Goal: Task Accomplishment & Management: Manage account settings

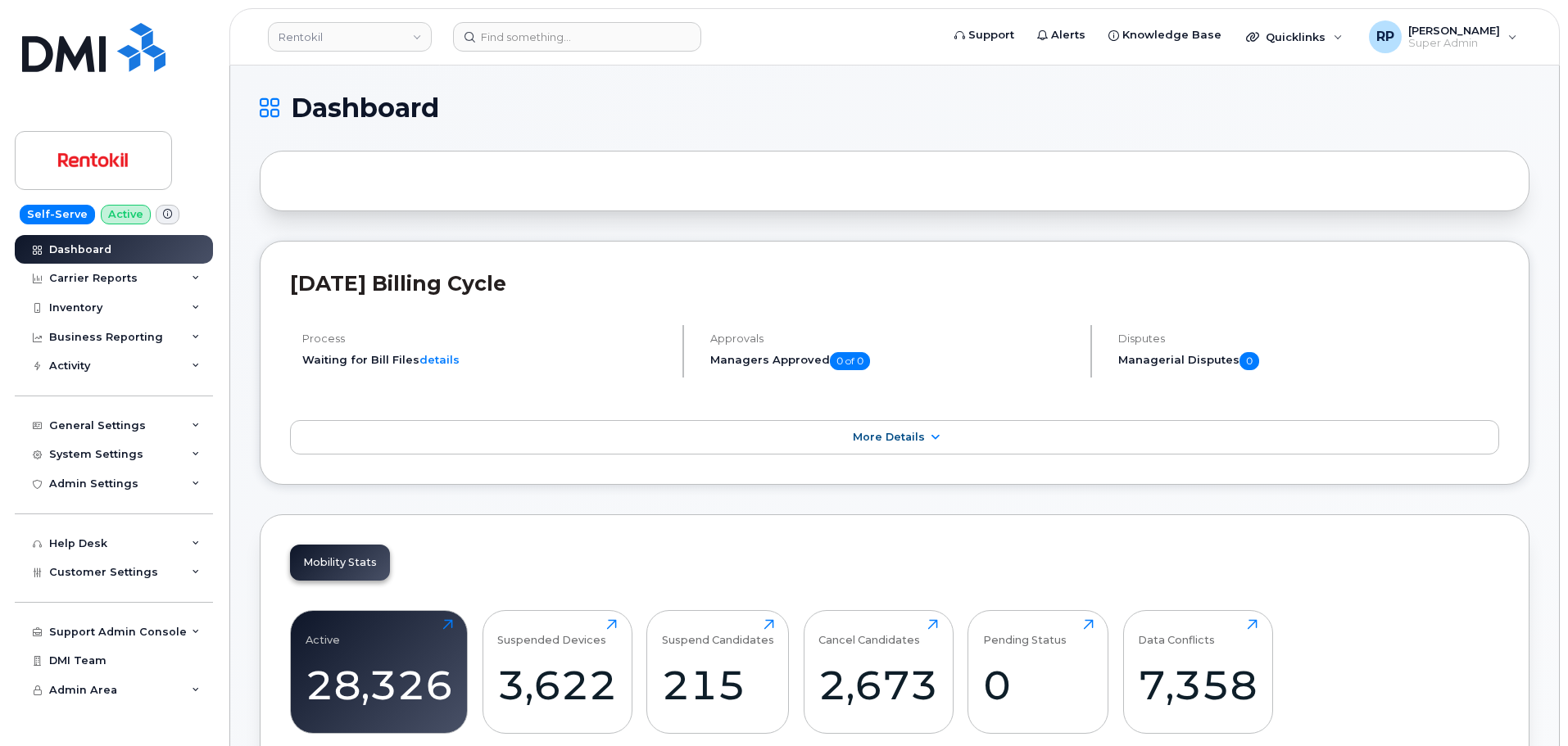
scroll to position [2869, 0]
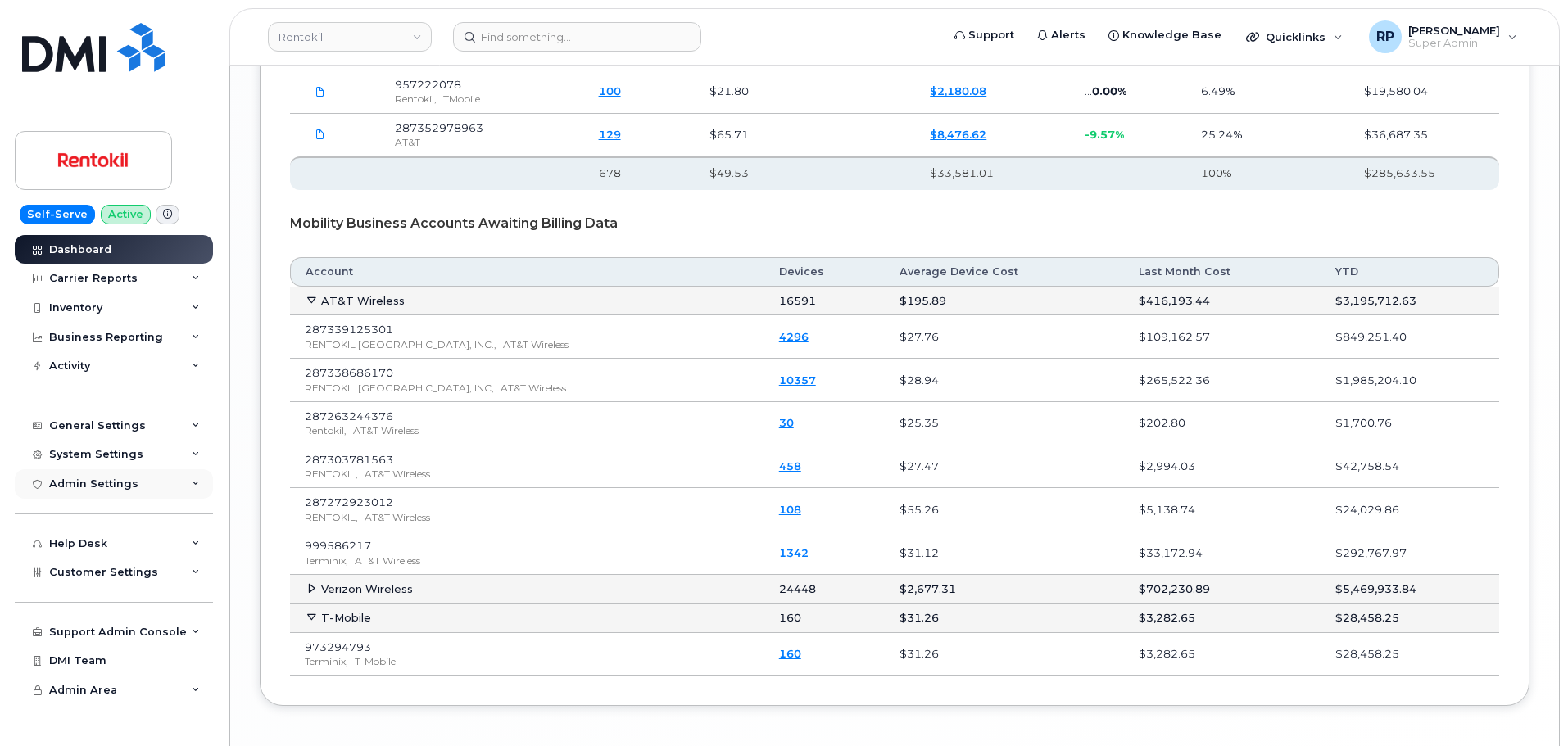
click at [138, 491] on div "Admin Settings" at bounding box center [113, 484] width 199 height 29
click at [138, 475] on div "Admin Settings" at bounding box center [113, 484] width 199 height 29
click at [141, 458] on div "System Settings" at bounding box center [113, 454] width 199 height 29
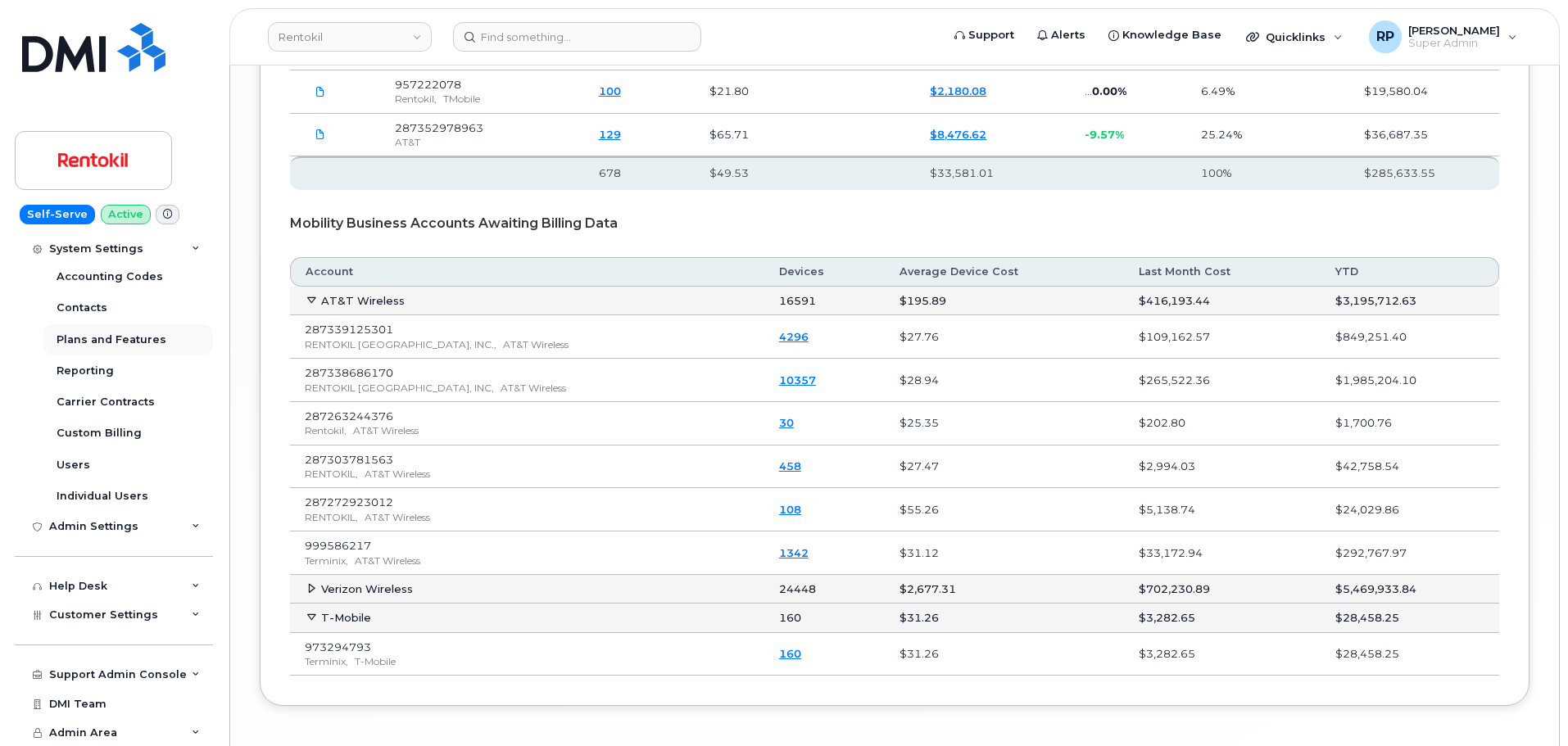
scroll to position [209, 0]
click at [110, 727] on span "Admin Area" at bounding box center [83, 731] width 68 height 13
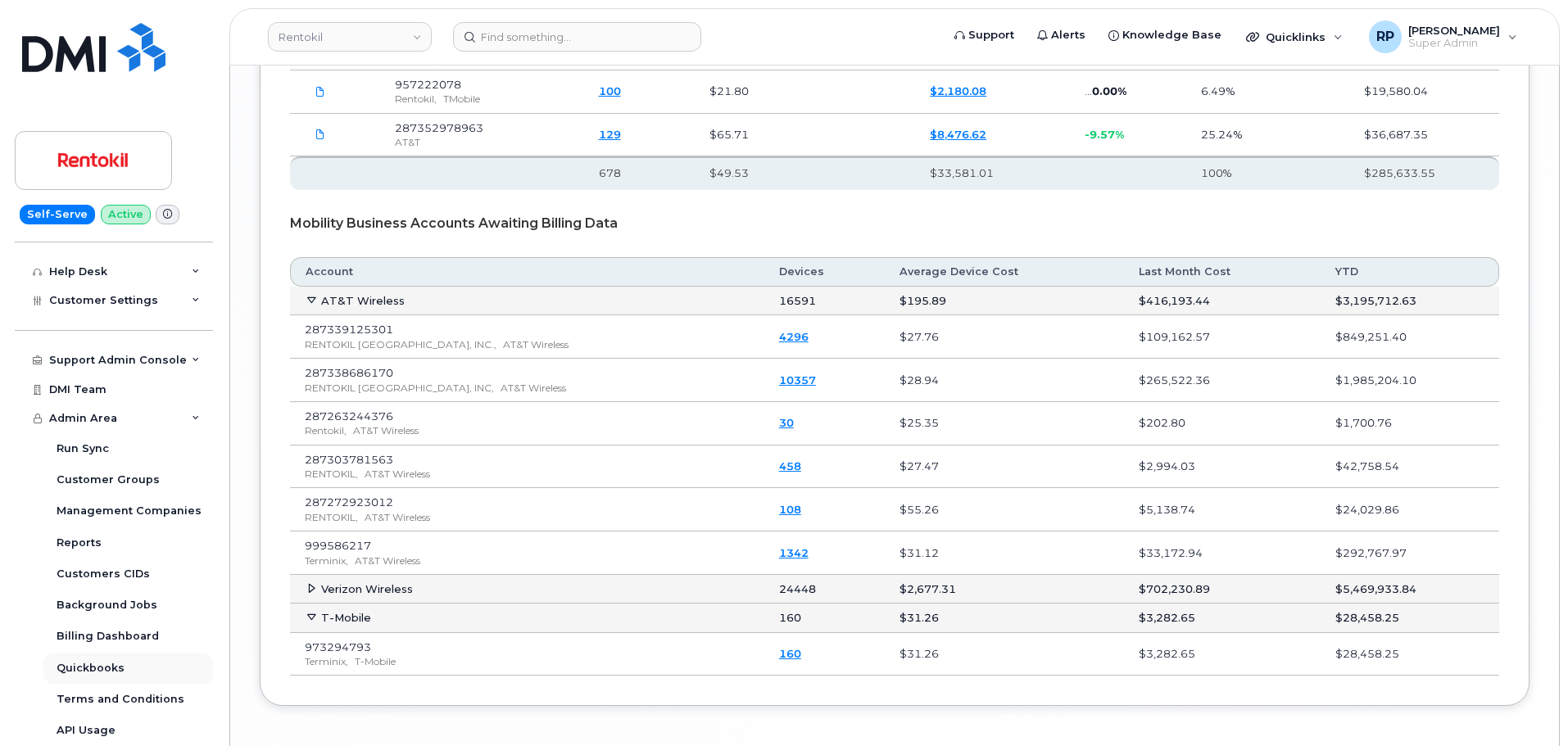
scroll to position [2912, 0]
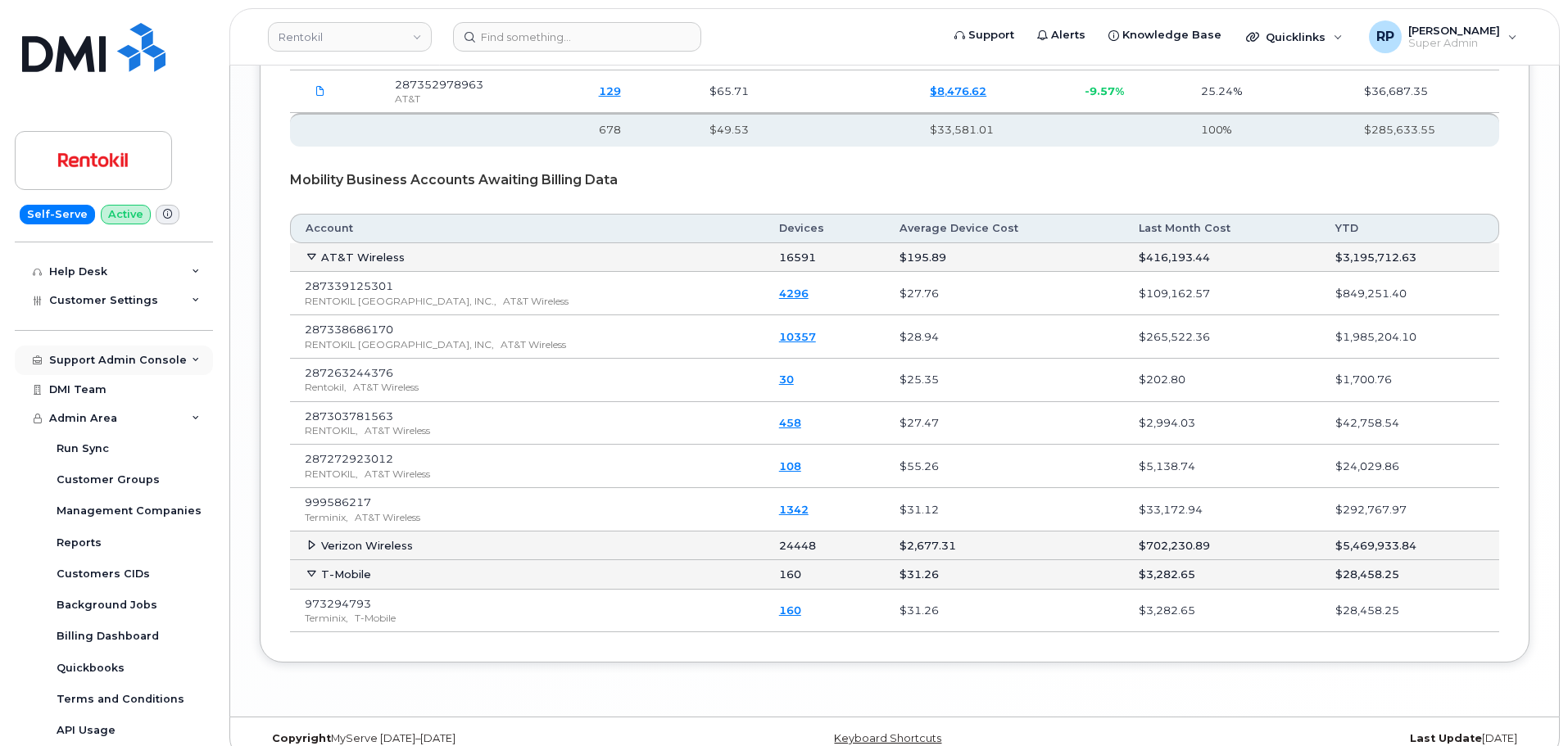
click at [150, 363] on div "Support Admin Console" at bounding box center [118, 360] width 138 height 14
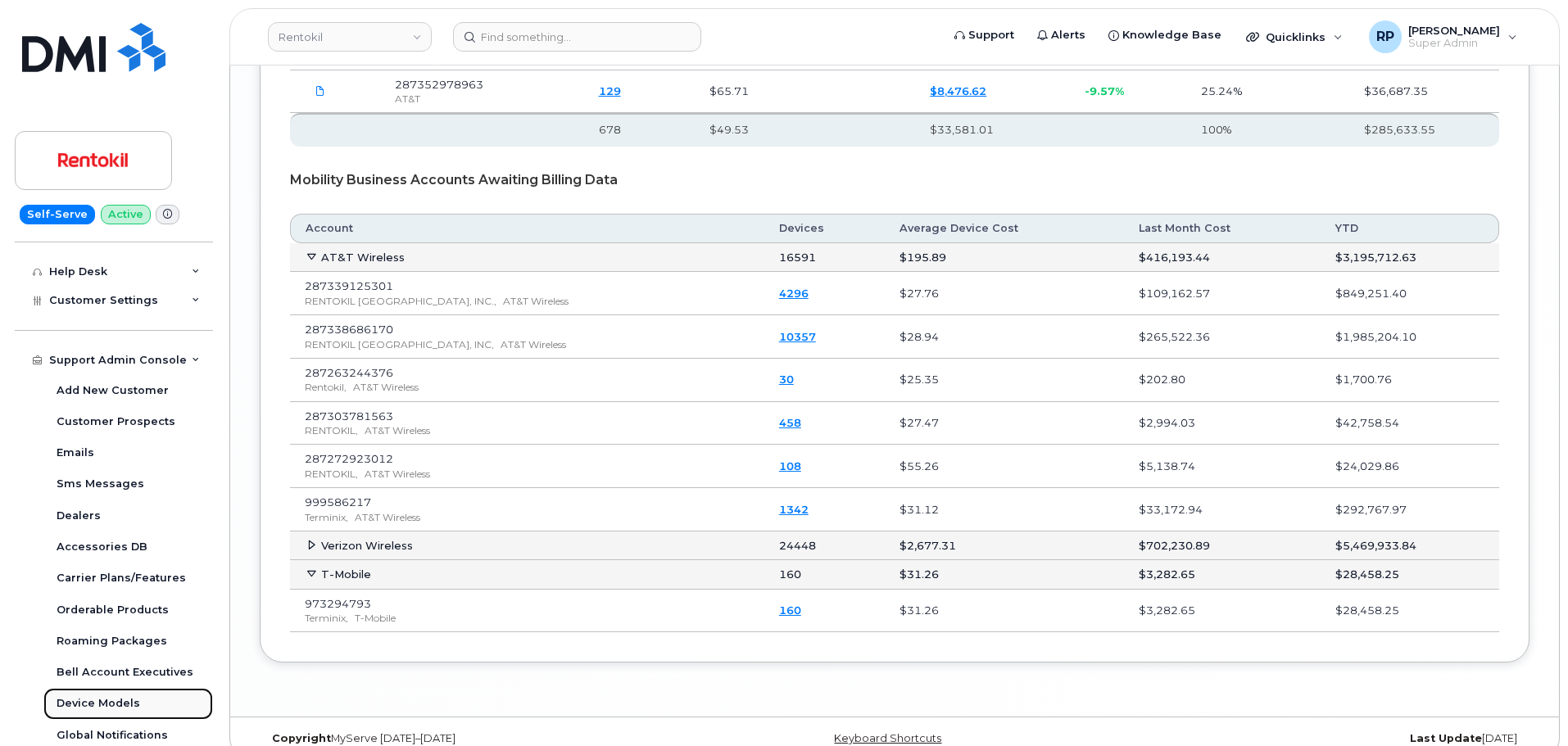
click at [120, 702] on div "Device Models" at bounding box center [98, 703] width 83 height 15
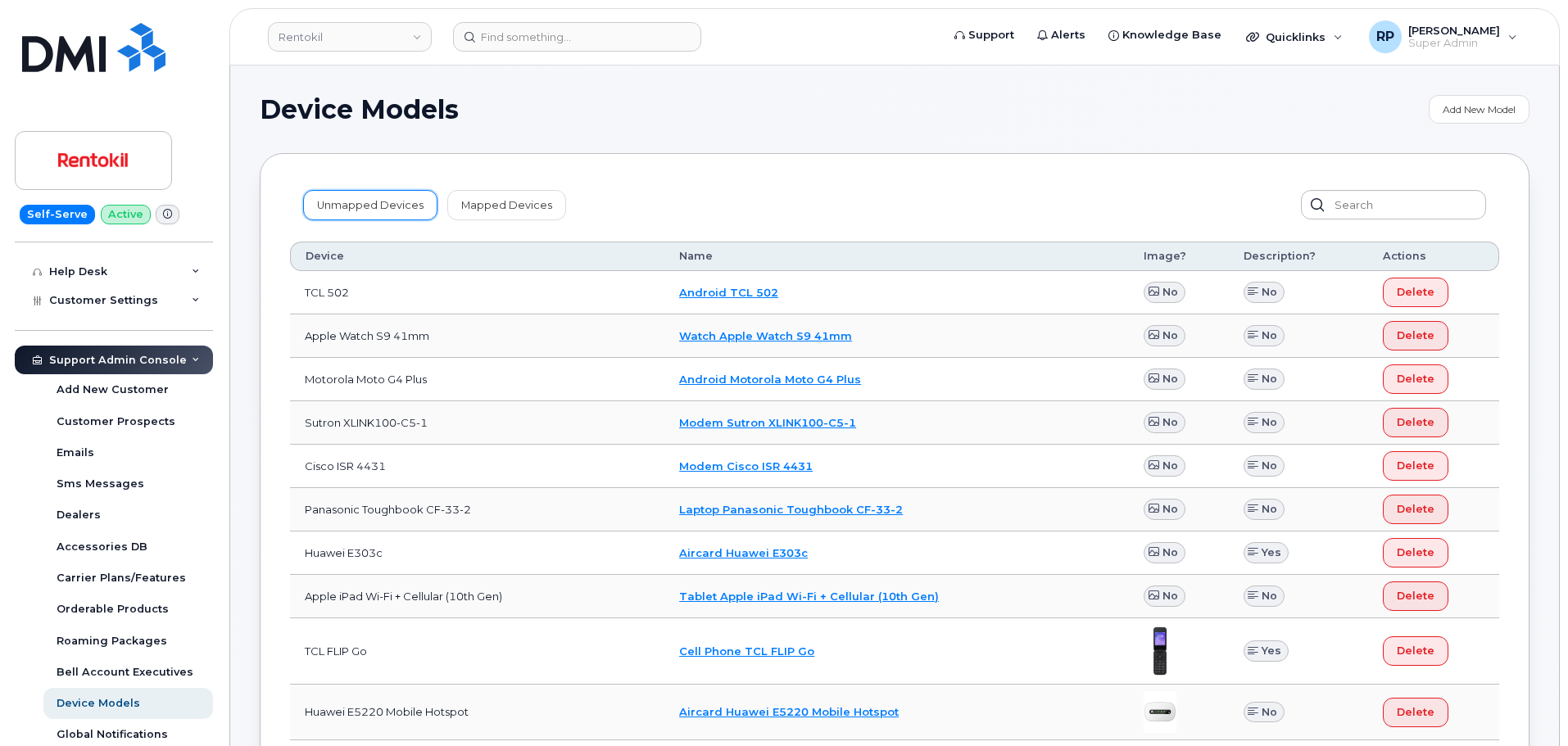
click at [413, 201] on link "Unmapped Devices" at bounding box center [370, 204] width 135 height 29
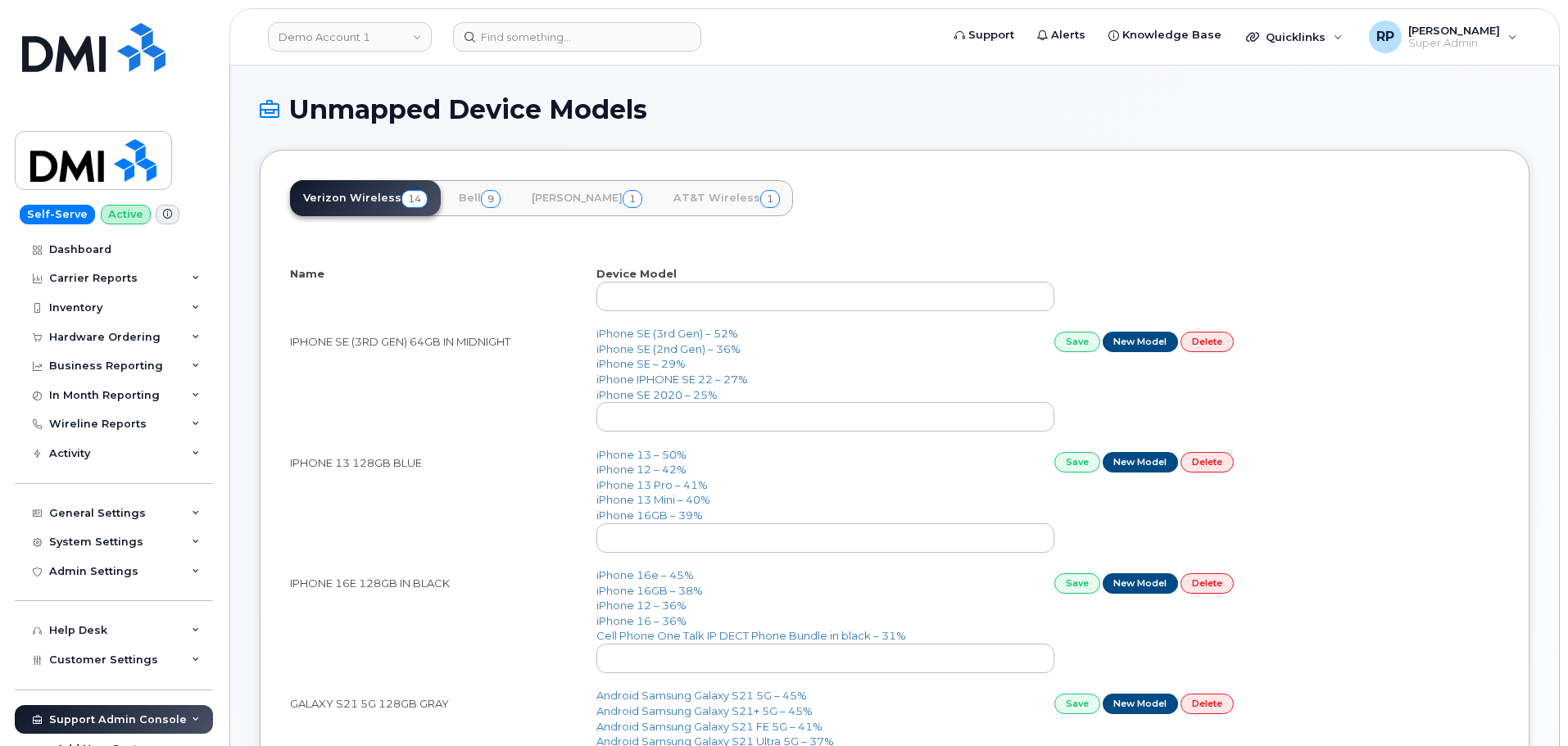
select select "25"
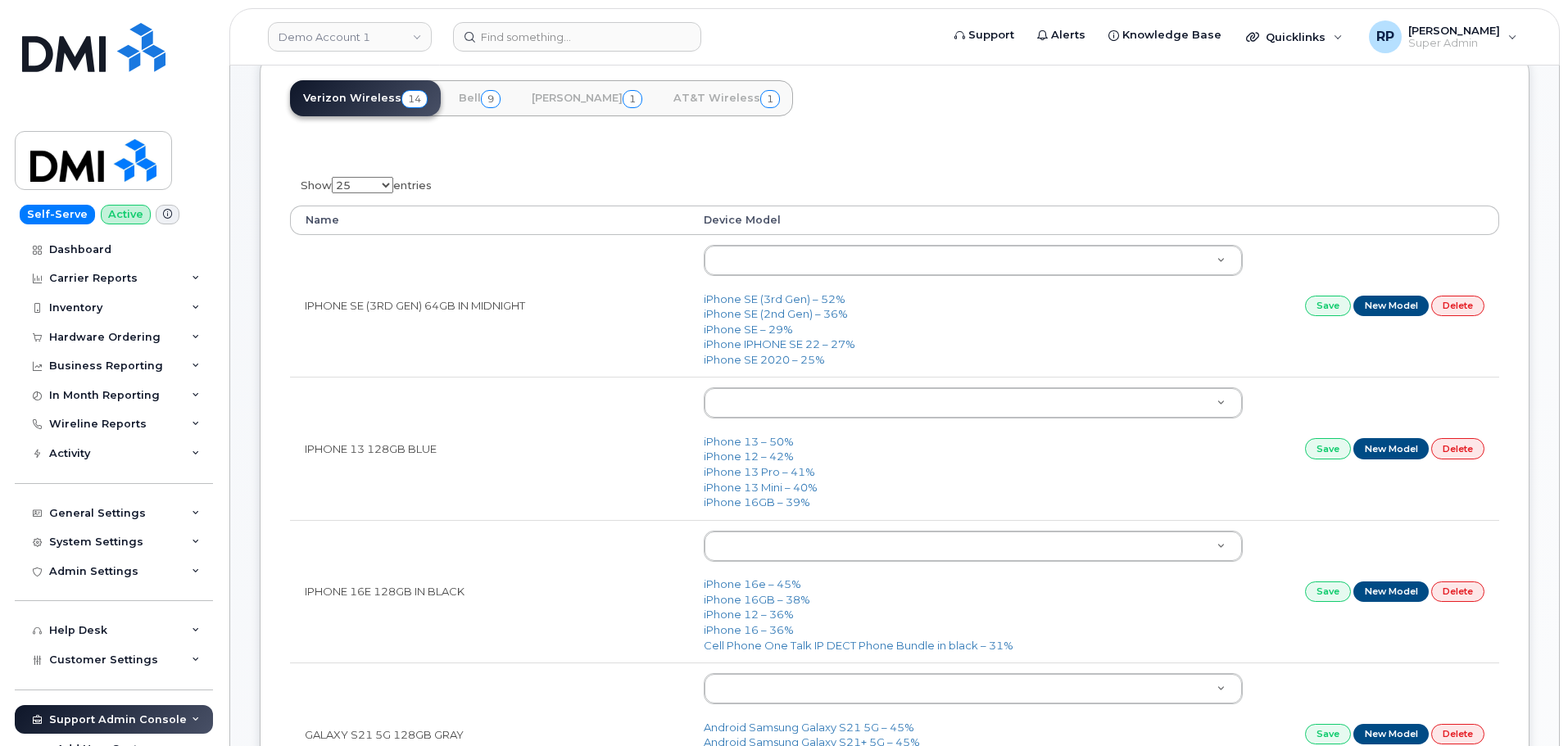
scroll to position [137, 0]
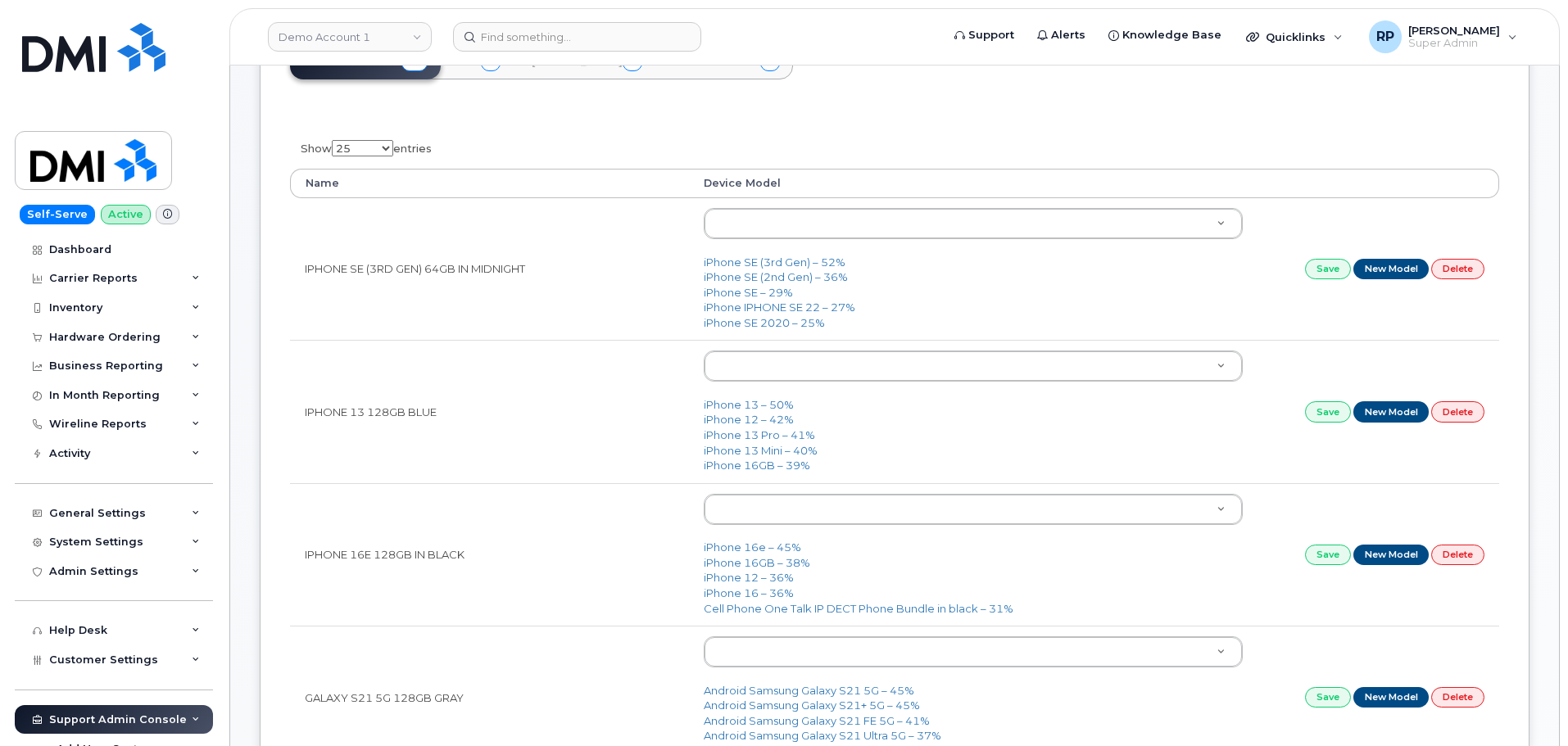
click at [141, 713] on div "Support Admin Console" at bounding box center [118, 720] width 138 height 14
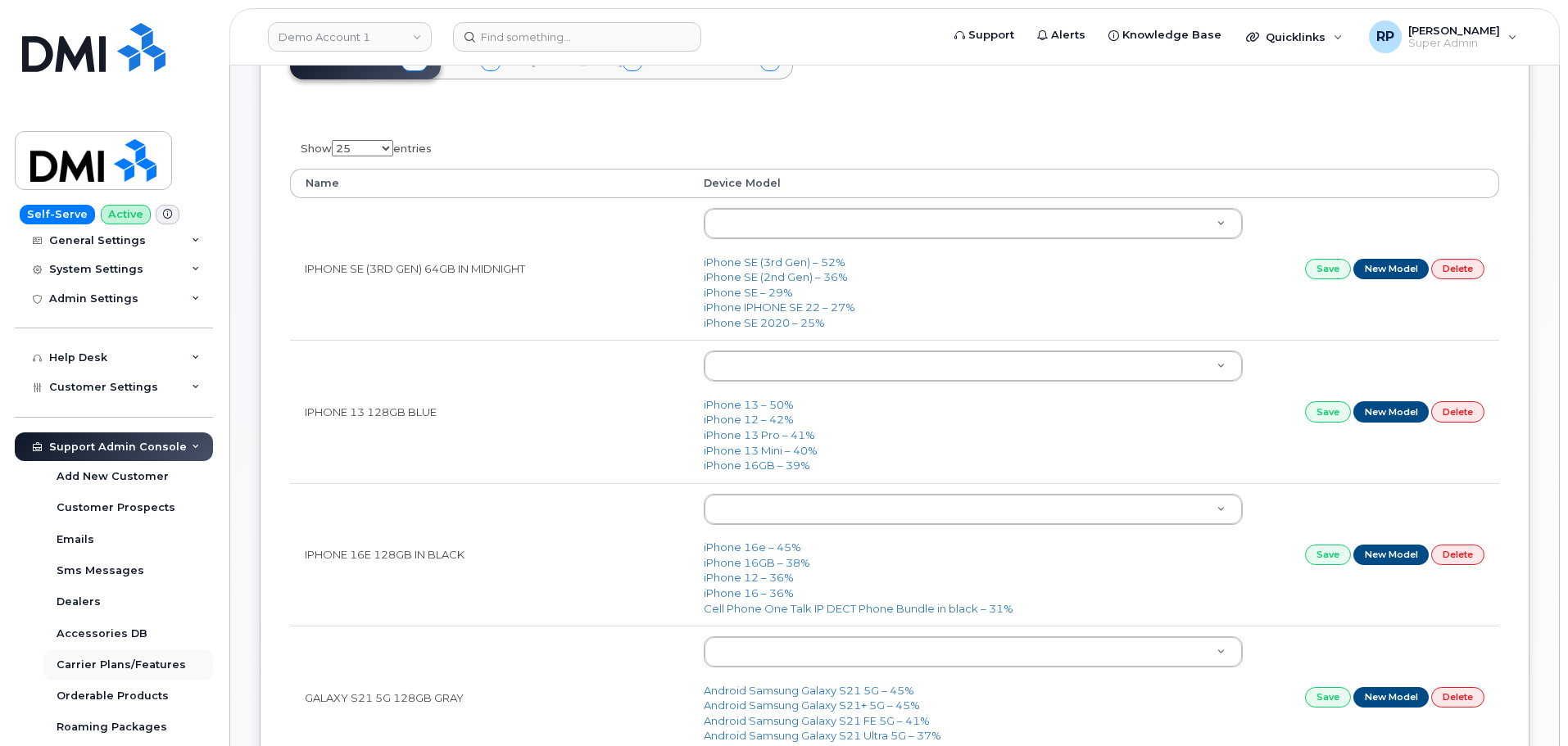
scroll to position [410, 0]
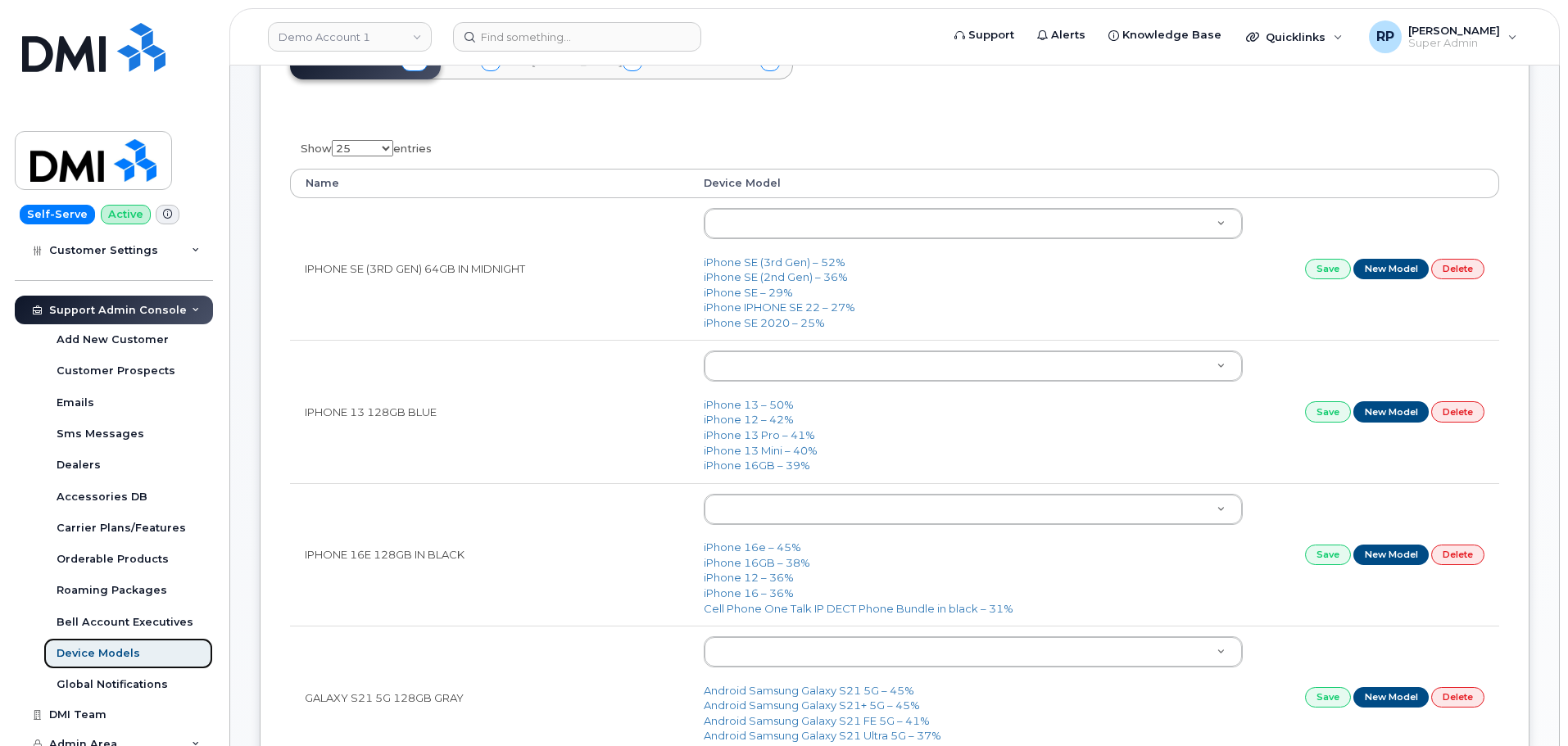
click at [102, 646] on div "Device Models" at bounding box center [98, 653] width 83 height 15
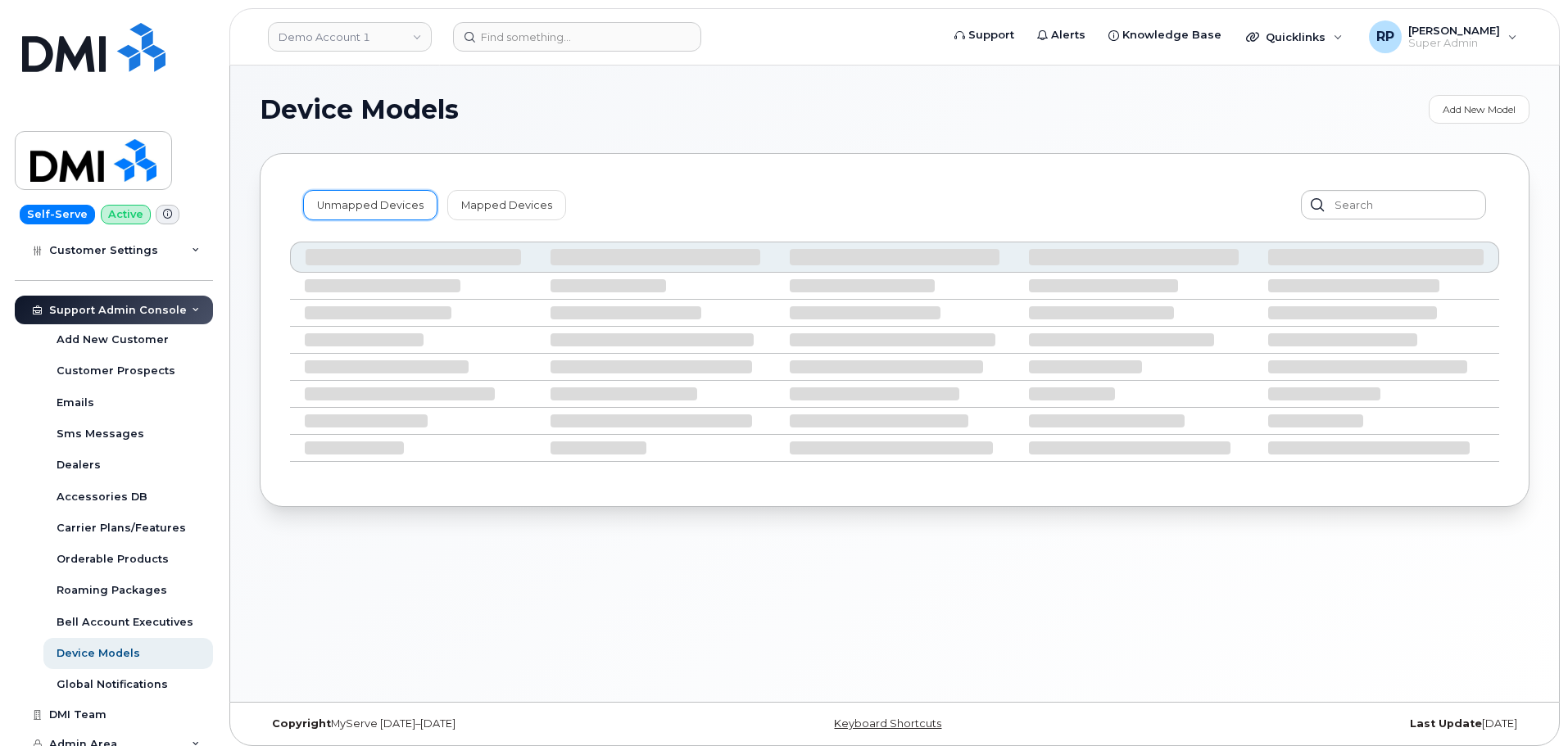
click at [381, 204] on link "Unmapped Devices" at bounding box center [370, 204] width 135 height 29
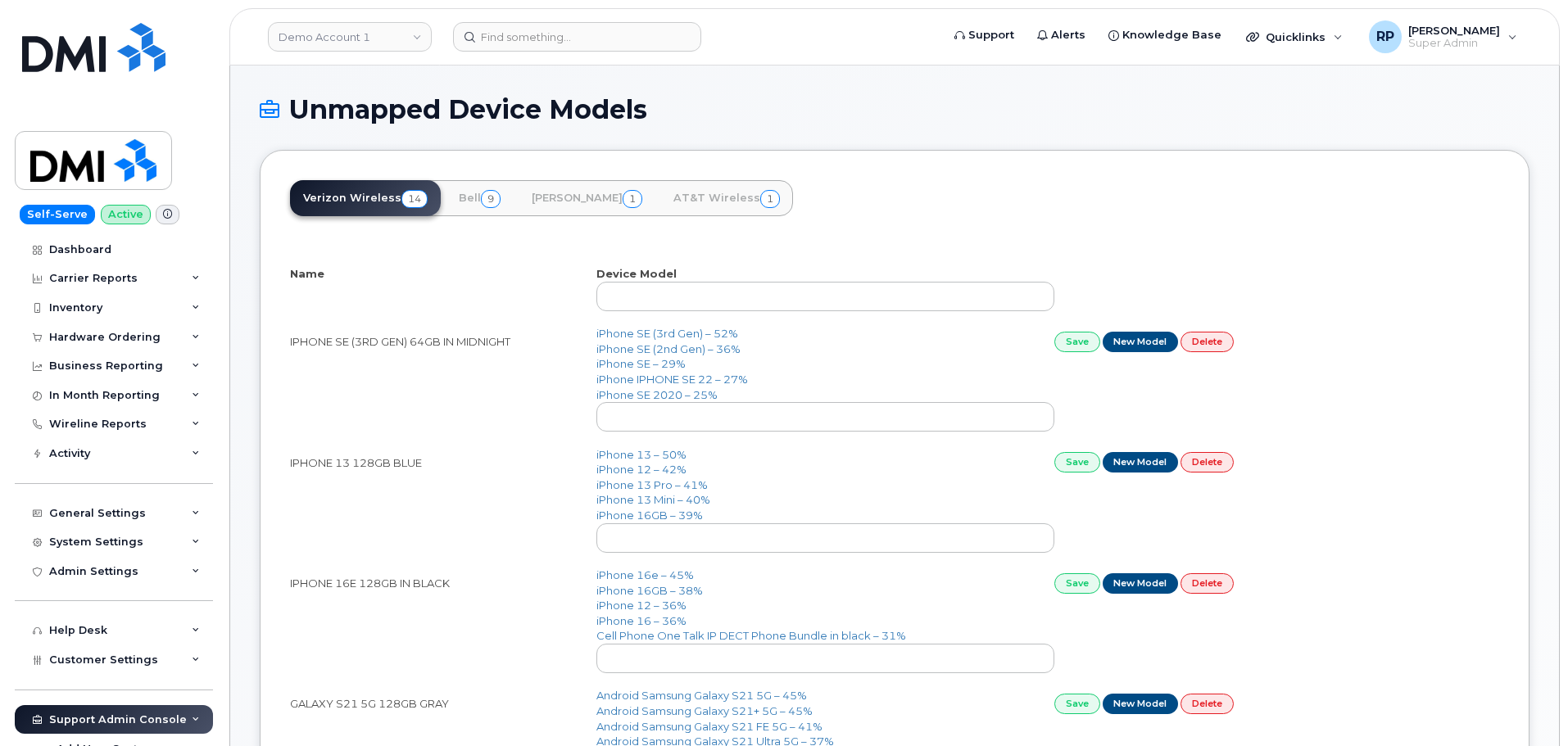
select select "25"
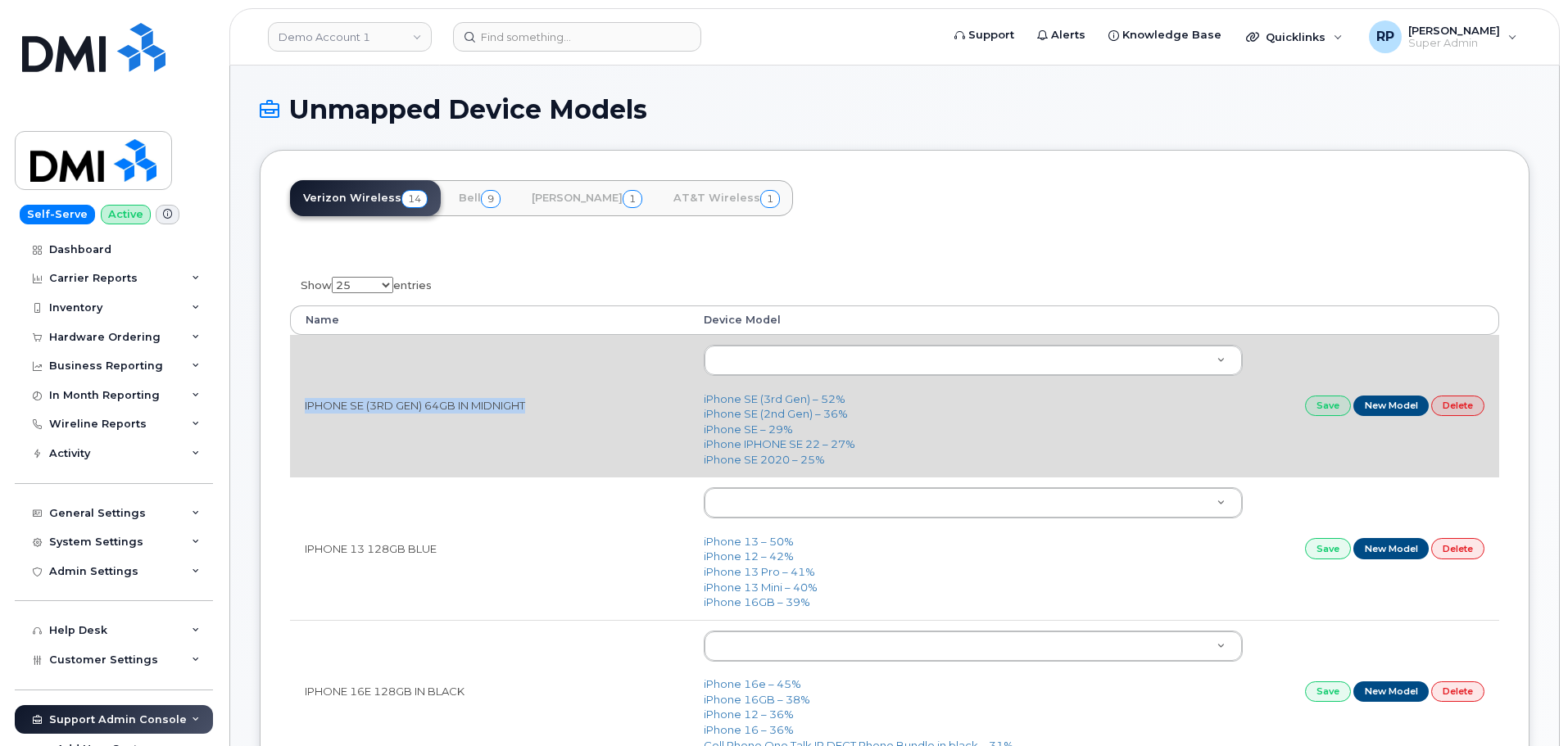
drag, startPoint x: 540, startPoint y: 410, endPoint x: 302, endPoint y: 411, distance: 238.0
click at [302, 411] on td "IPHONE SE (3RD GEN) 64GB IN MIDNIGHT" at bounding box center [489, 406] width 399 height 141
click at [787, 400] on link "iPhone SE (3rd Gen) – 52%" at bounding box center [774, 399] width 141 height 14
type input "2709"
click at [1334, 405] on link "Save" at bounding box center [1328, 405] width 46 height 20
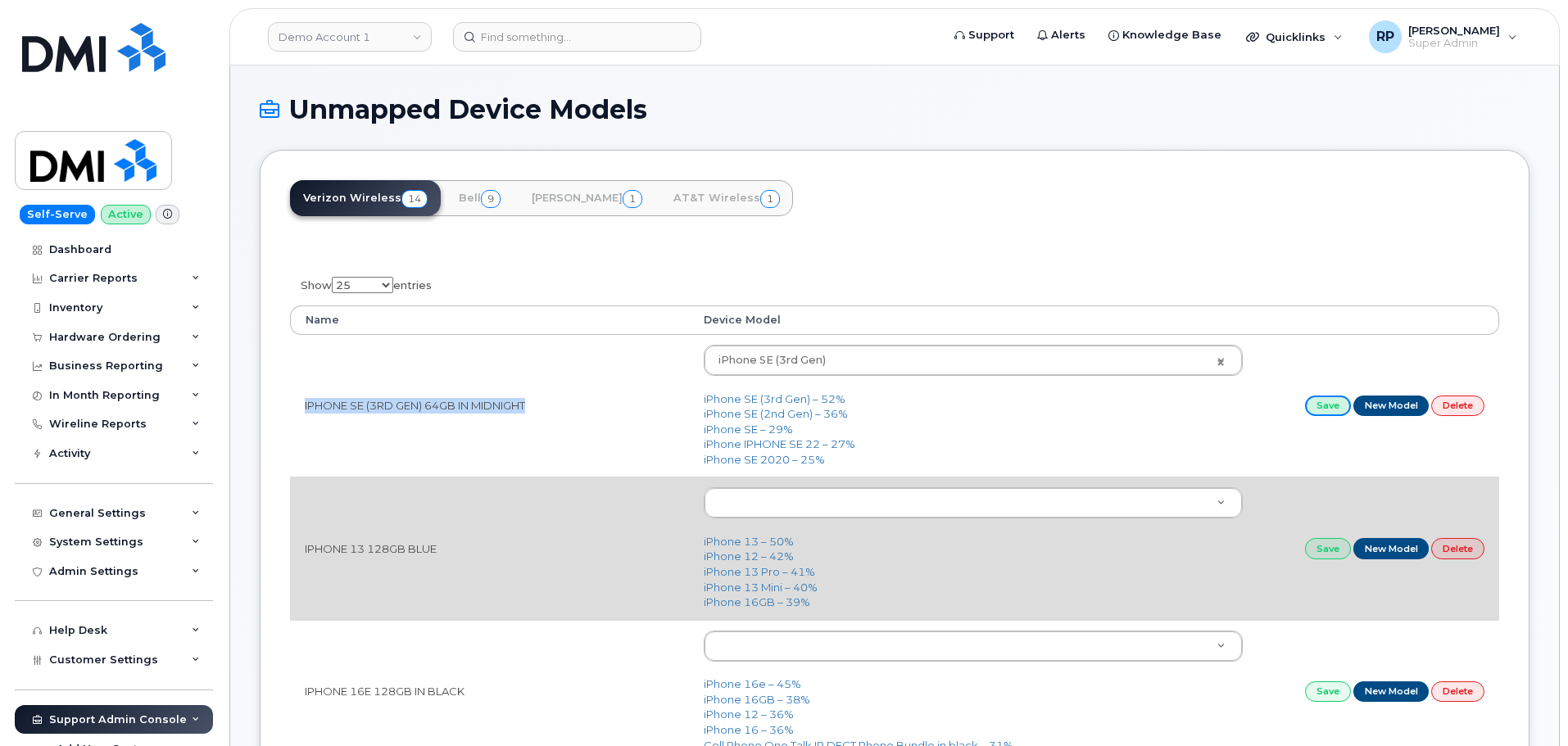
scroll to position [137, 0]
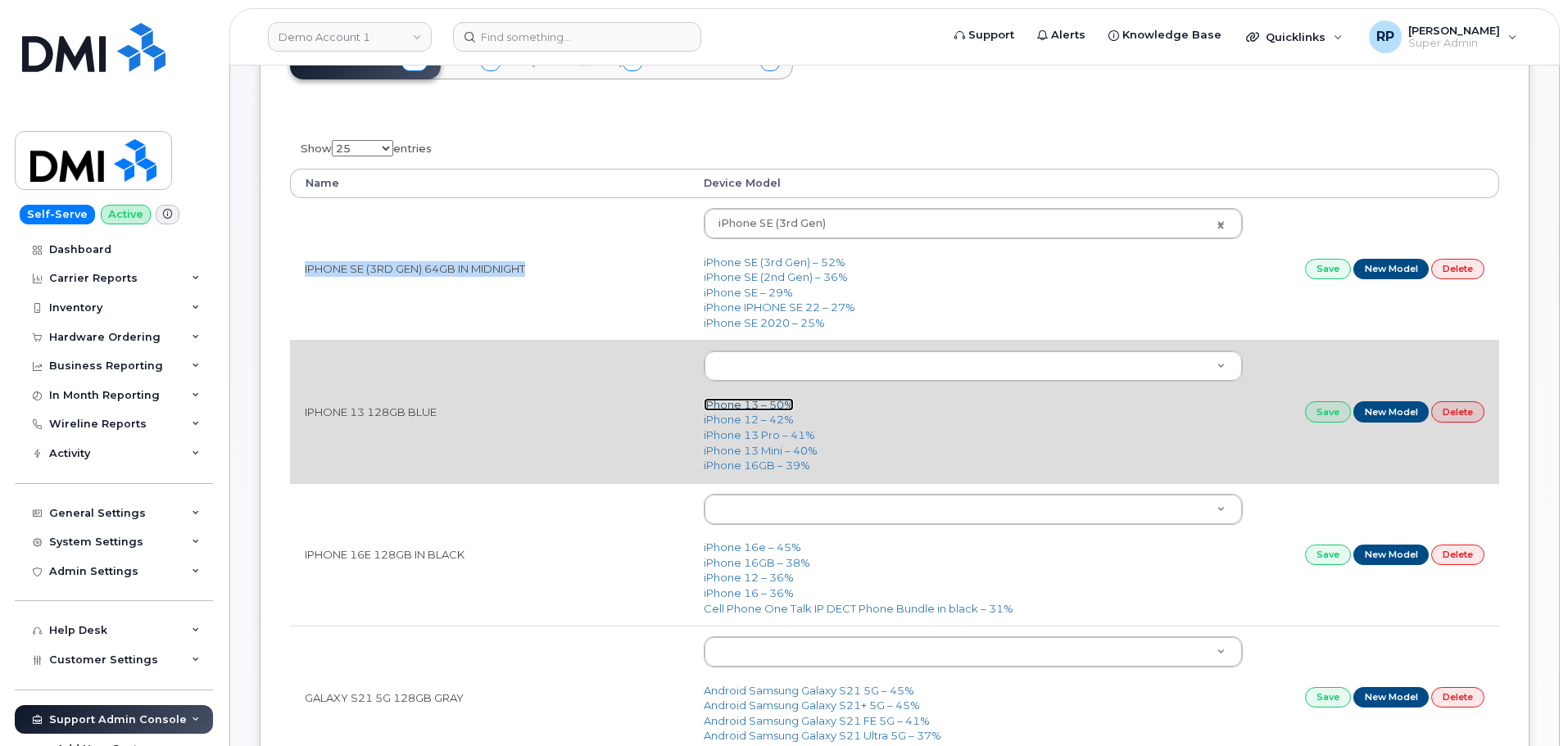
click at [755, 406] on link "iPhone 13 – 50%" at bounding box center [748, 405] width 90 height 14
type input "2612"
click at [1336, 414] on link "Save" at bounding box center [1328, 411] width 46 height 20
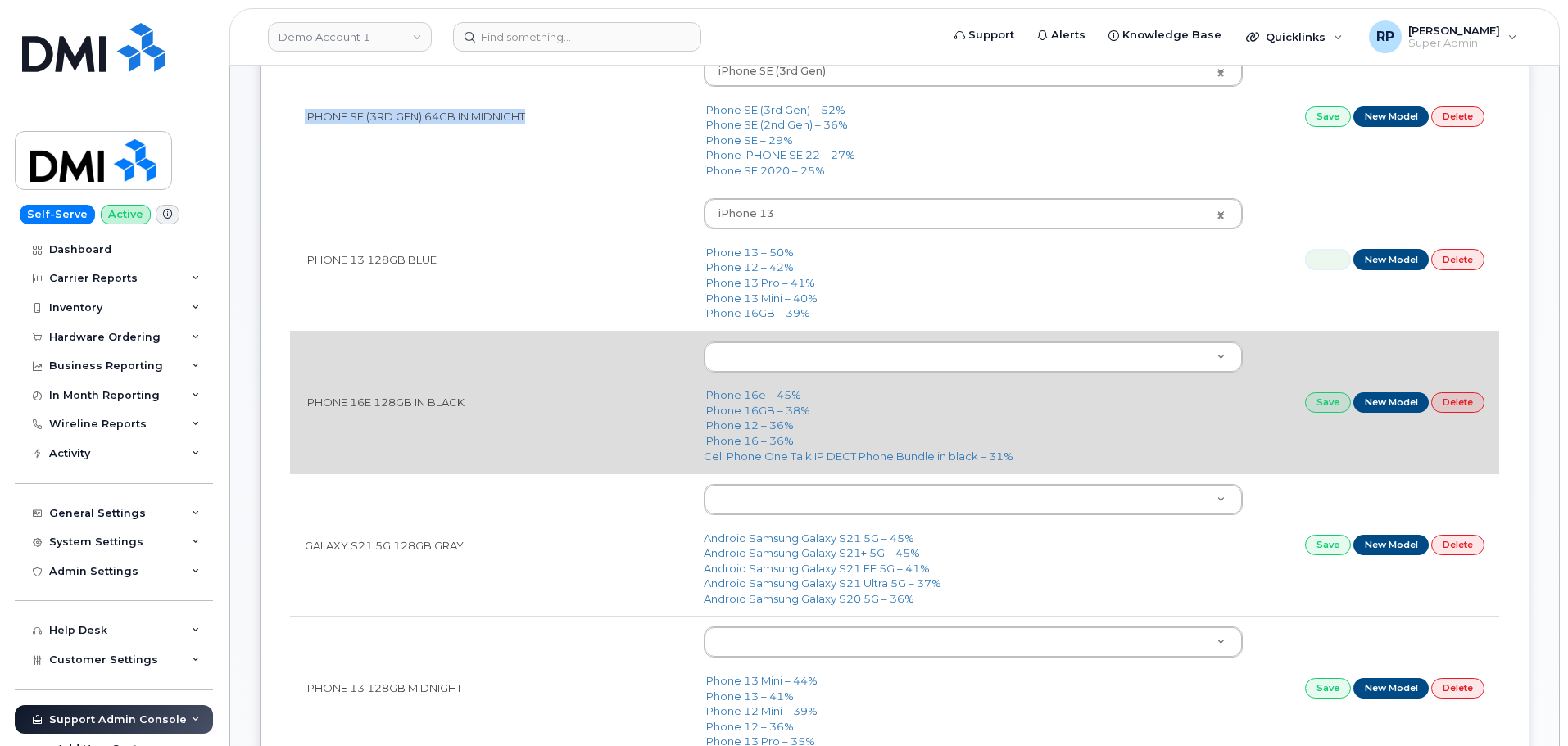
scroll to position [410, 0]
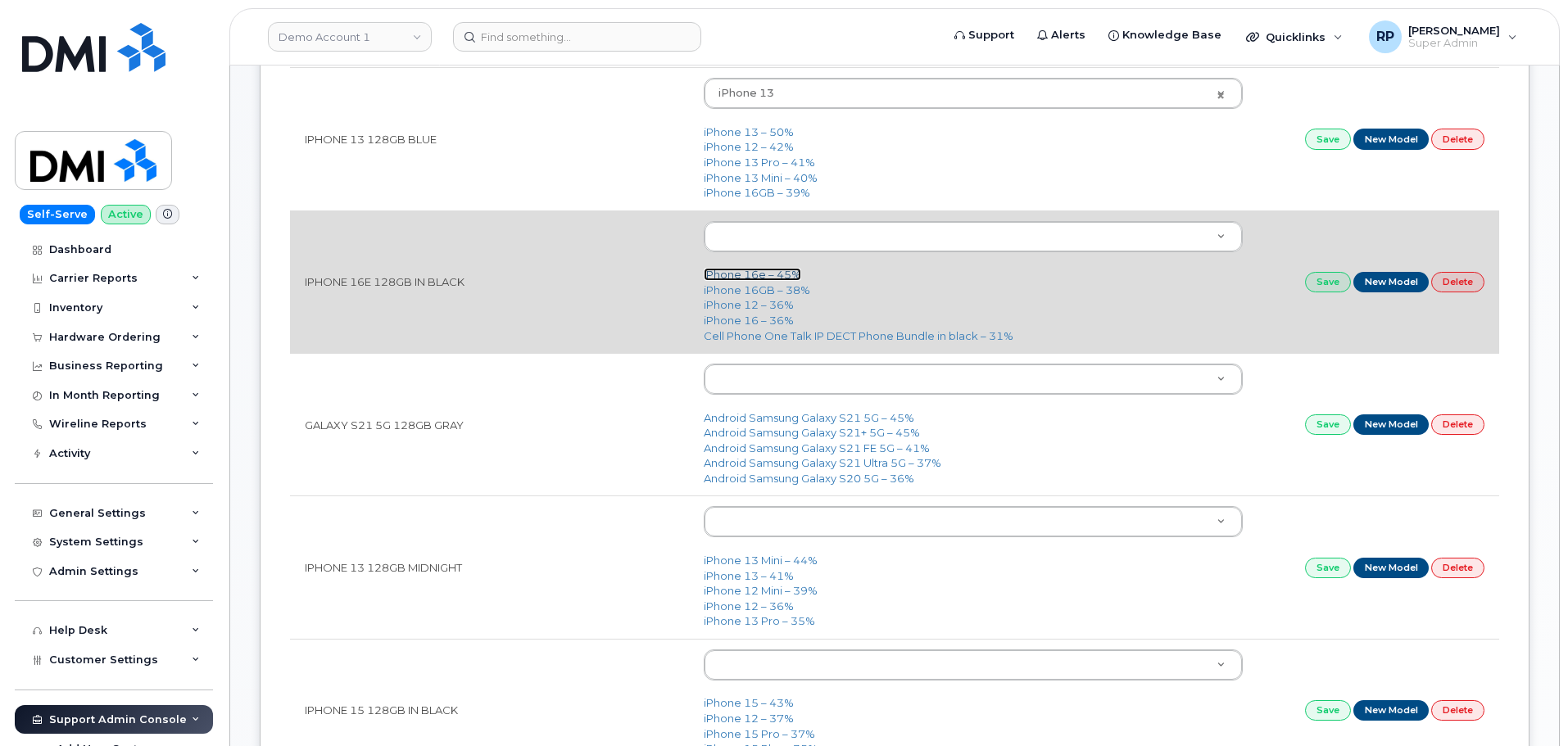
click at [742, 273] on link "iPhone 16e – 45%" at bounding box center [752, 275] width 98 height 14
type input "3304"
click at [1307, 285] on link "Save" at bounding box center [1328, 282] width 46 height 20
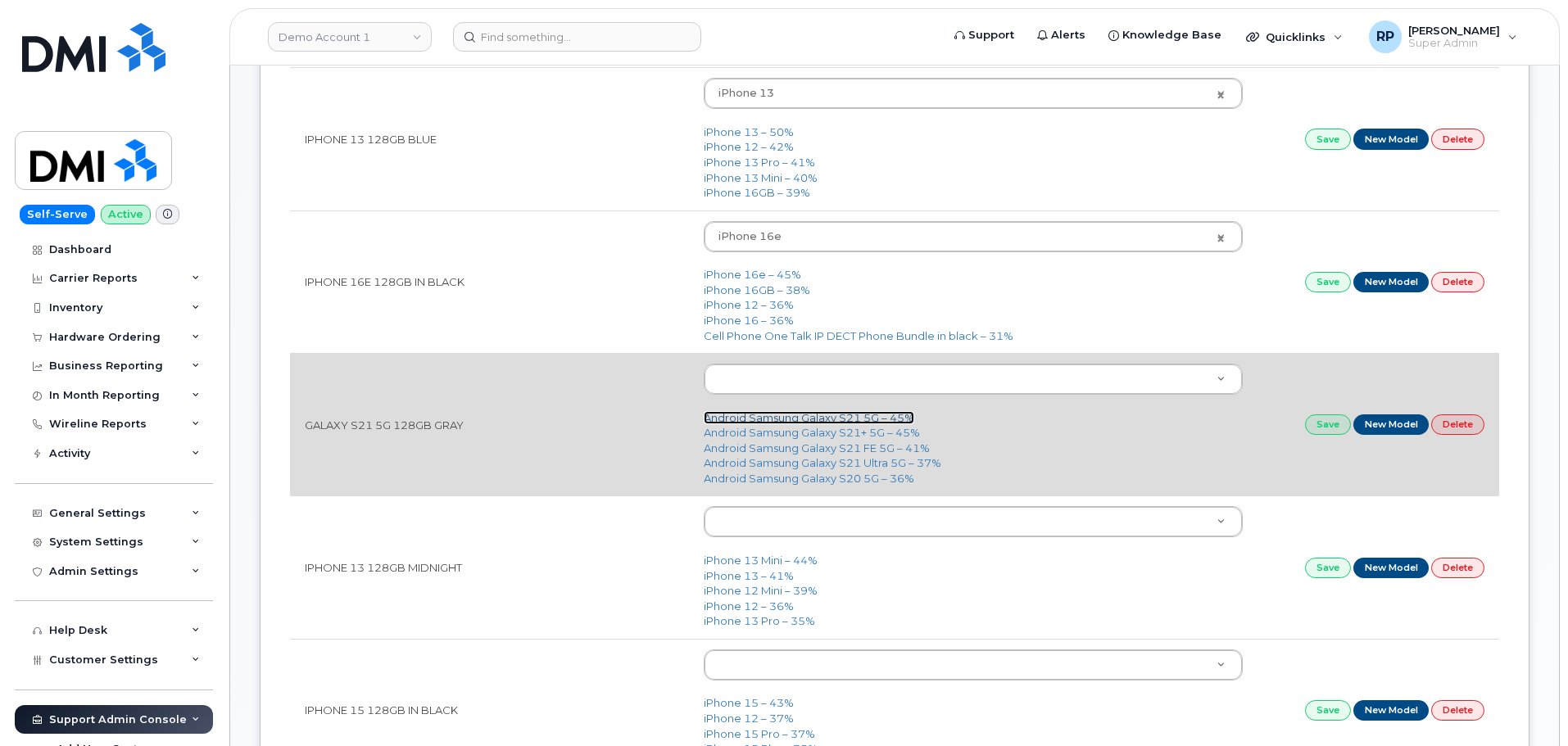
click at [776, 416] on link "Android Samsung Galaxy S21 5G – 45%" at bounding box center [808, 418] width 210 height 14
type input "2488"
click at [1313, 426] on link "Save" at bounding box center [1328, 424] width 46 height 20
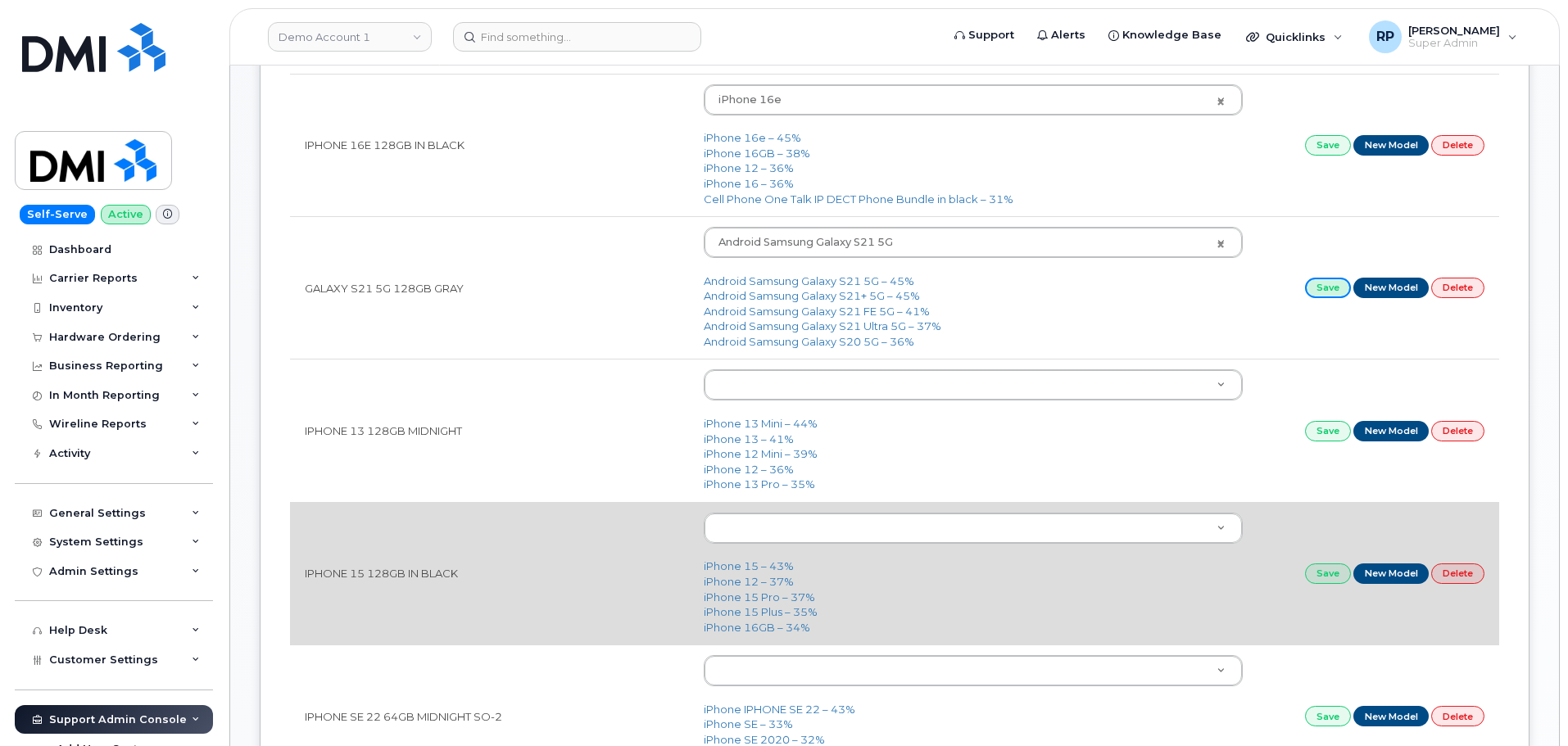
scroll to position [682, 0]
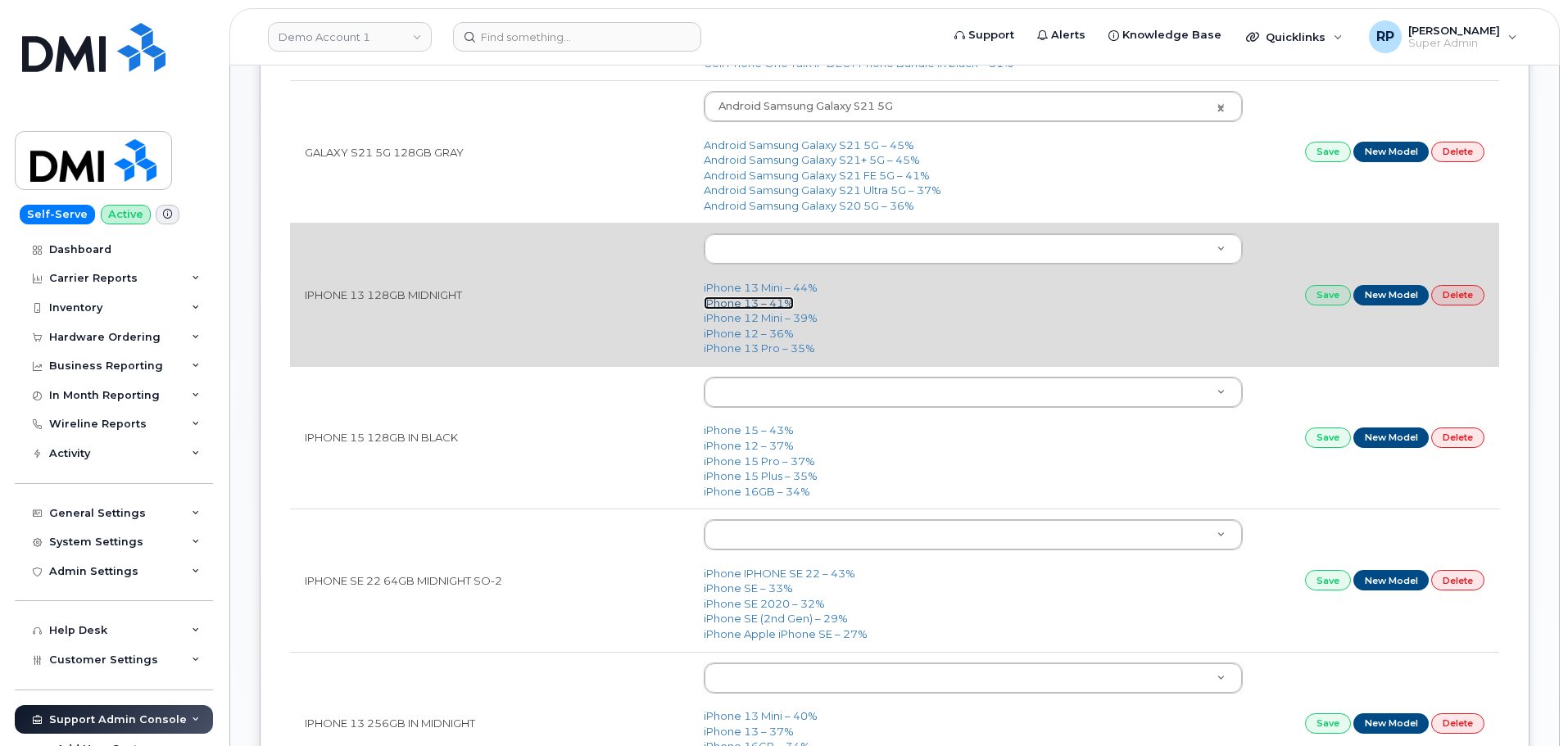
click at [734, 304] on link "iPhone 13 – 41%" at bounding box center [748, 303] width 90 height 14
type input "2612"
click at [1330, 295] on link "Save" at bounding box center [1328, 295] width 46 height 20
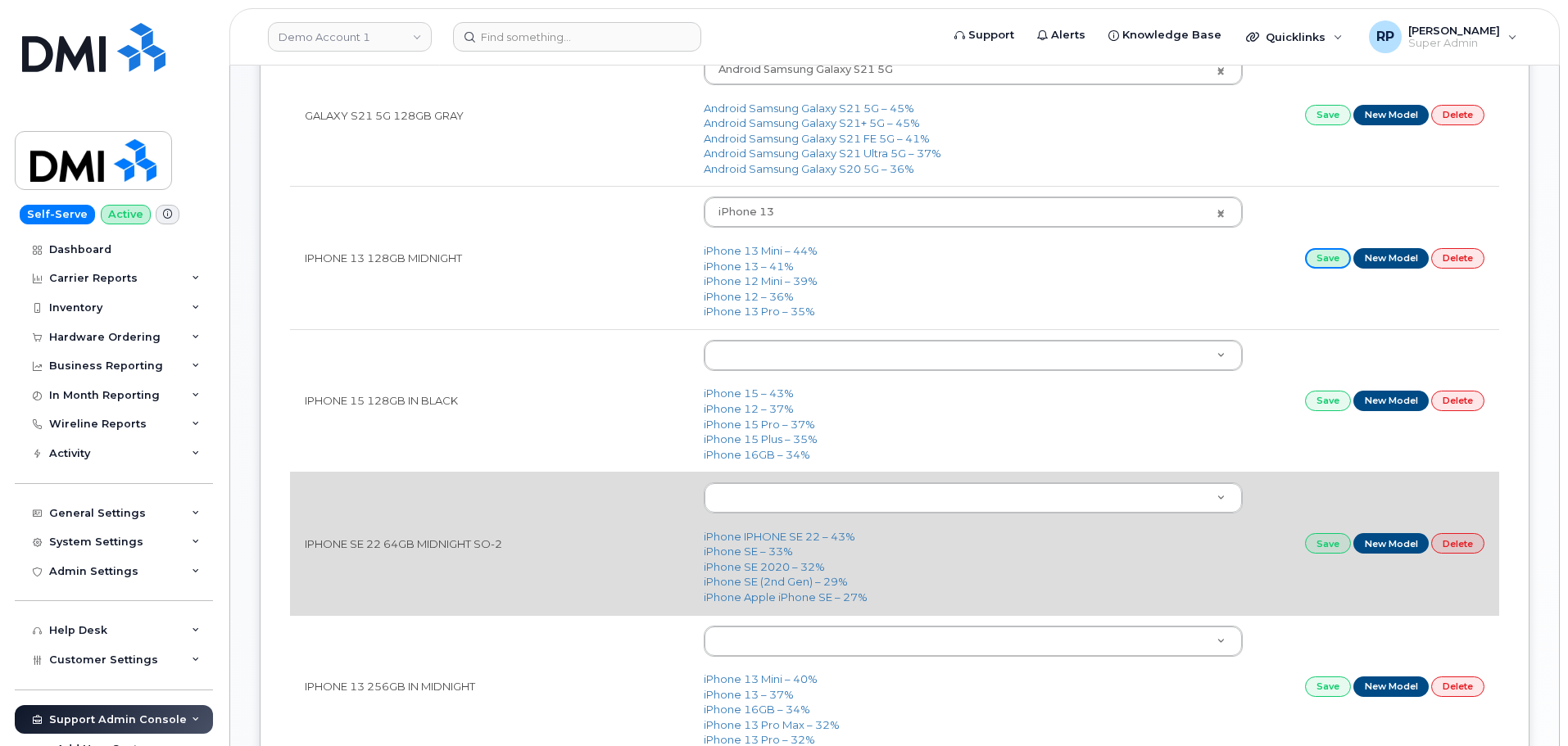
scroll to position [820, 0]
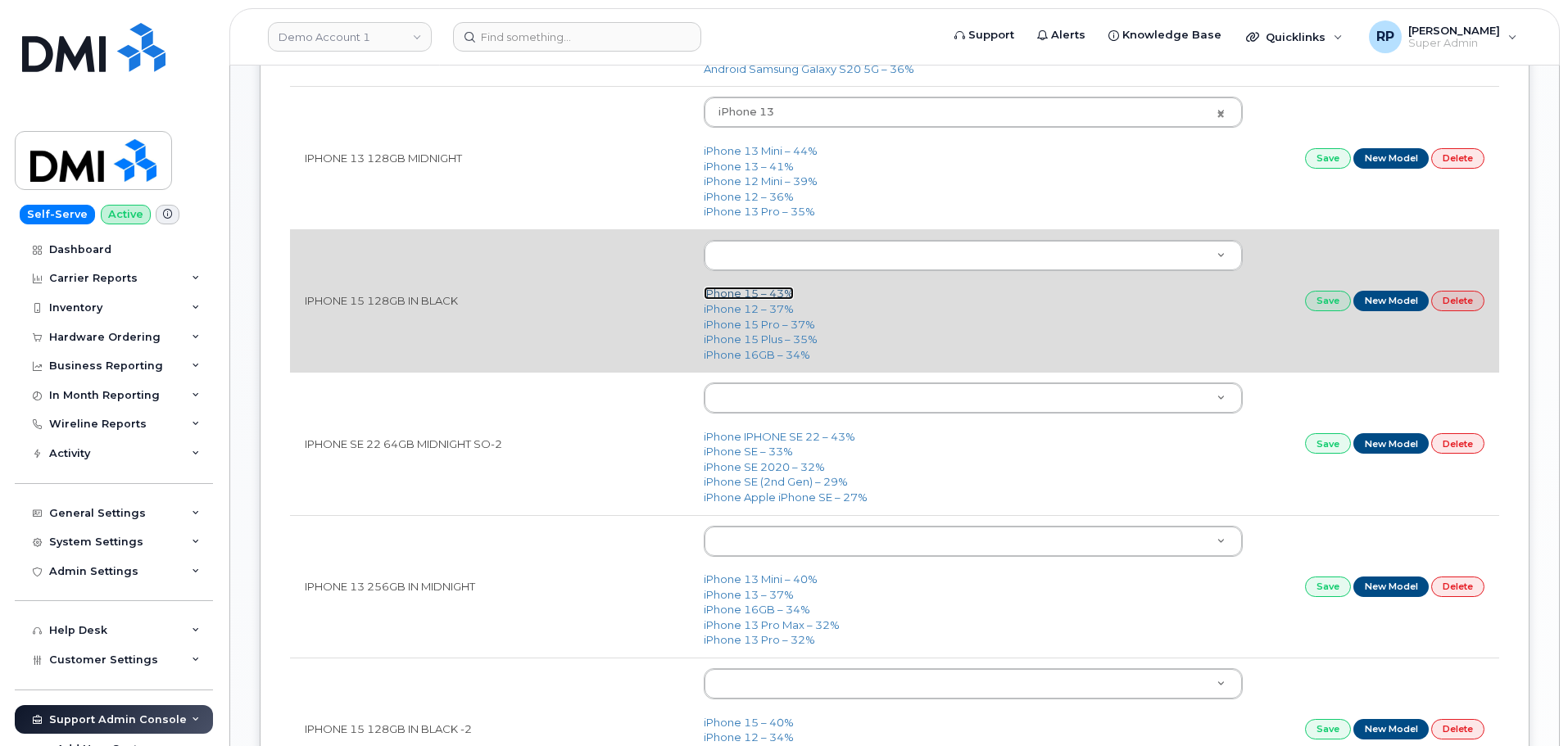
click at [737, 295] on link "iPhone 15 – 43%" at bounding box center [748, 294] width 90 height 14
type input "3031"
click at [1317, 296] on link "Save" at bounding box center [1328, 300] width 46 height 20
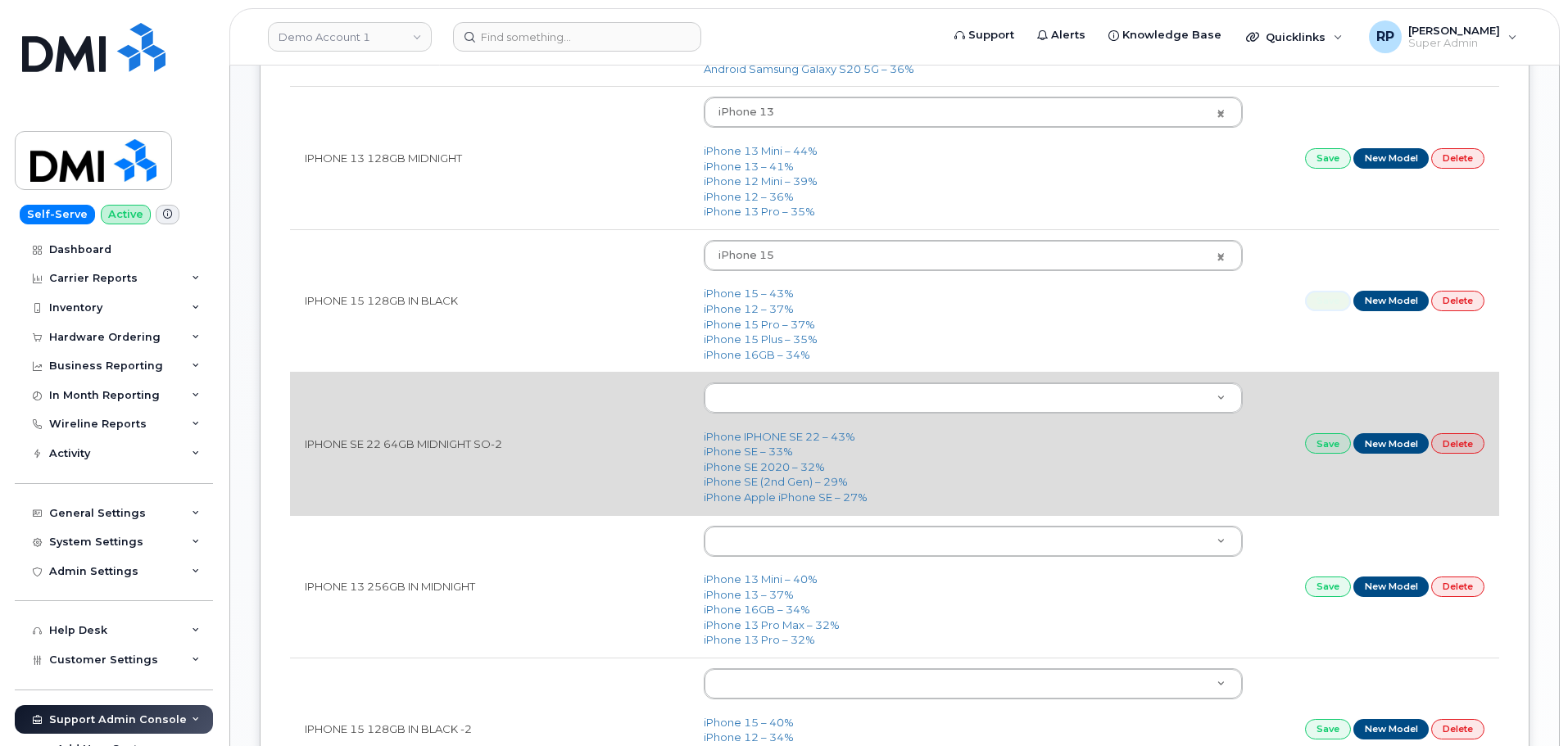
scroll to position [956, 0]
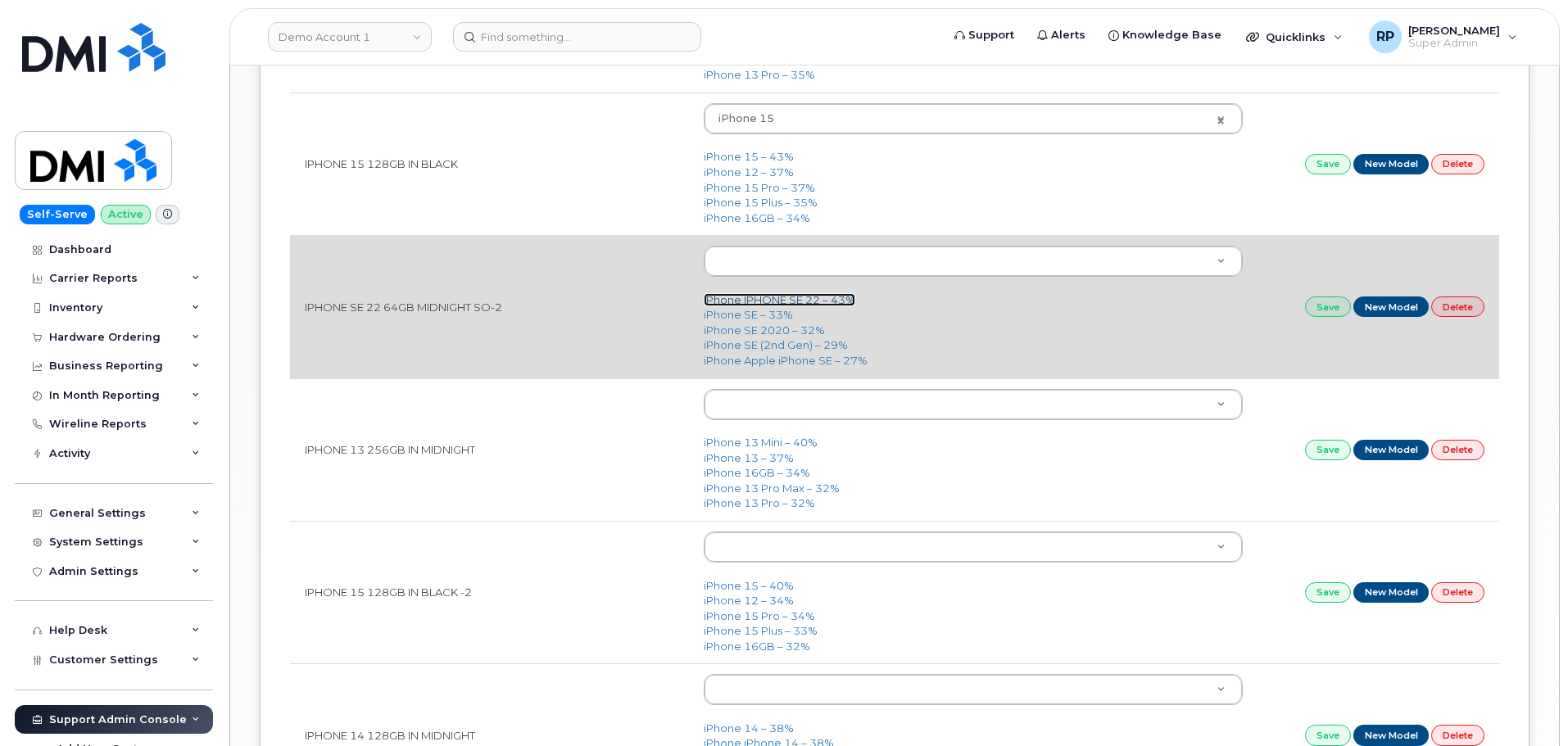
click at [747, 302] on link "iPhone IPHONE SE 22 – 43%" at bounding box center [779, 300] width 151 height 14
type input "3281"
click at [1328, 308] on link "Save" at bounding box center [1328, 306] width 46 height 20
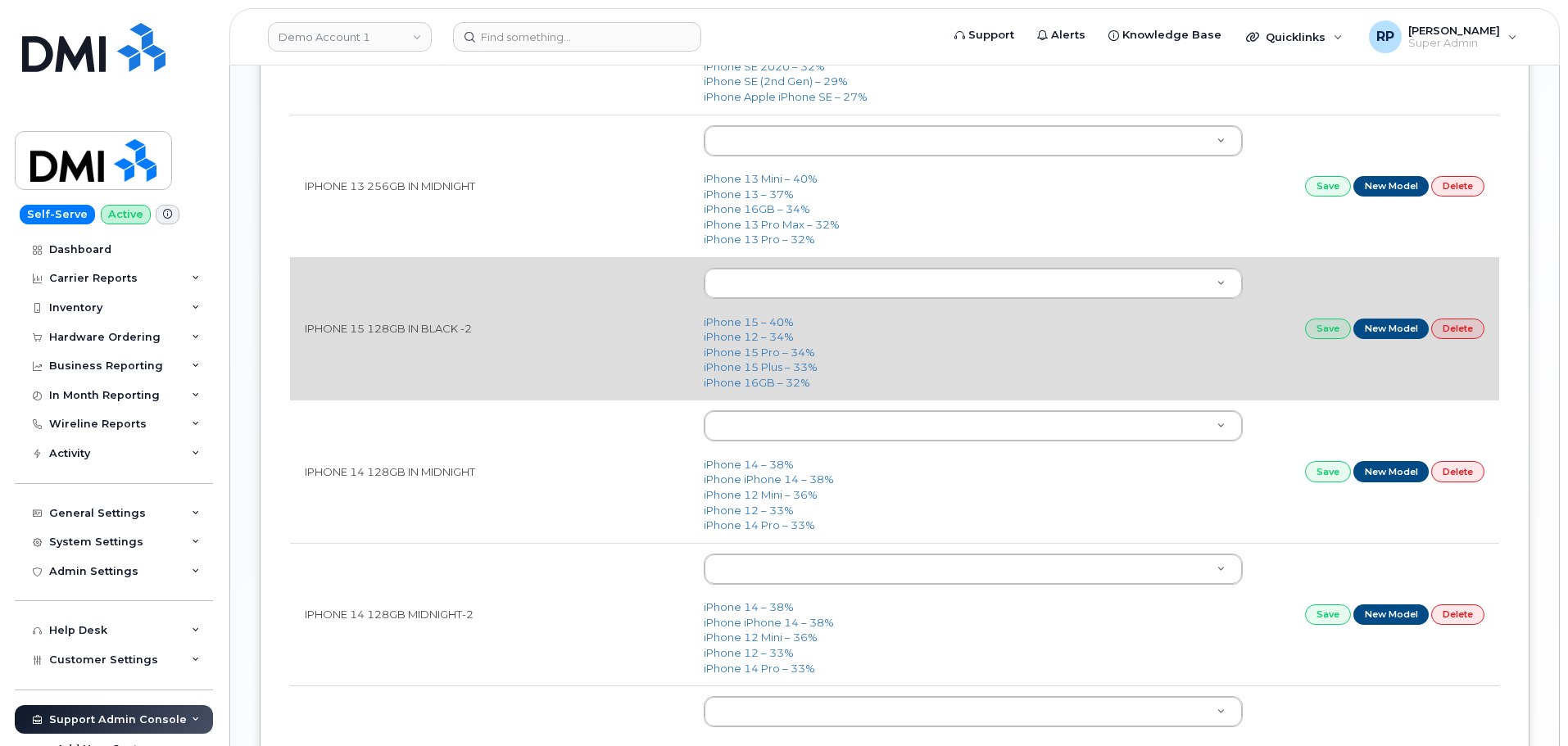
scroll to position [1228, 0]
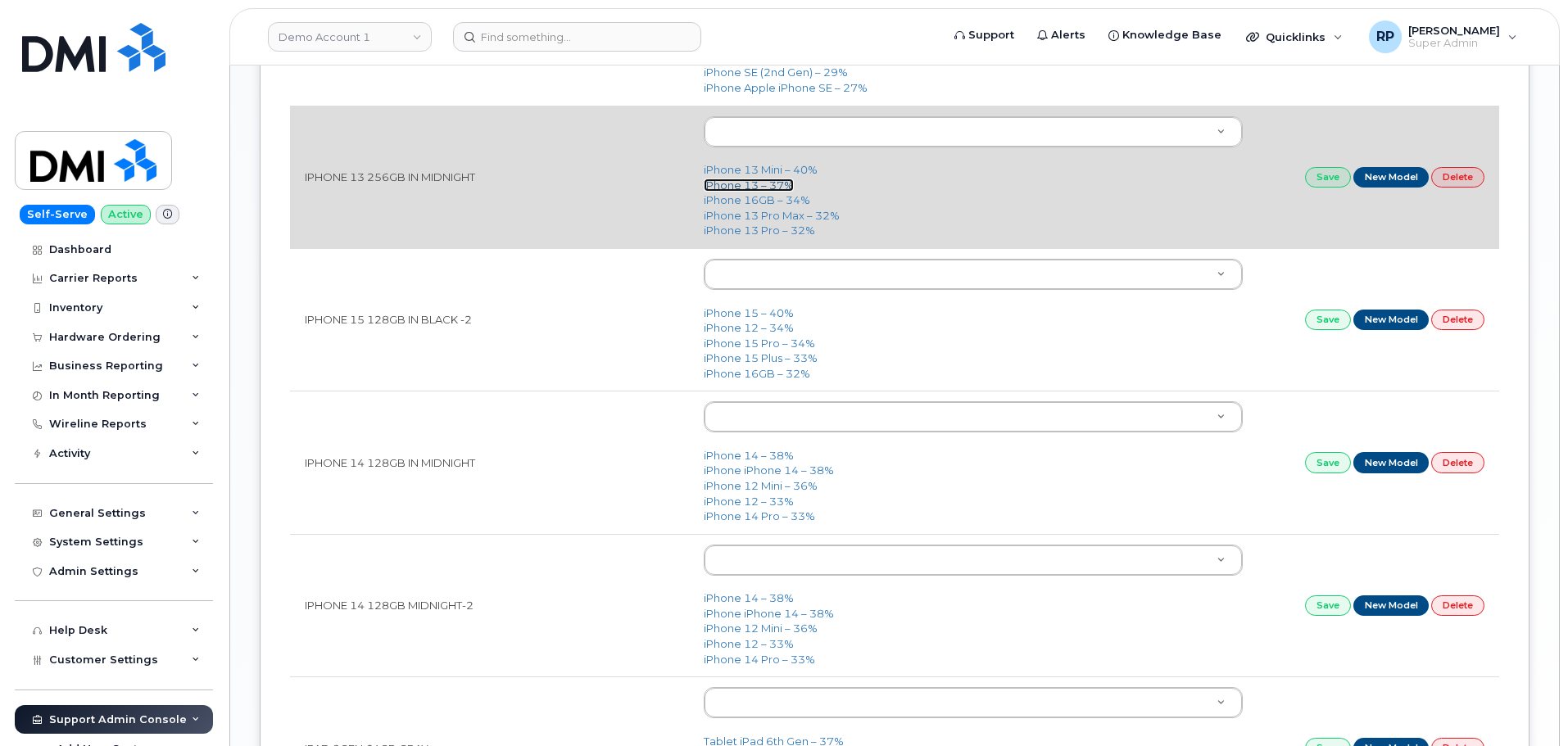
click at [741, 186] on link "iPhone 13 – 37%" at bounding box center [748, 185] width 90 height 14
type input "2612"
click at [1308, 177] on link "Save" at bounding box center [1328, 176] width 46 height 20
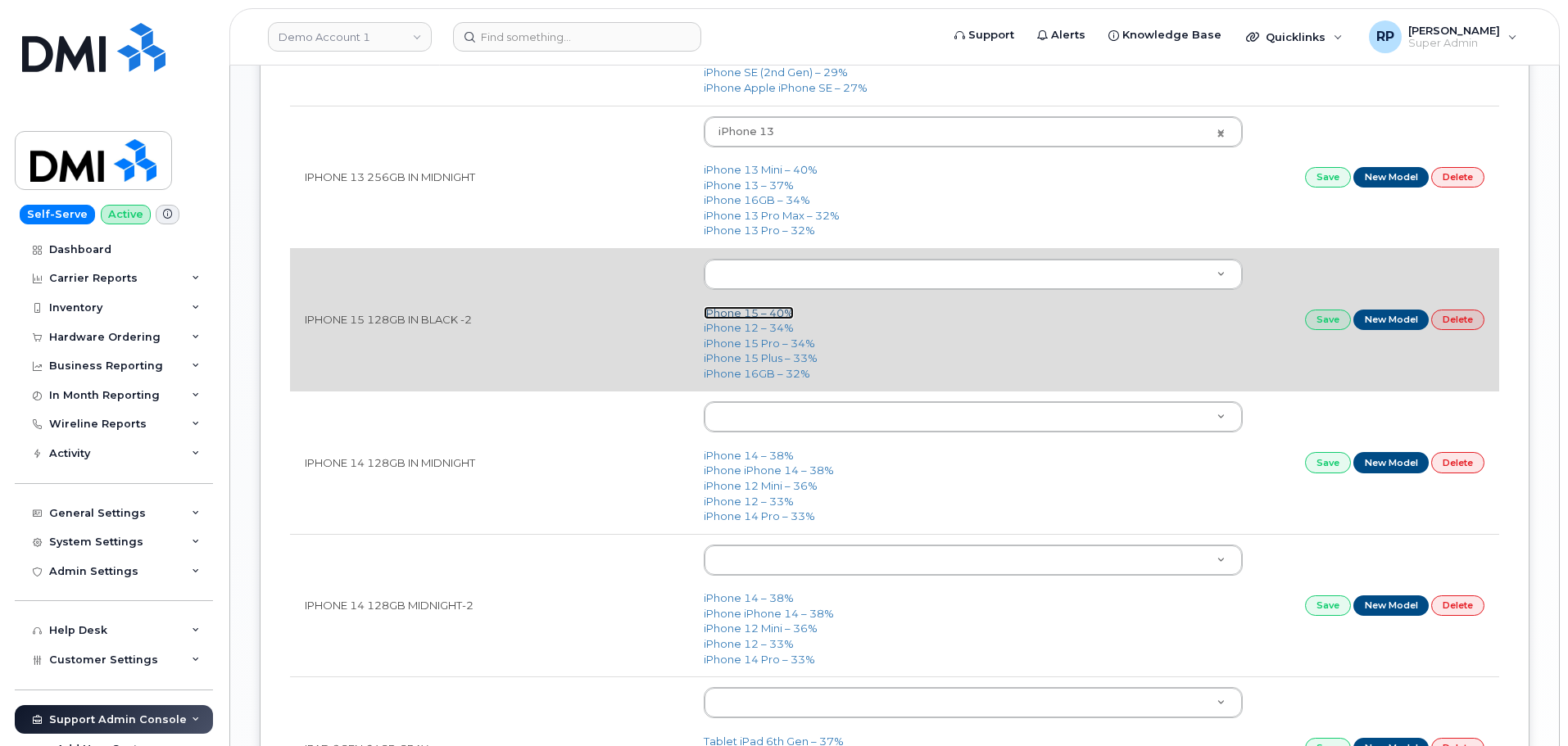
click at [728, 312] on link "iPhone 15 – 40%" at bounding box center [748, 313] width 90 height 14
type input "3031"
click at [1320, 321] on link "Save" at bounding box center [1328, 320] width 46 height 20
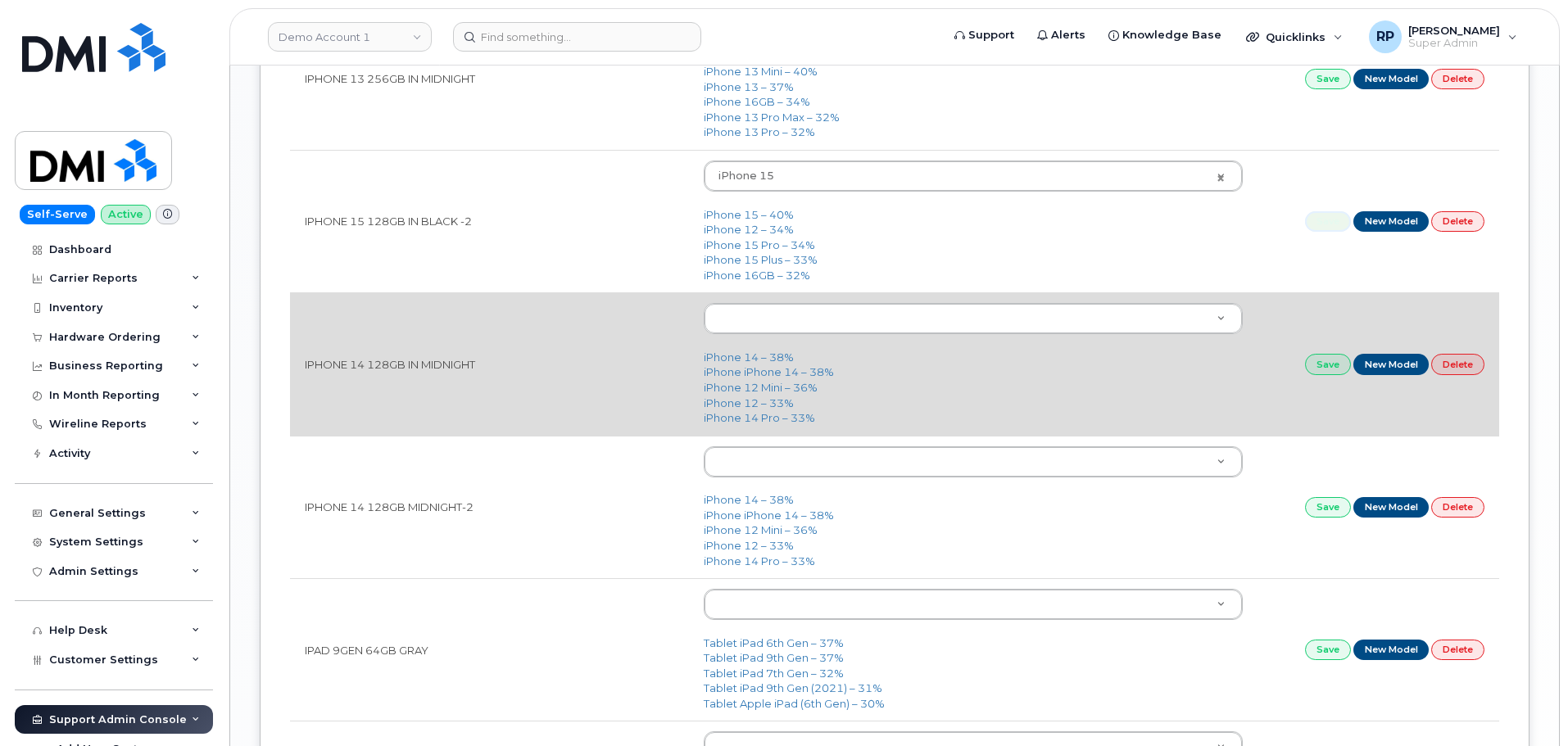
scroll to position [1366, 0]
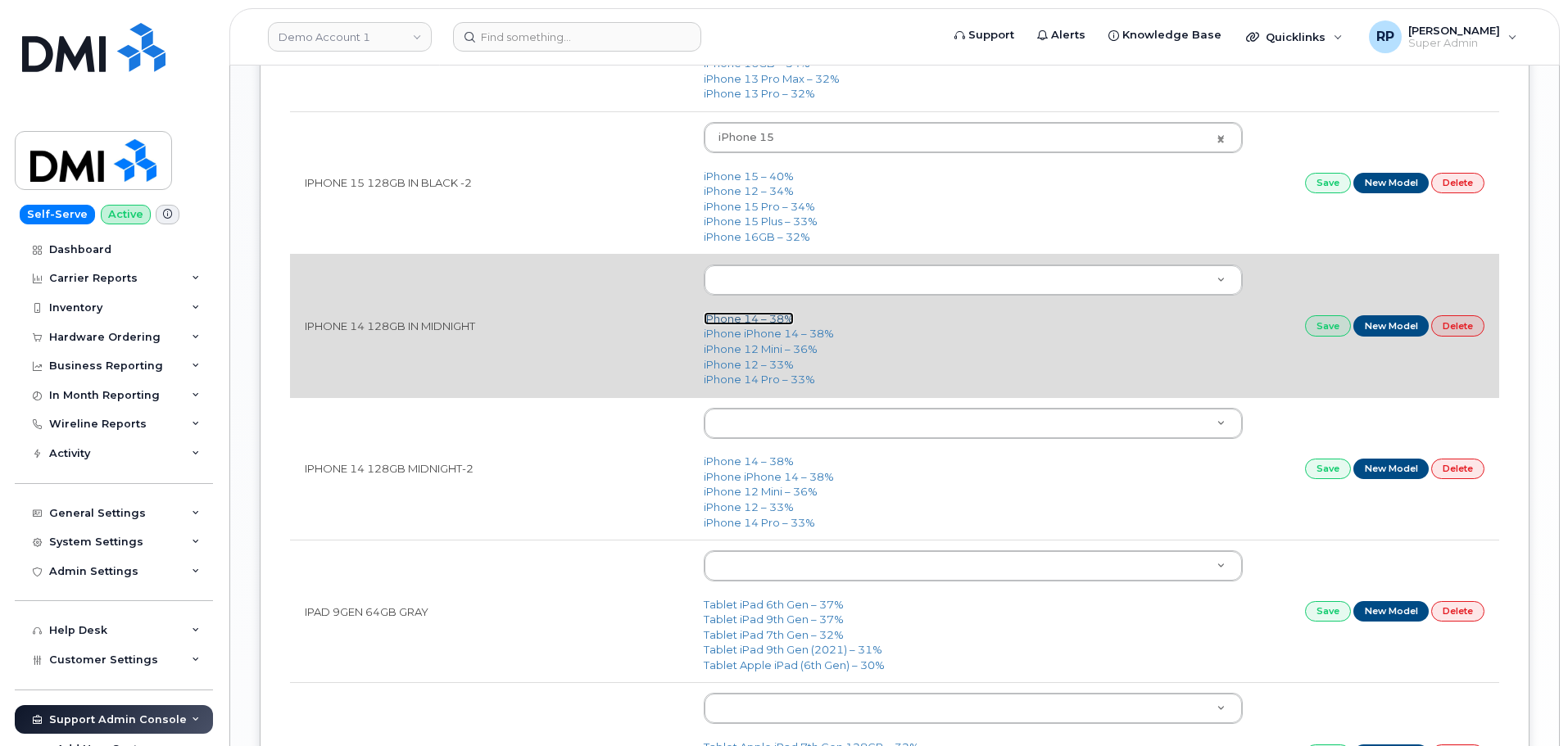
click at [745, 316] on link "iPhone 14 – 38%" at bounding box center [748, 319] width 90 height 14
type input "2778"
click at [1325, 326] on link "Save" at bounding box center [1328, 326] width 46 height 20
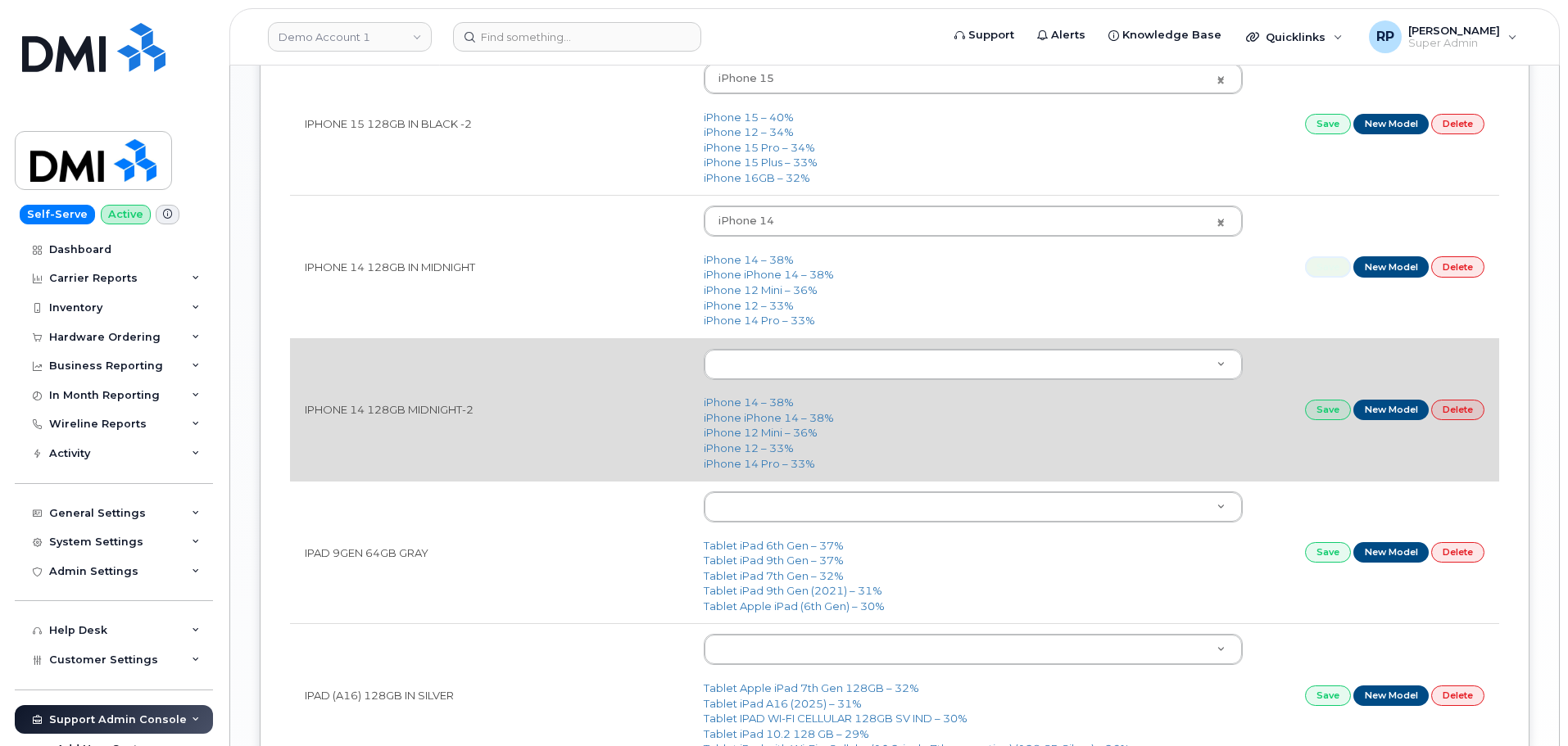
scroll to position [1502, 0]
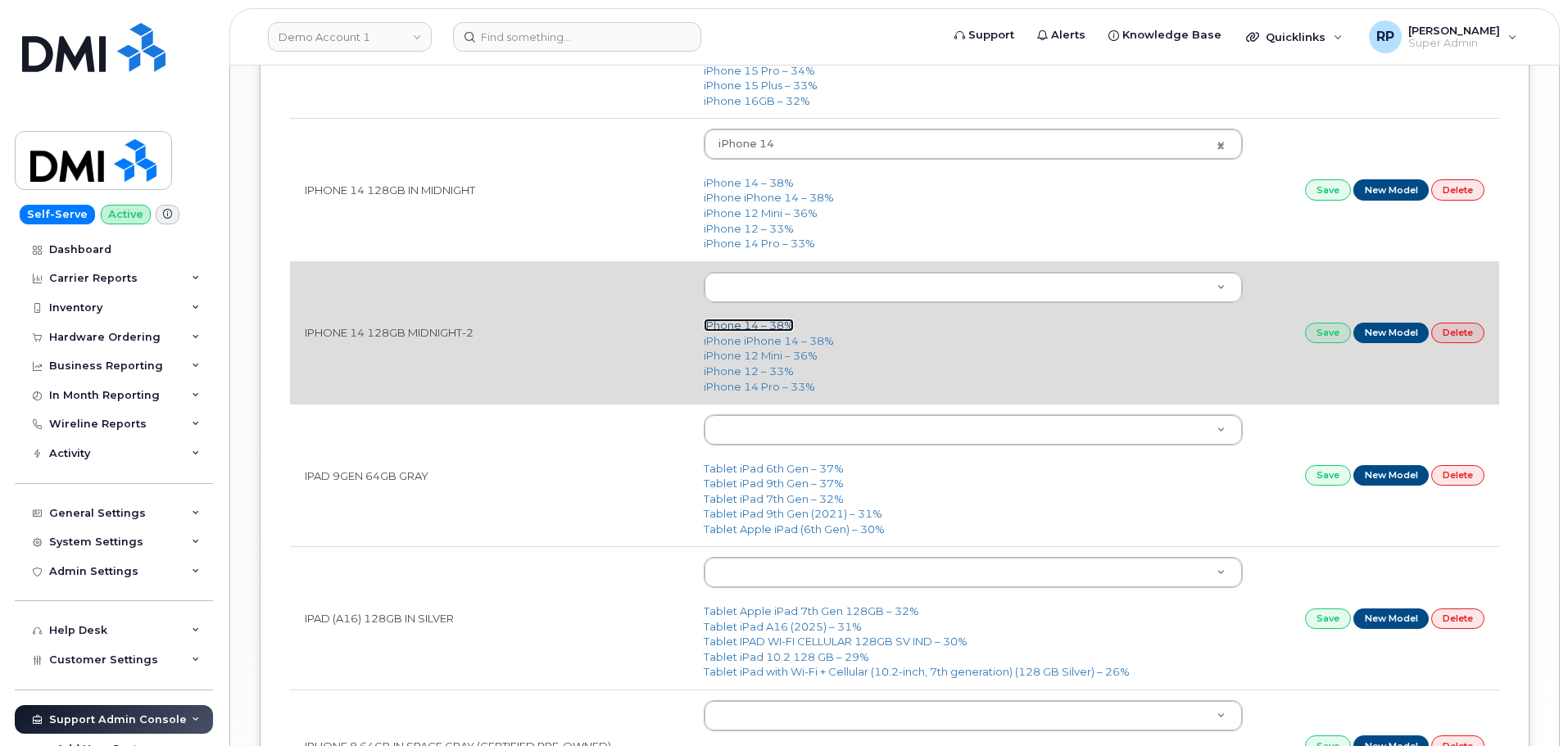
click at [737, 326] on link "iPhone 14 – 38%" at bounding box center [748, 326] width 90 height 14
type input "2778"
click at [1335, 332] on link "Save" at bounding box center [1328, 332] width 46 height 20
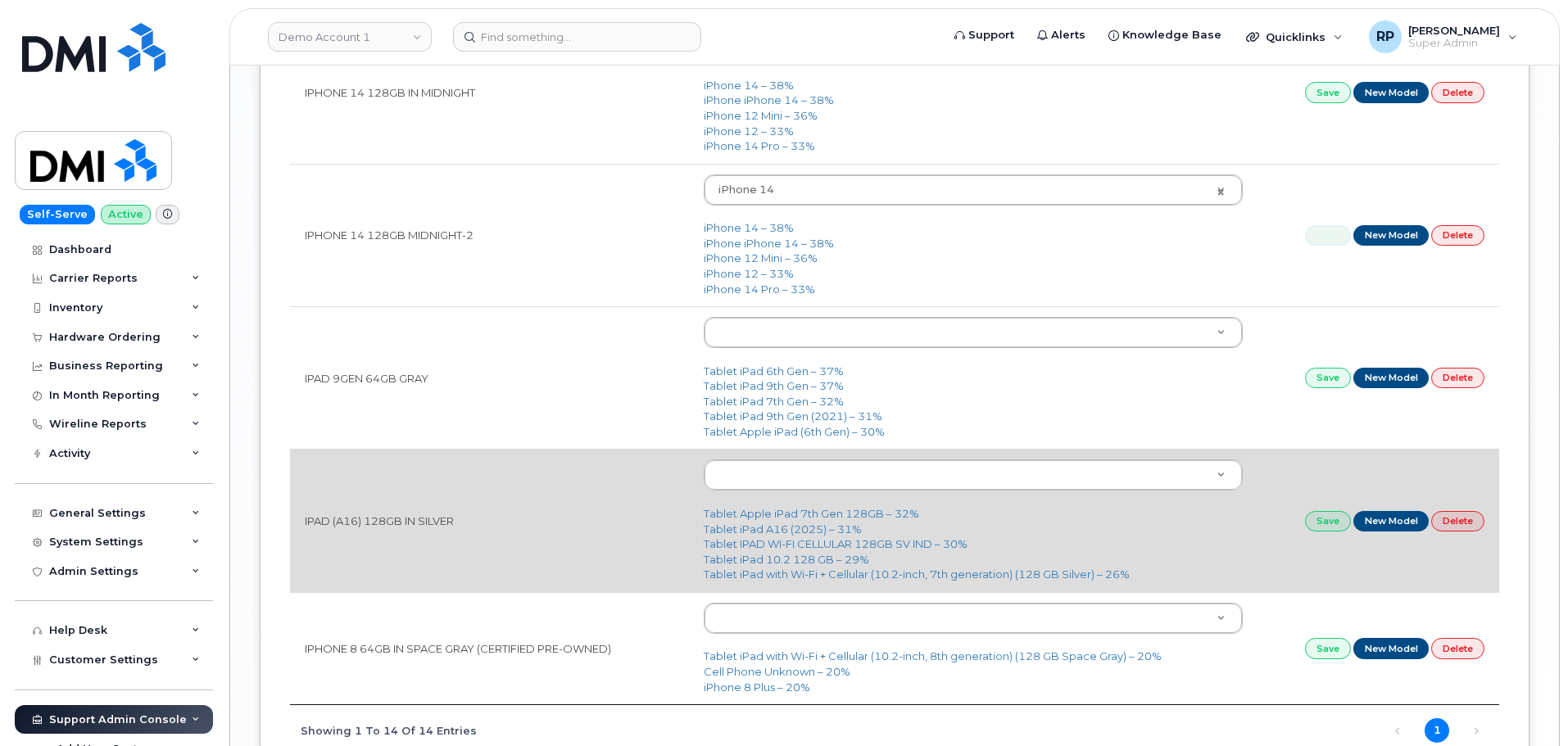
scroll to position [1638, 0]
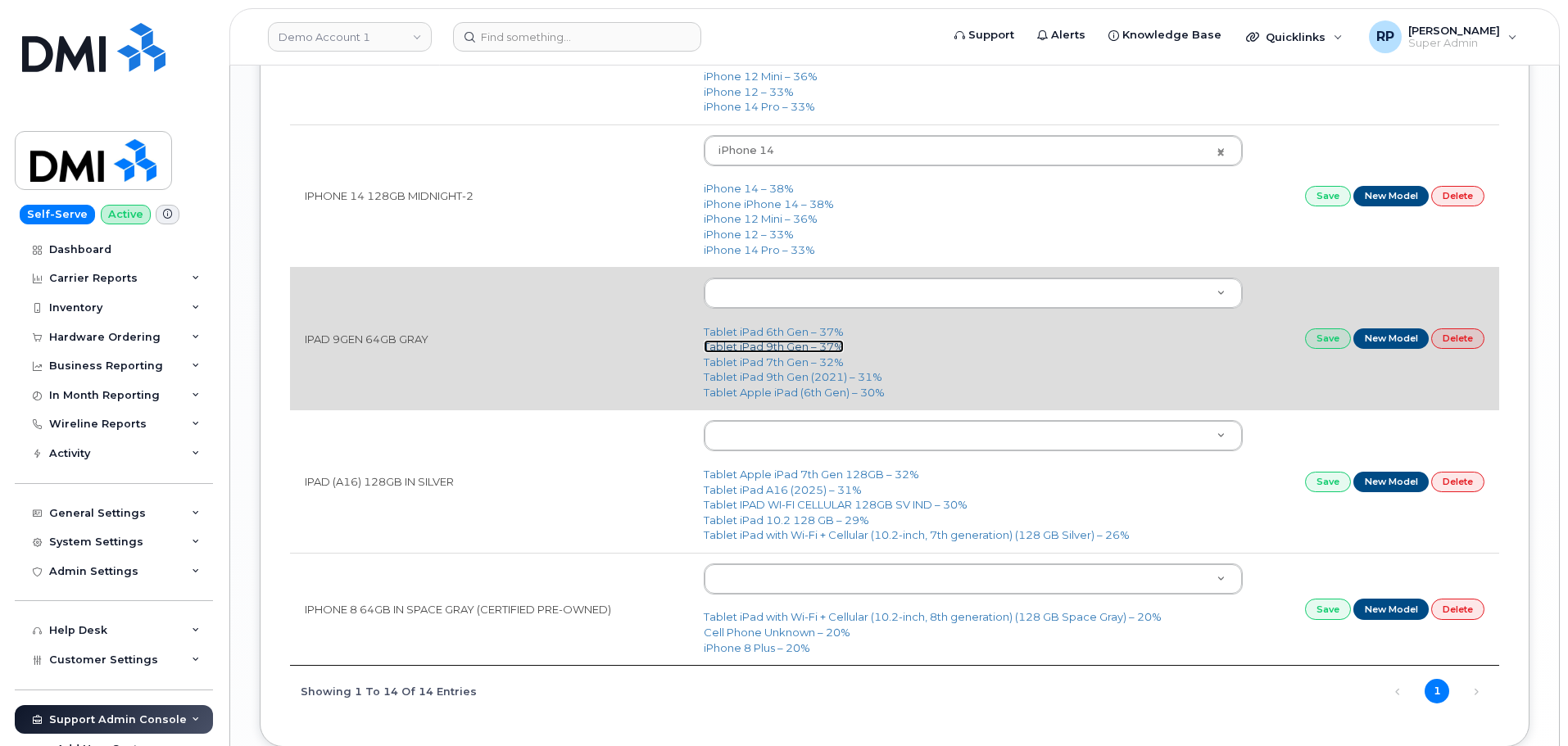
click at [747, 347] on link "Tablet iPad 9th Gen – 37%" at bounding box center [773, 347] width 141 height 14
type input "2641"
click at [1334, 341] on link "Save" at bounding box center [1328, 338] width 46 height 20
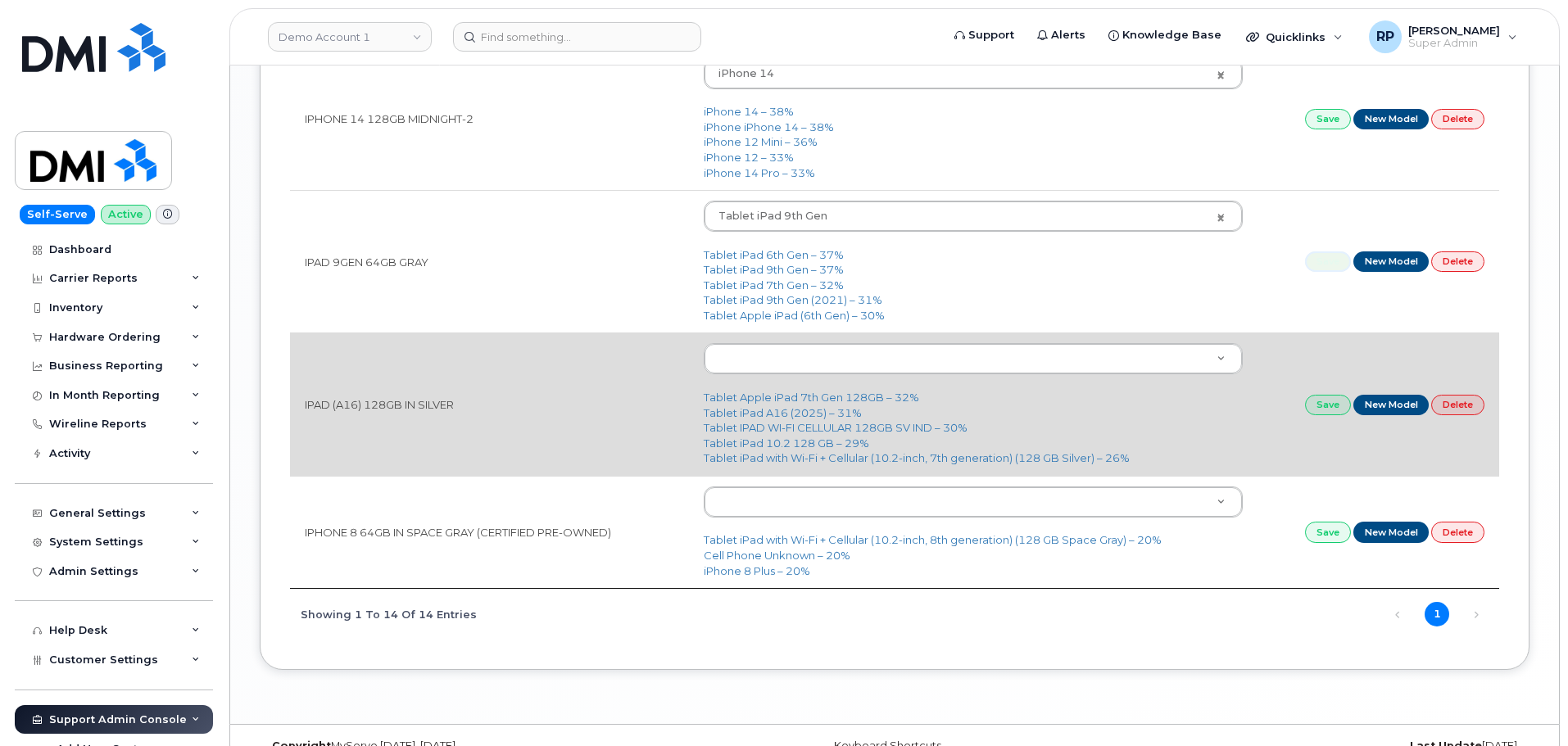
scroll to position [1746, 0]
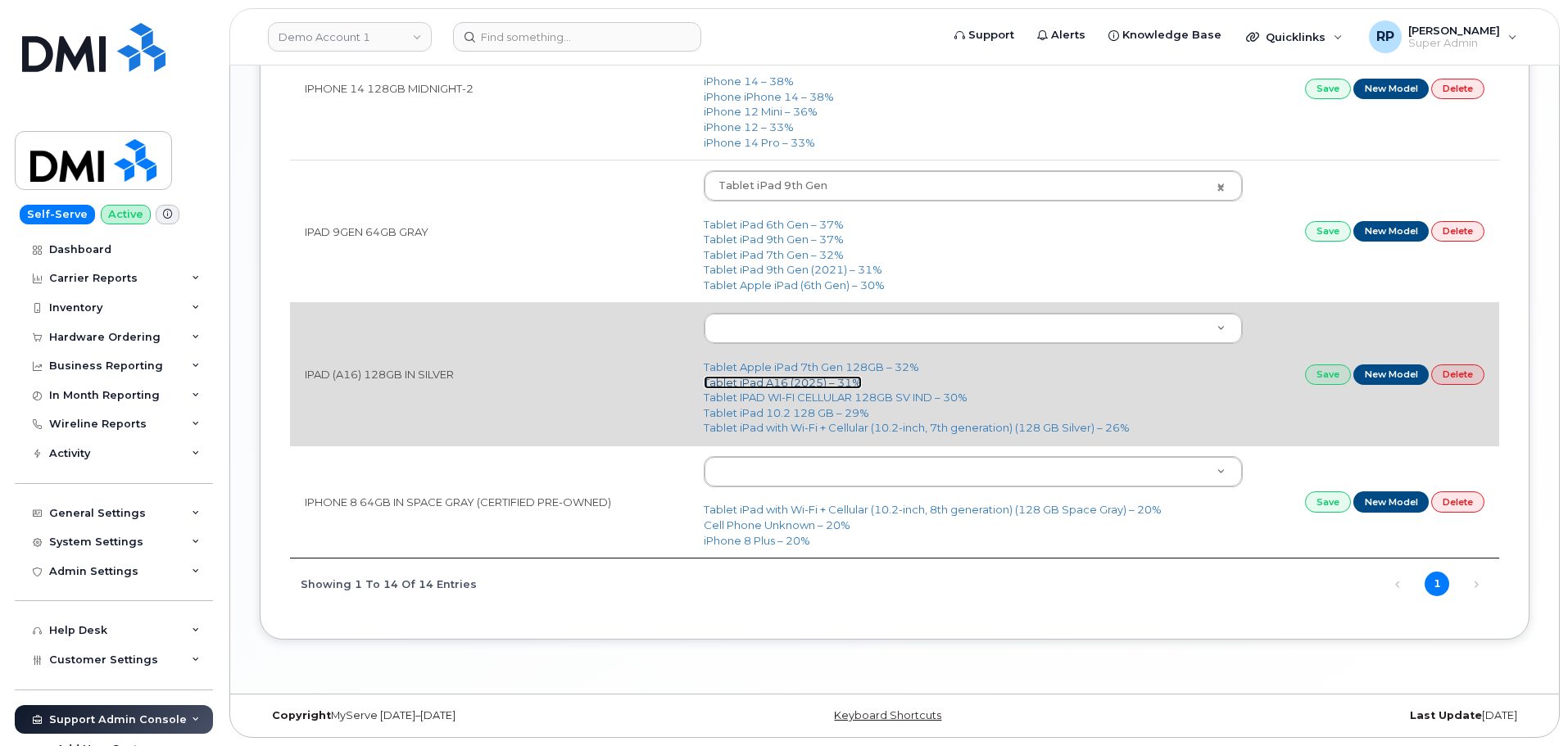
click at [755, 379] on link "Tablet iPad A16 (2025) – 31%" at bounding box center [782, 383] width 158 height 14
type input "3318"
click at [1326, 374] on link "Save" at bounding box center [1328, 374] width 46 height 20
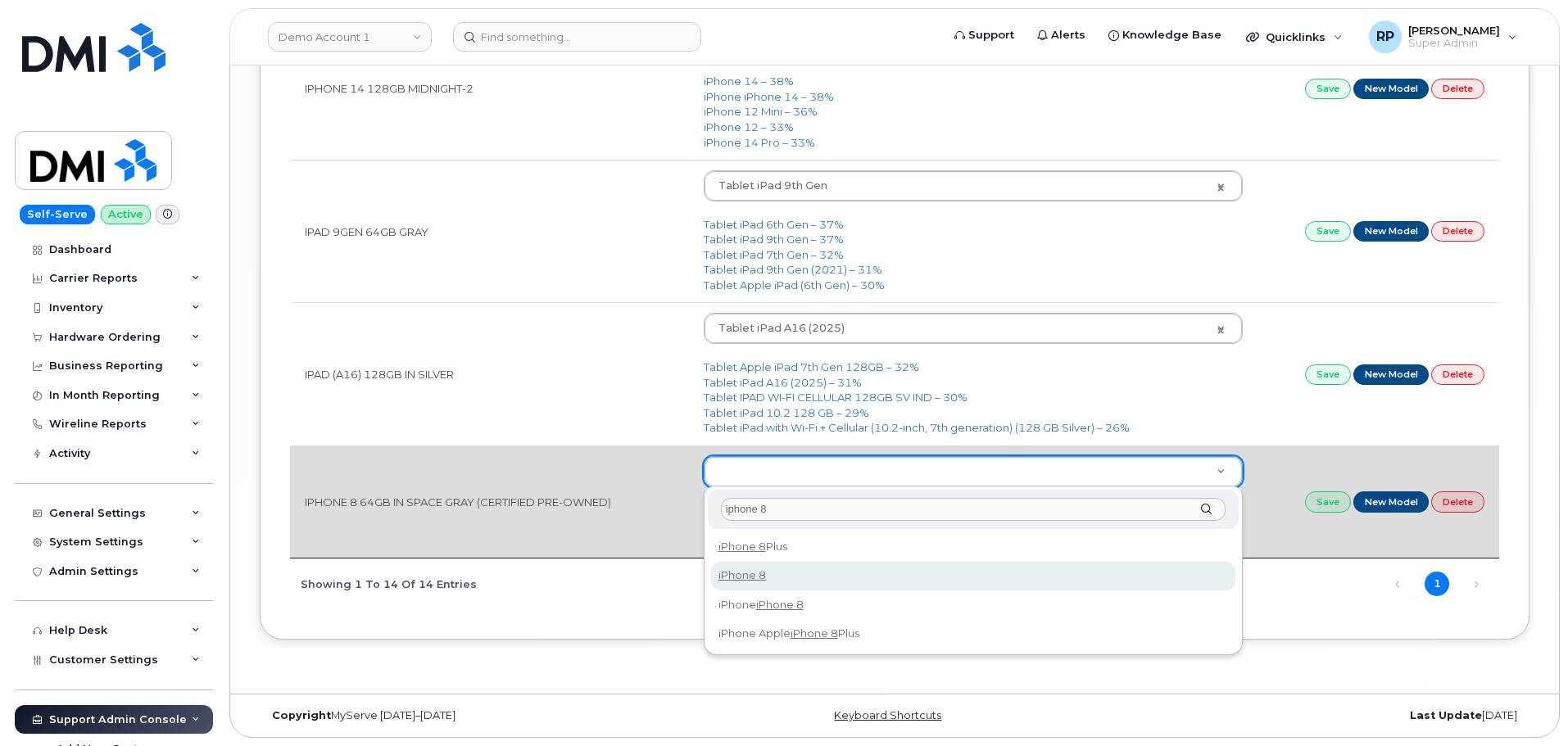
type input "iphone 8"
type input "1420"
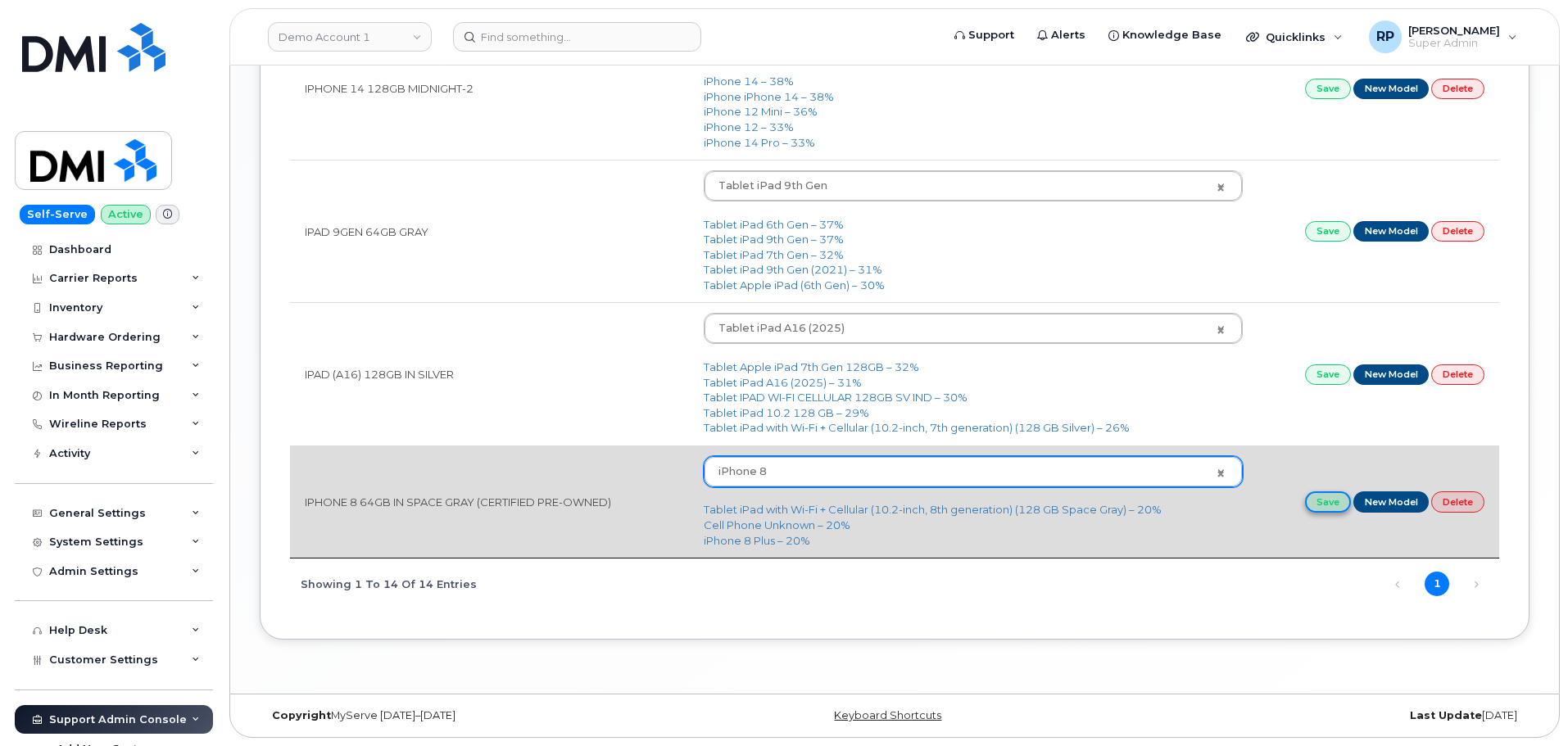
click at [1335, 506] on link "Save" at bounding box center [1328, 501] width 46 height 20
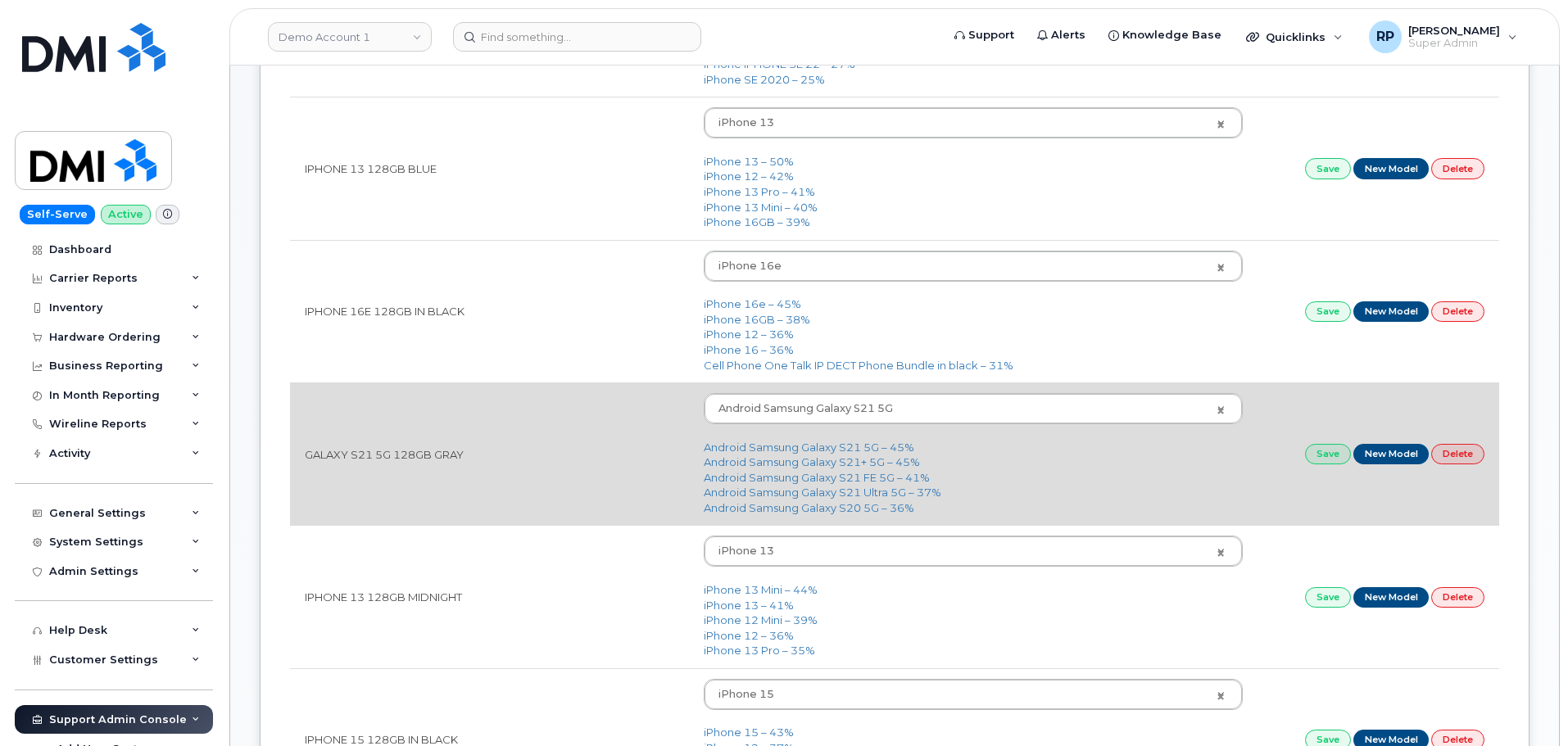
scroll to position [0, 0]
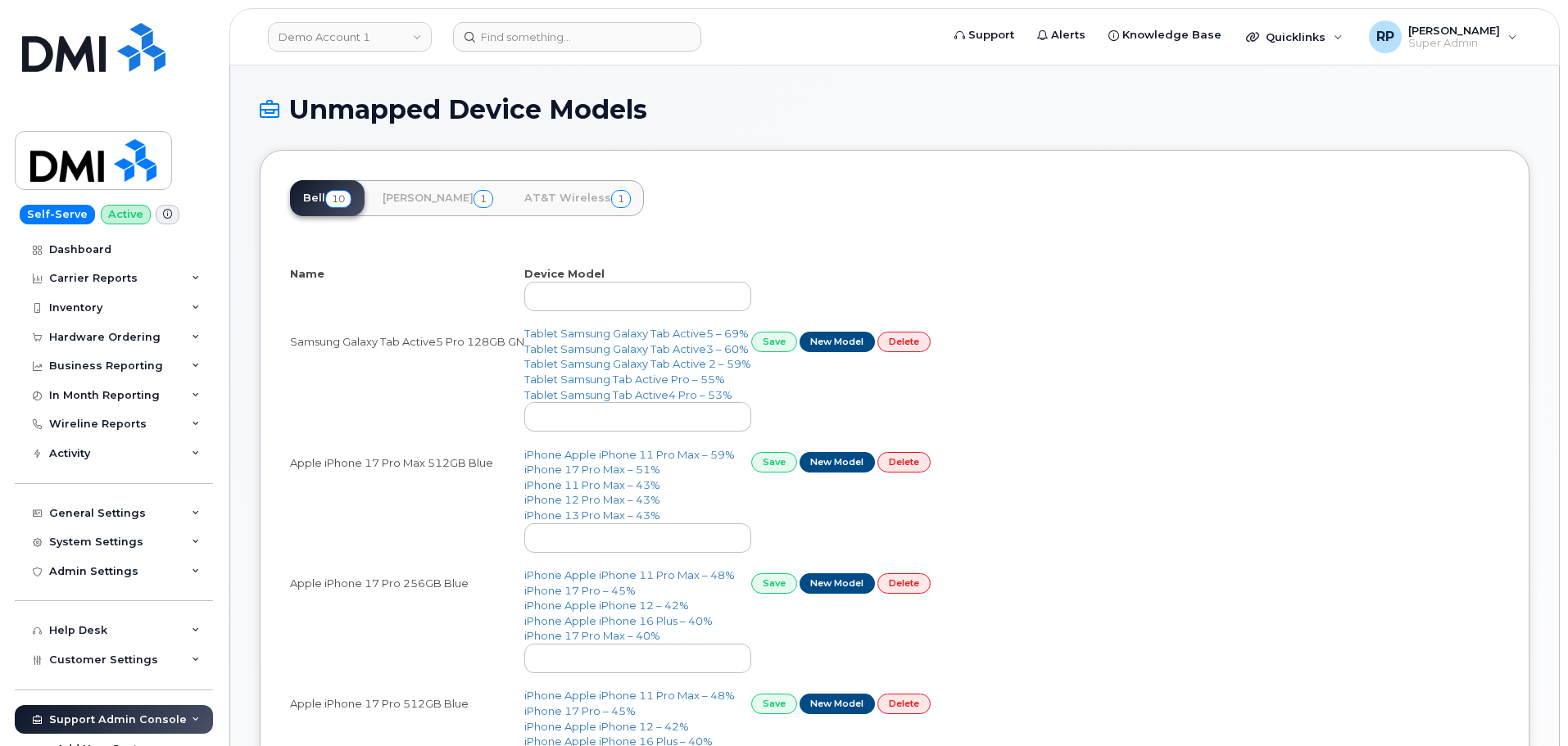
select select "25"
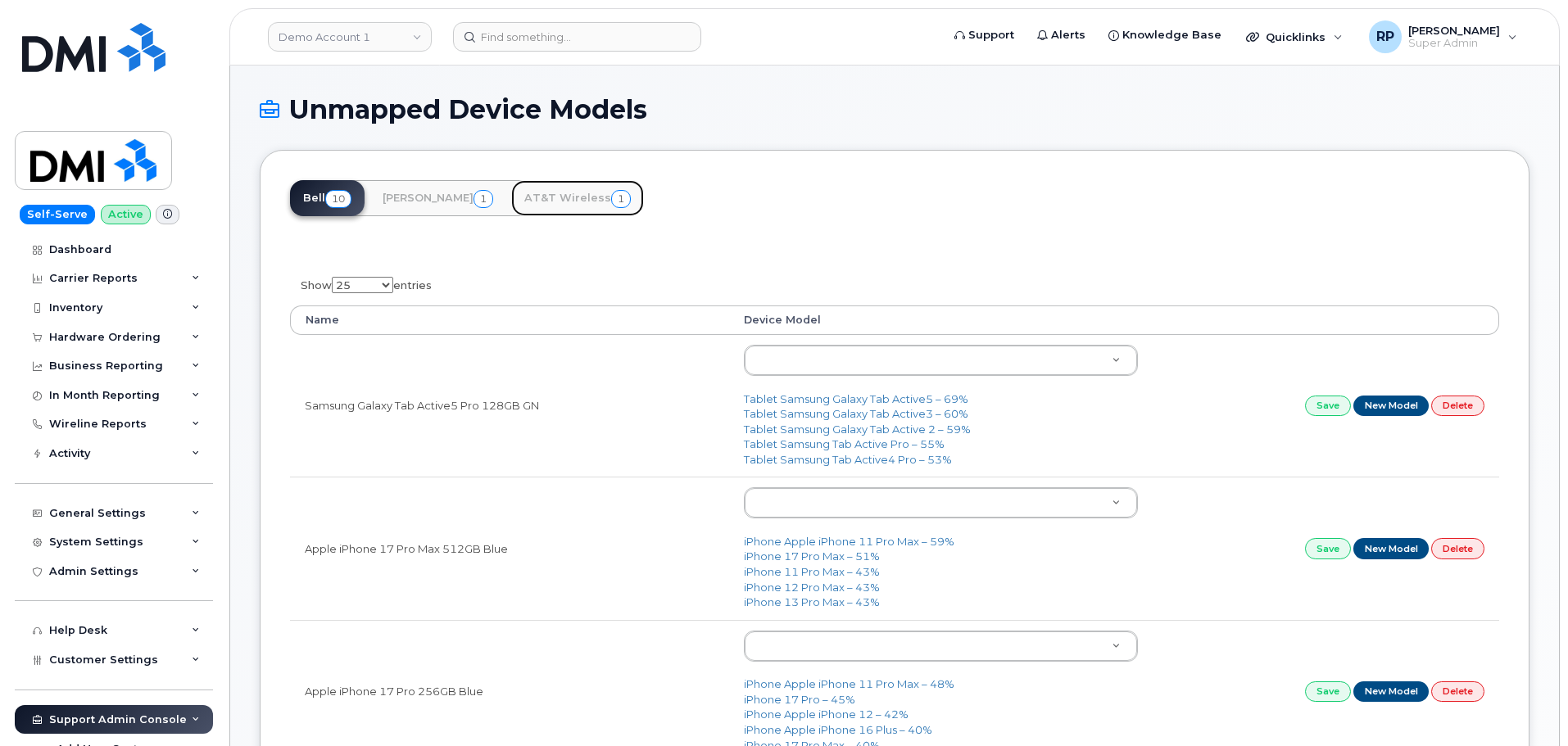
click at [523, 199] on link "AT&T Wireless 1" at bounding box center [578, 198] width 133 height 36
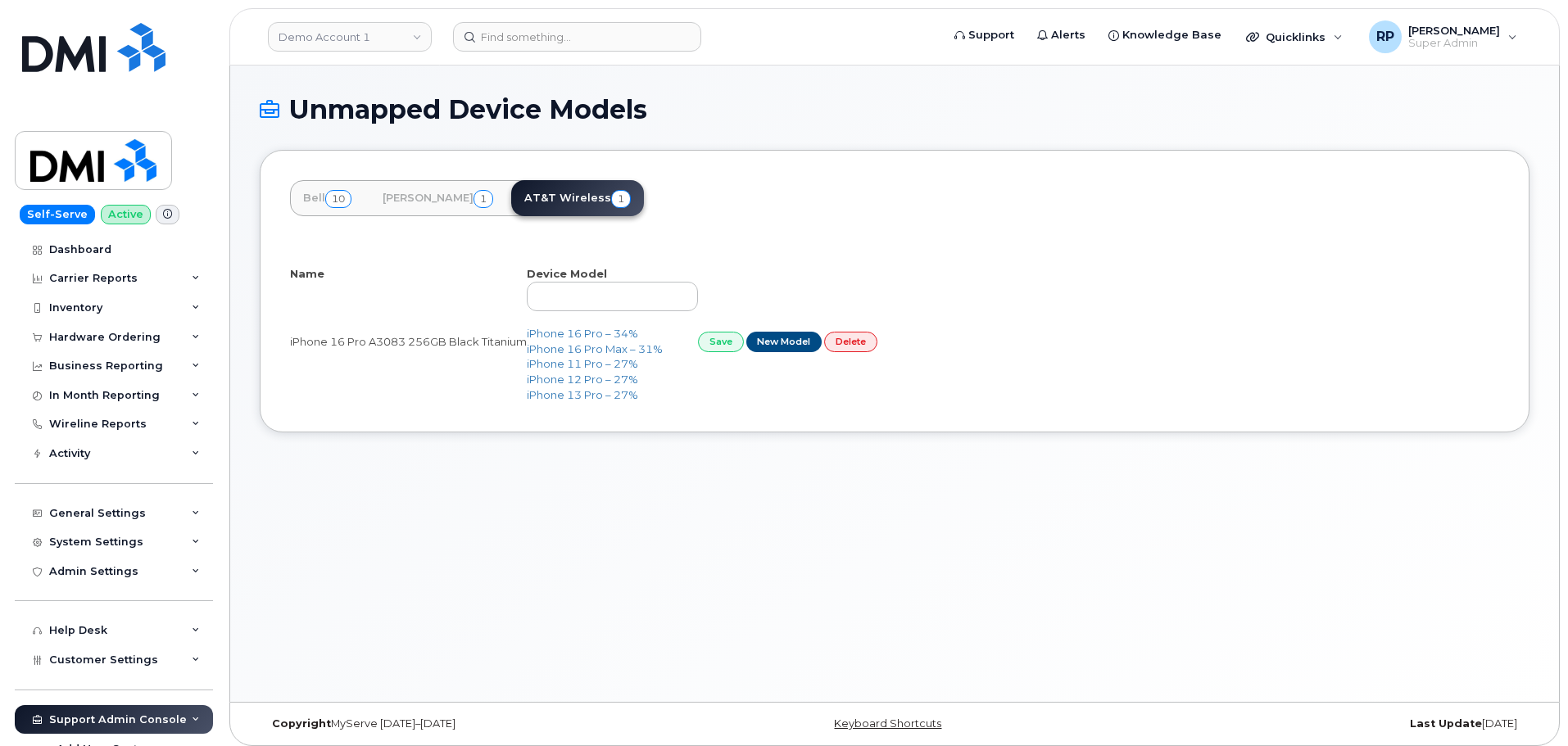
select select "25"
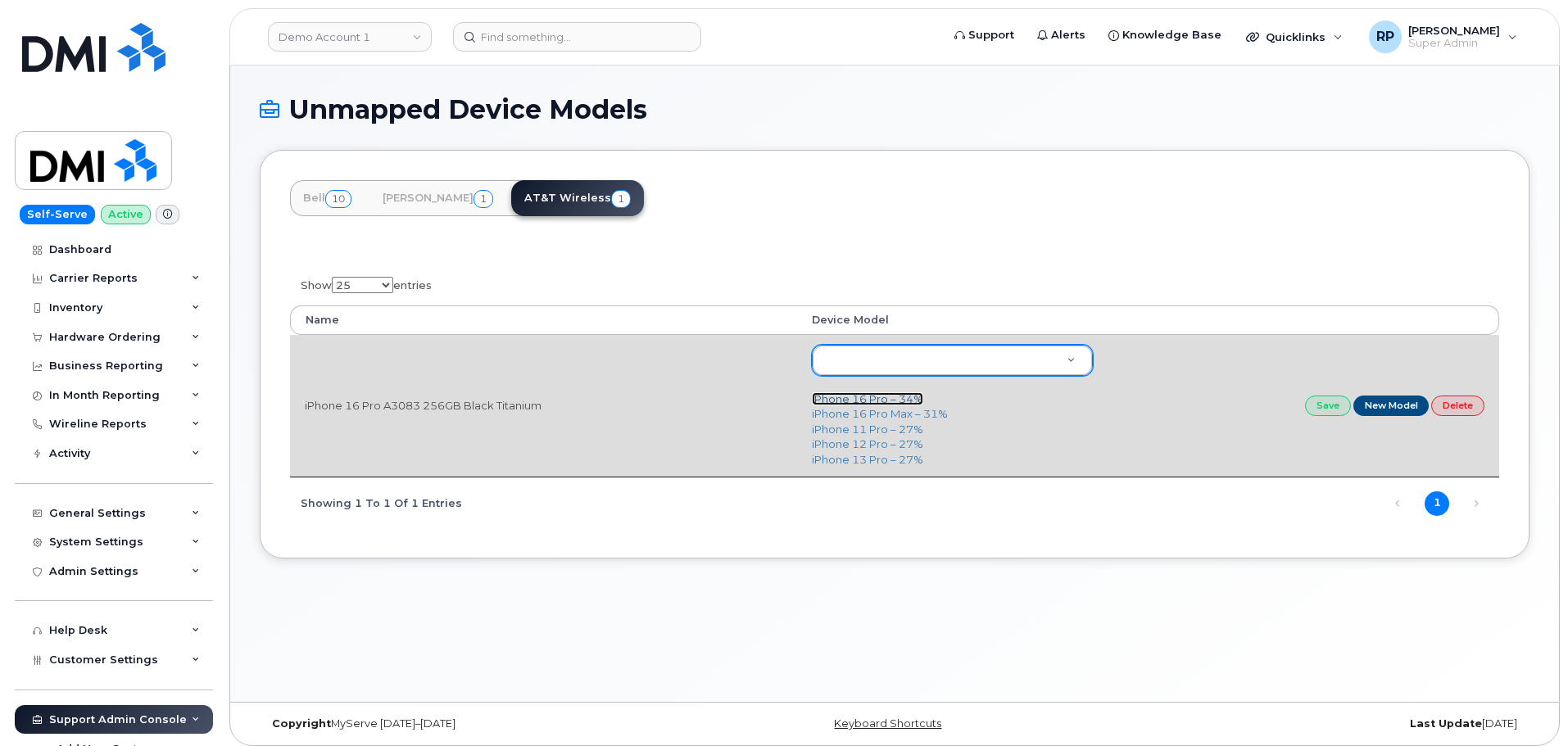
click at [855, 395] on link "iPhone 16 Pro – 34%" at bounding box center [867, 399] width 111 height 14
type input "3226"
click at [1319, 411] on link "Save" at bounding box center [1328, 405] width 46 height 20
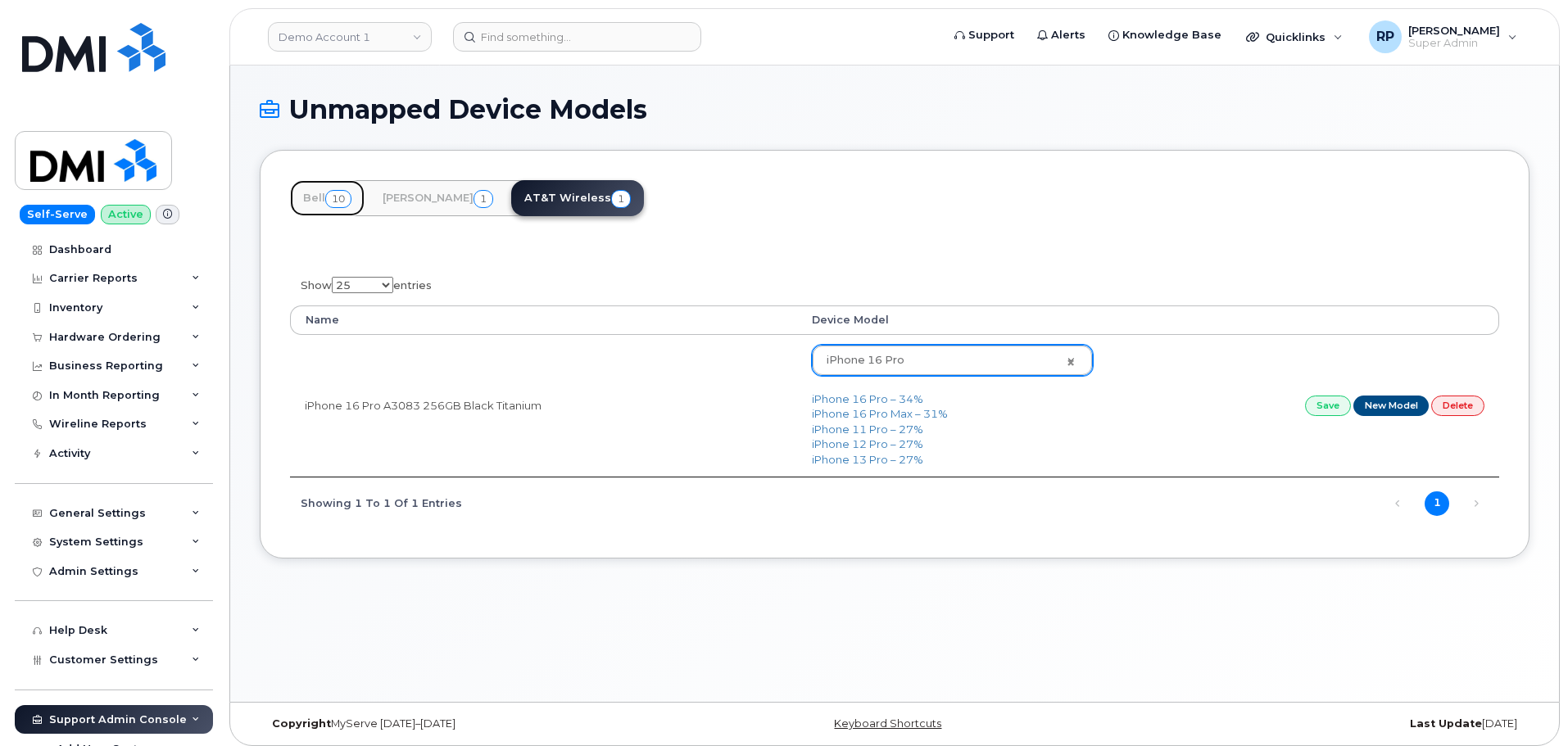
click at [320, 202] on link "Bell 10" at bounding box center [327, 198] width 75 height 36
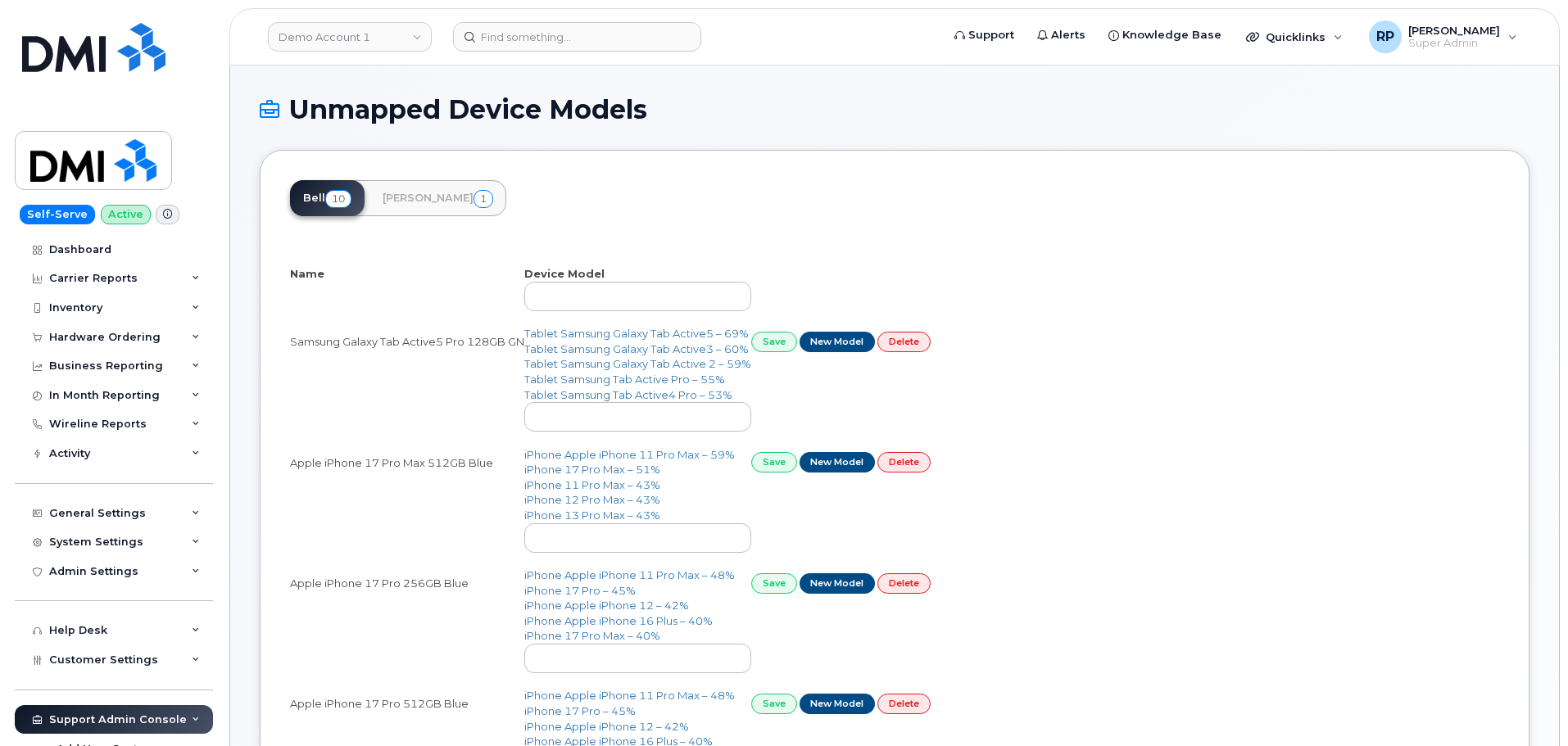
select select "25"
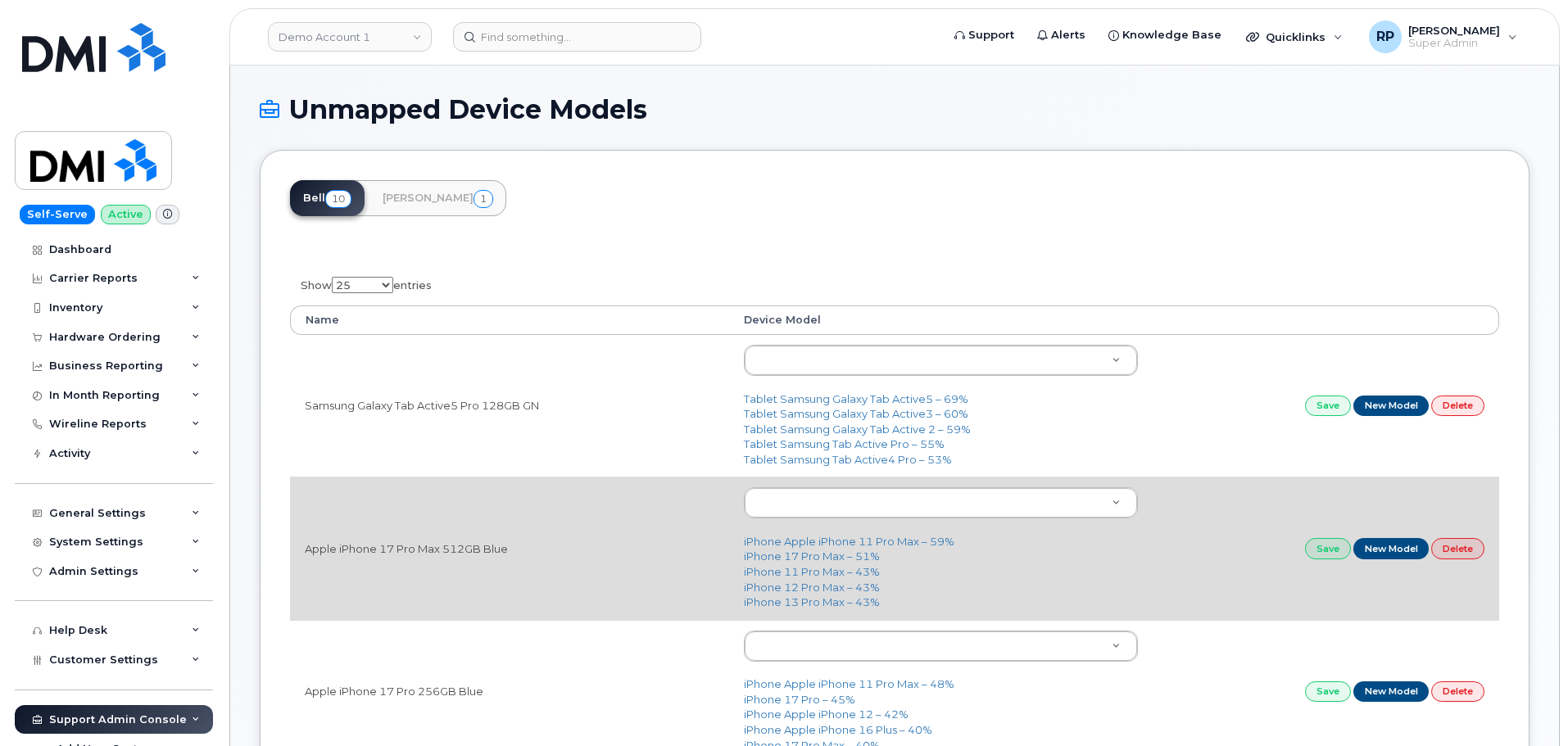
scroll to position [137, 0]
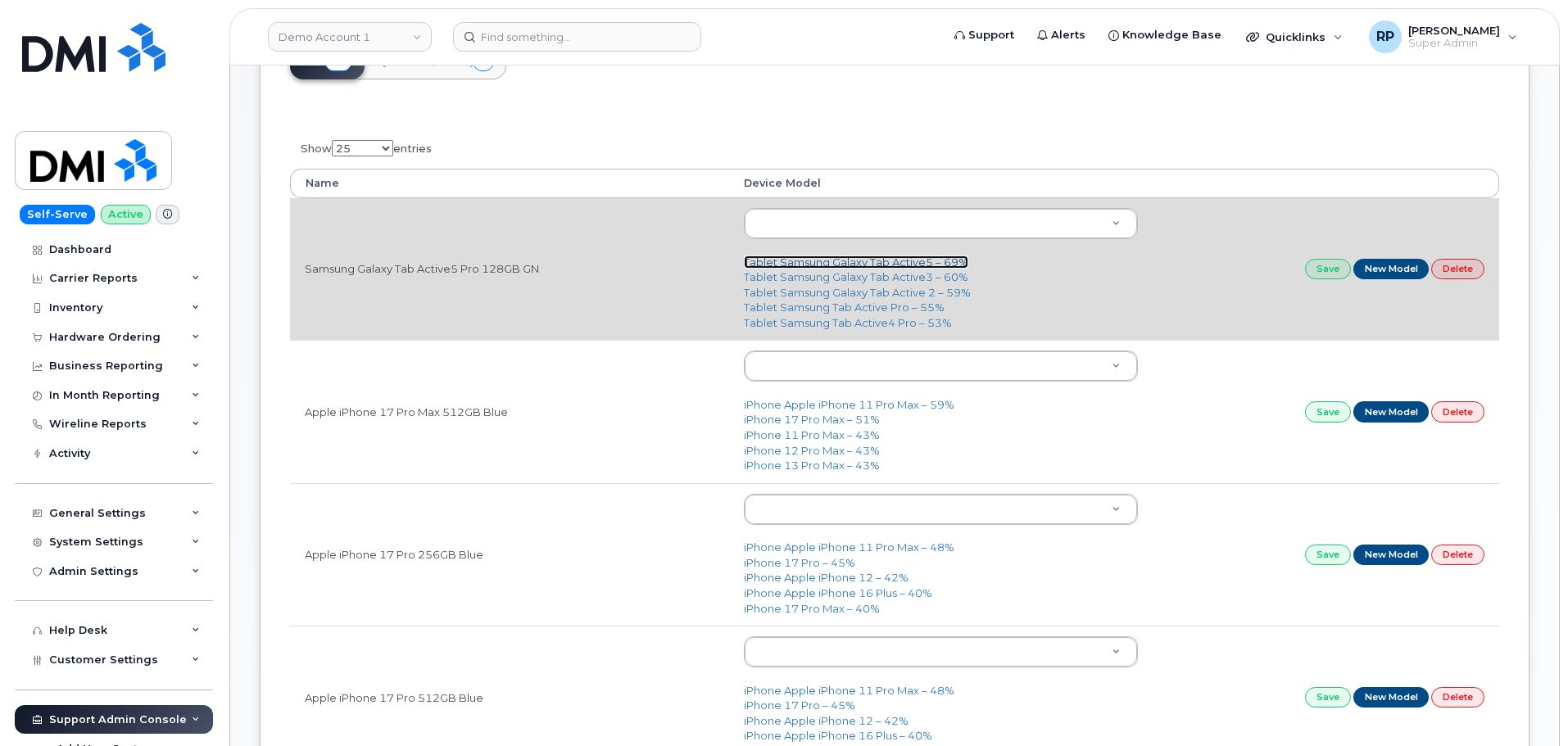
click at [863, 264] on link "Tablet Samsung Galaxy Tab Active5 – 69%" at bounding box center [857, 263] width 225 height 14
type input "3222"
click at [1338, 274] on link "Save" at bounding box center [1328, 268] width 46 height 20
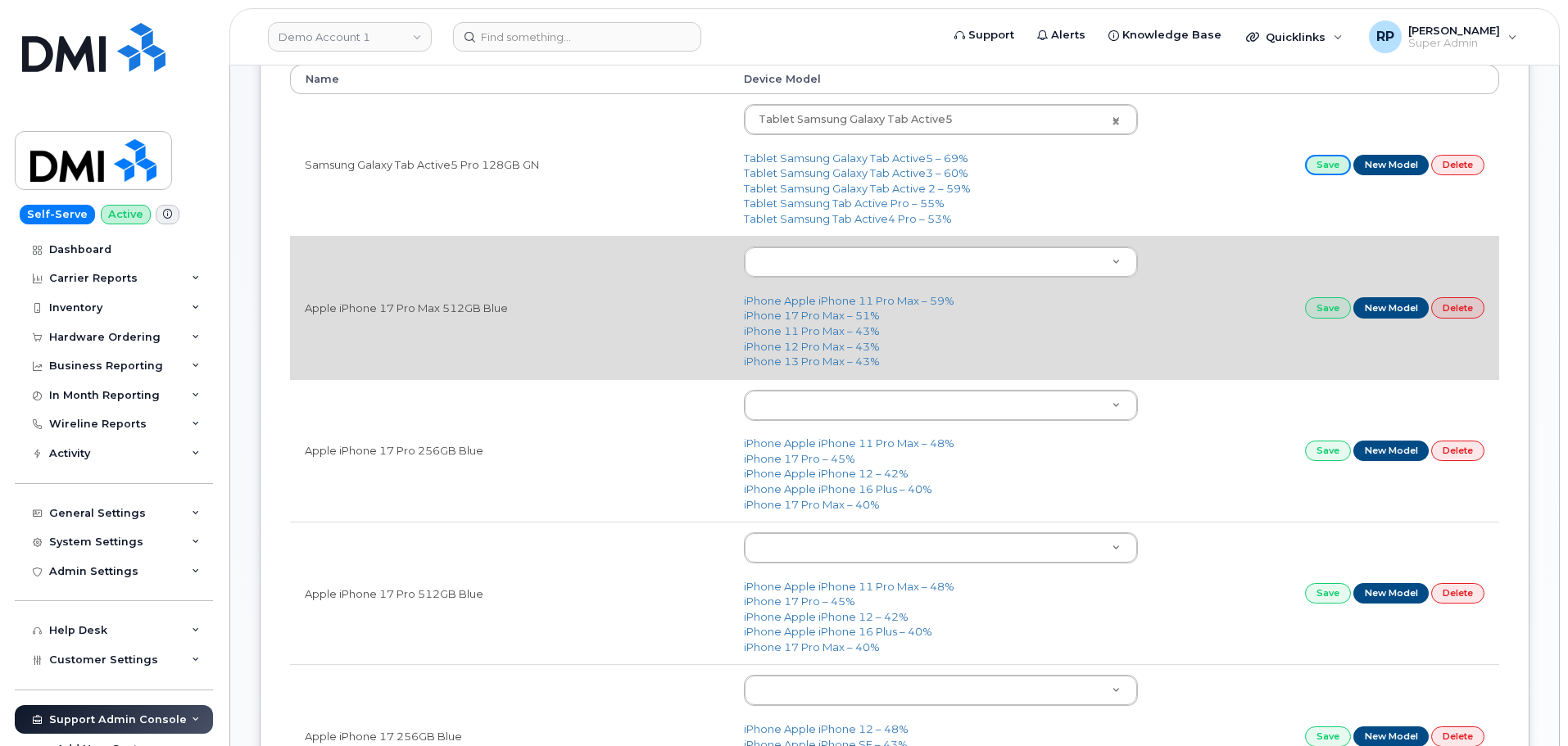
scroll to position [273, 0]
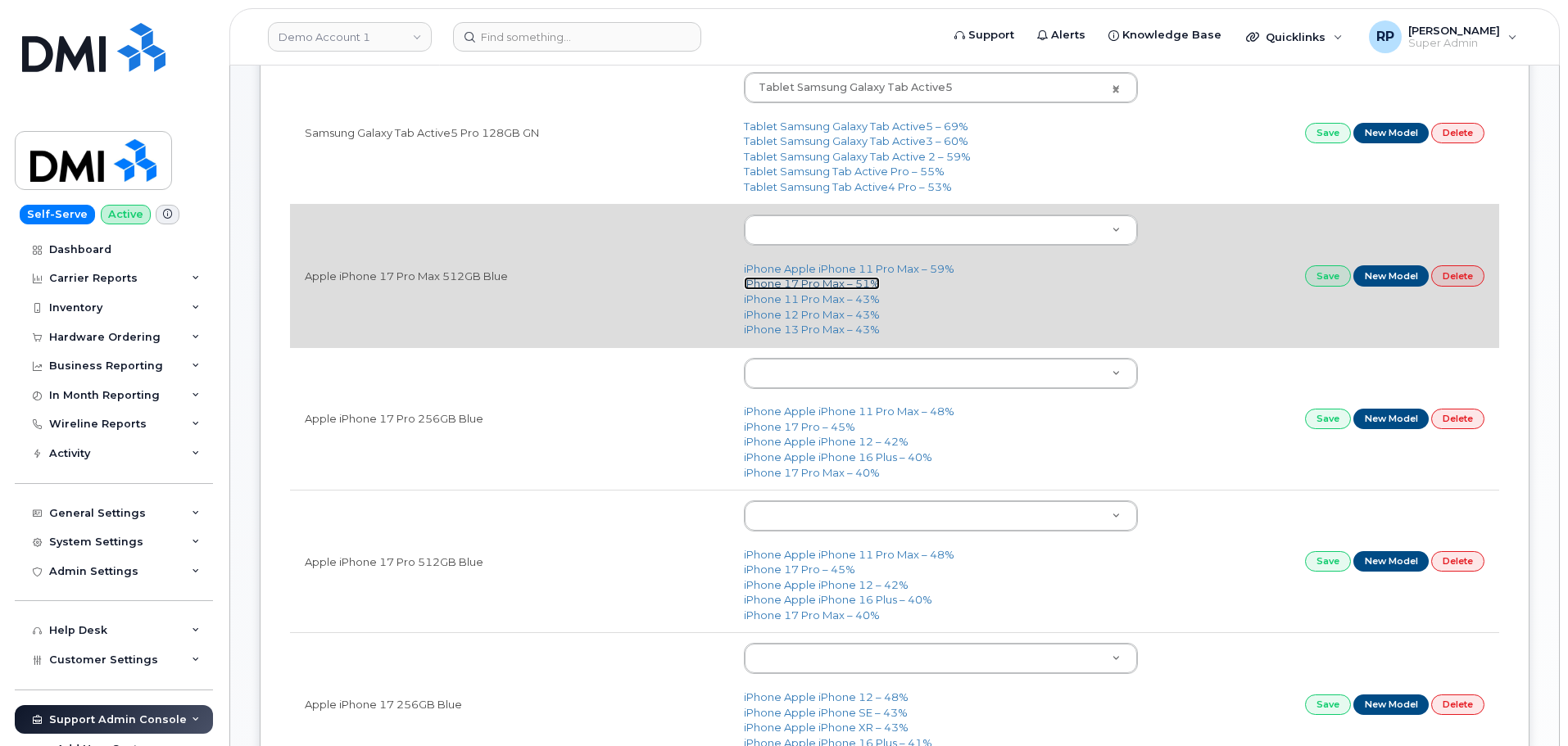
click at [794, 287] on link "iPhone 17 Pro Max – 51%" at bounding box center [812, 284] width 136 height 14
type input "3441"
click at [1324, 280] on link "Save" at bounding box center [1328, 275] width 46 height 20
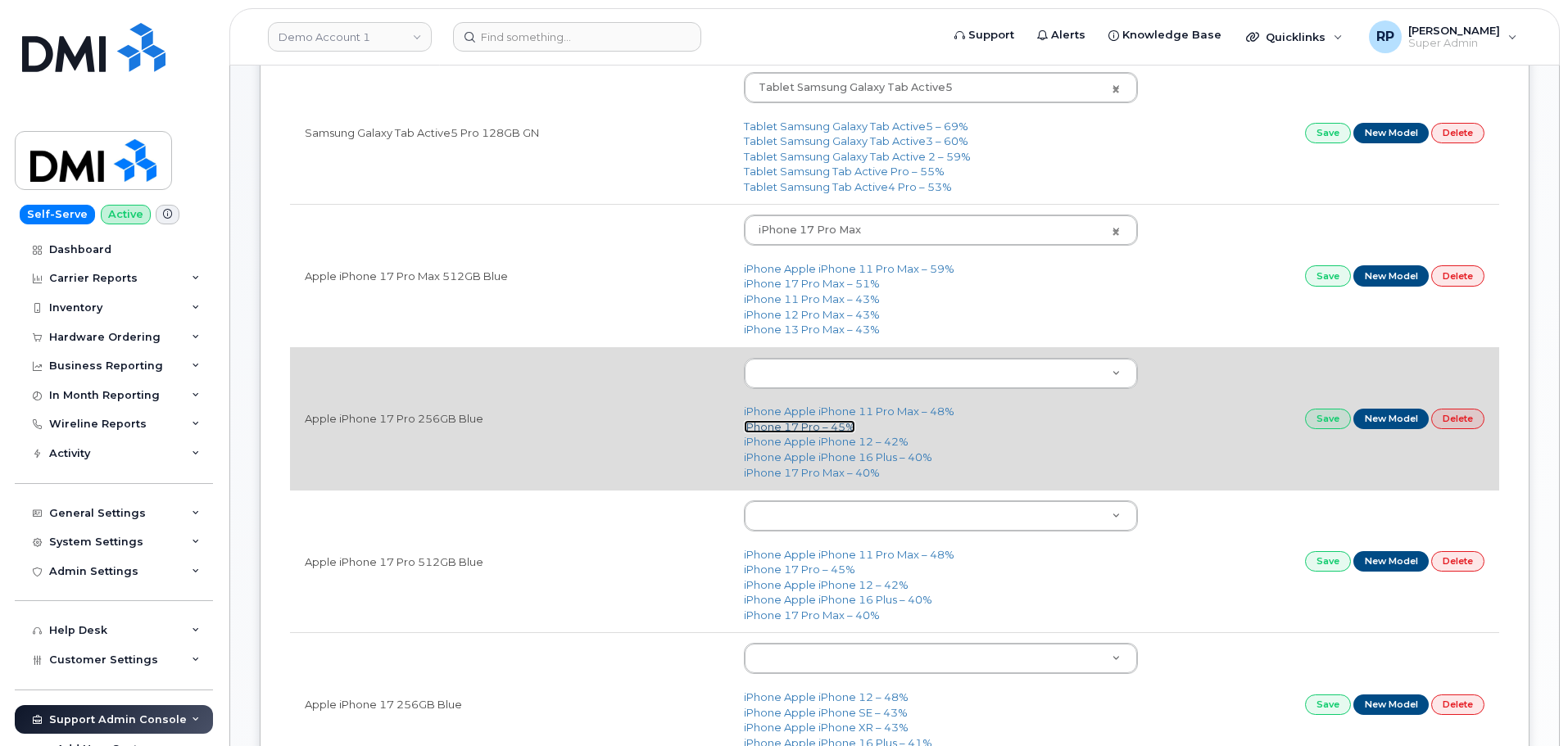
click at [801, 424] on link "iPhone 17 Pro – 45%" at bounding box center [800, 427] width 111 height 14
type input "3443"
click at [1332, 418] on link "Save" at bounding box center [1328, 419] width 46 height 20
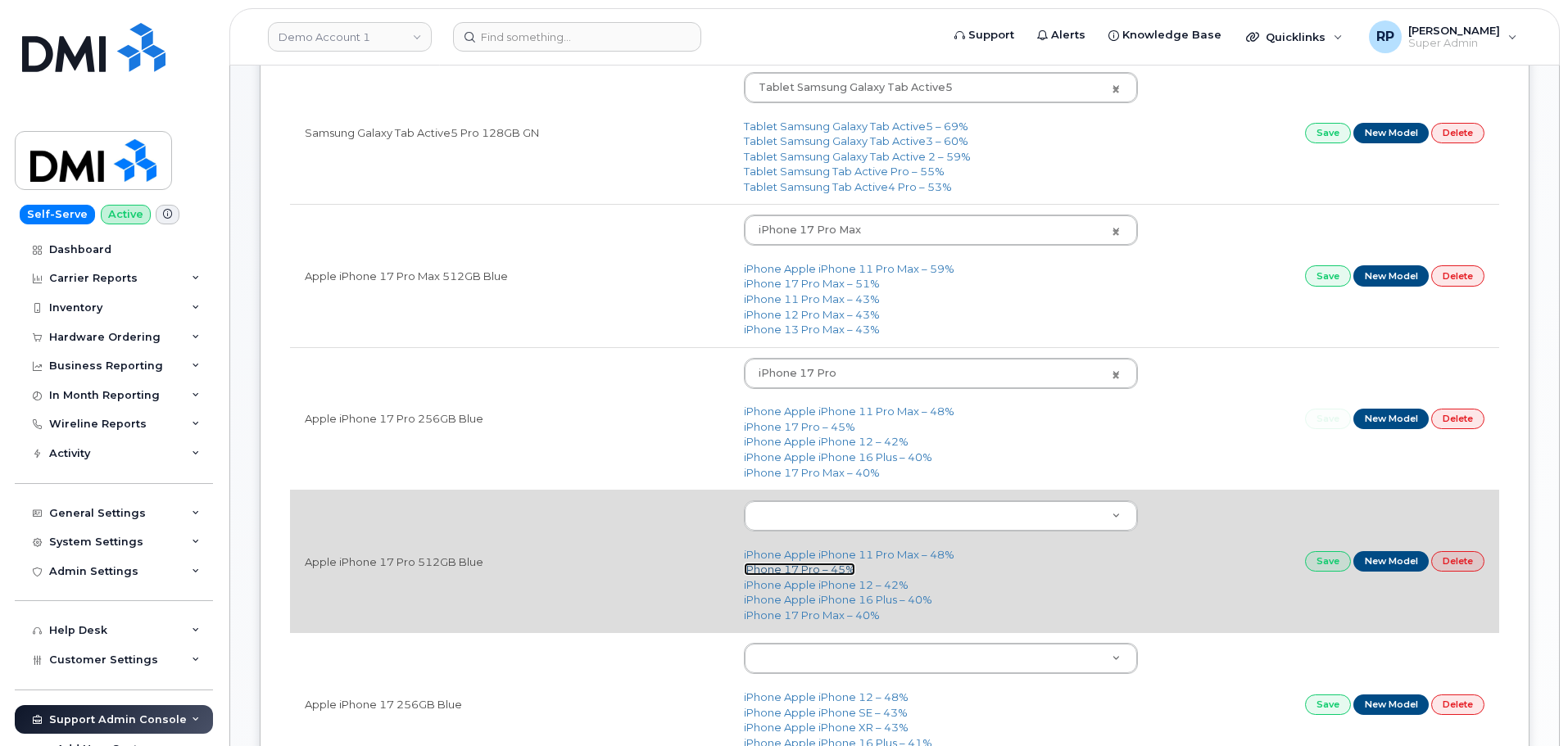
click at [770, 571] on link "iPhone 17 Pro – 45%" at bounding box center [800, 570] width 111 height 14
type input "3443"
click at [1321, 560] on link "Save" at bounding box center [1328, 561] width 46 height 20
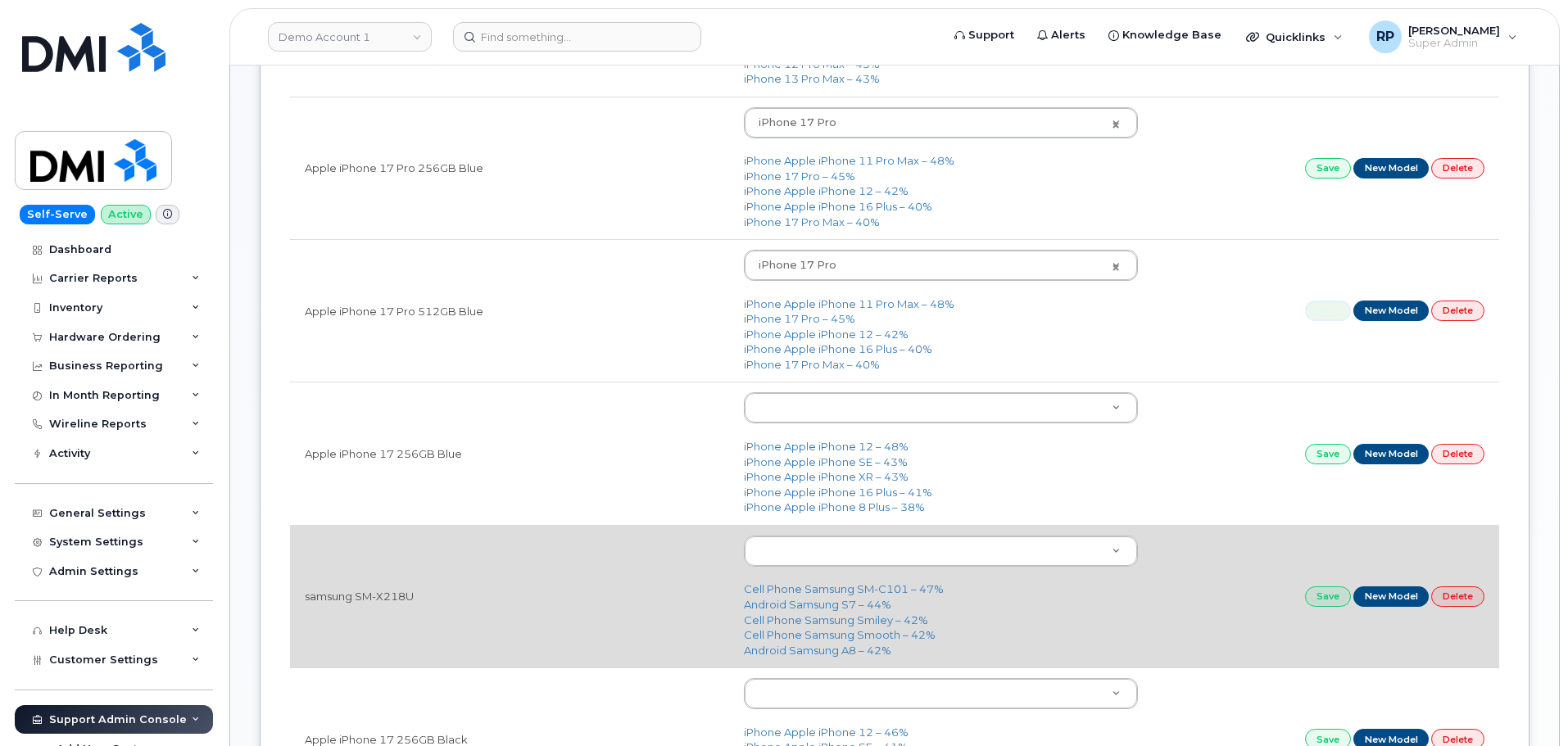
scroll to position [546, 0]
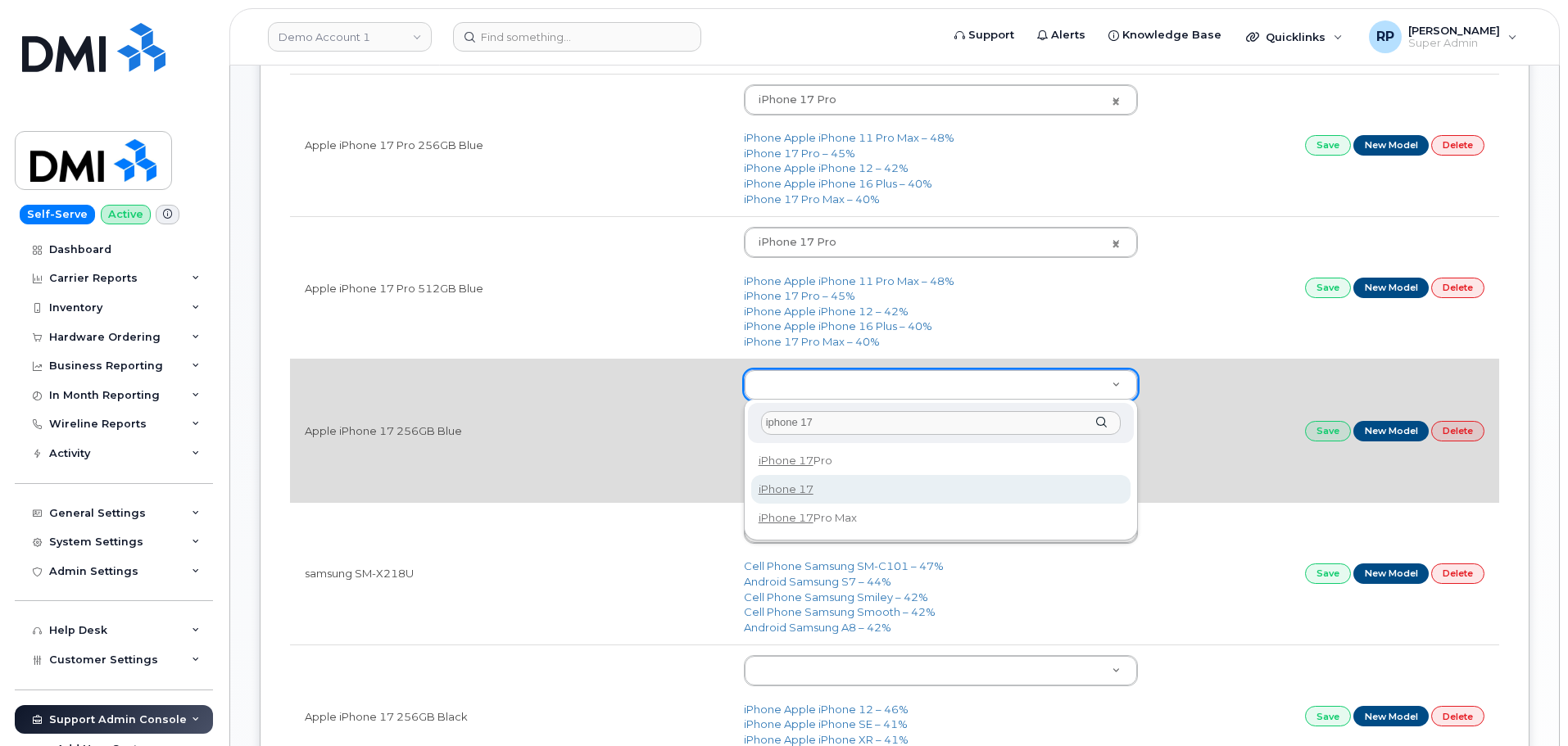
type input "iphone 17"
type input "3442"
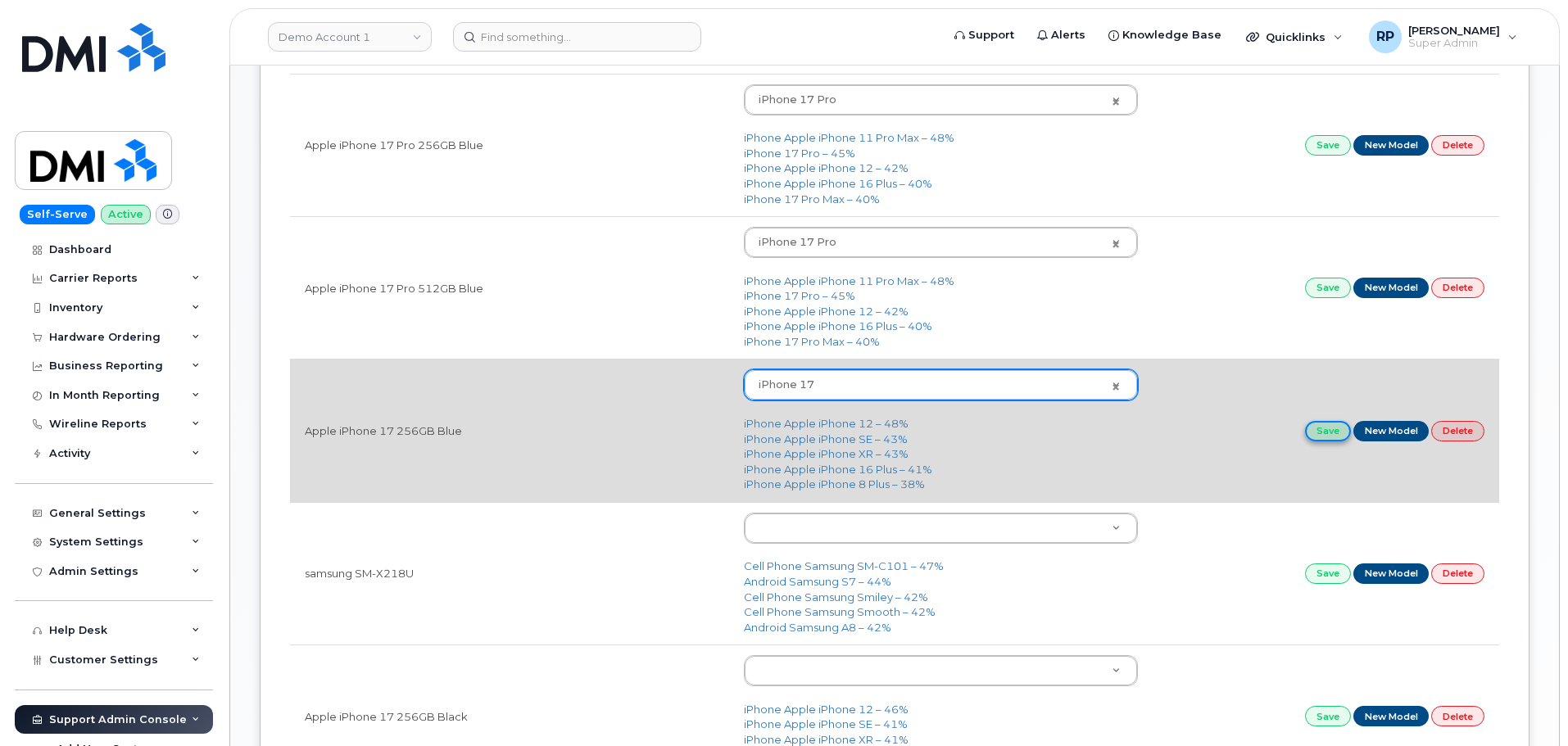
click at [1315, 431] on link "Save" at bounding box center [1328, 431] width 46 height 20
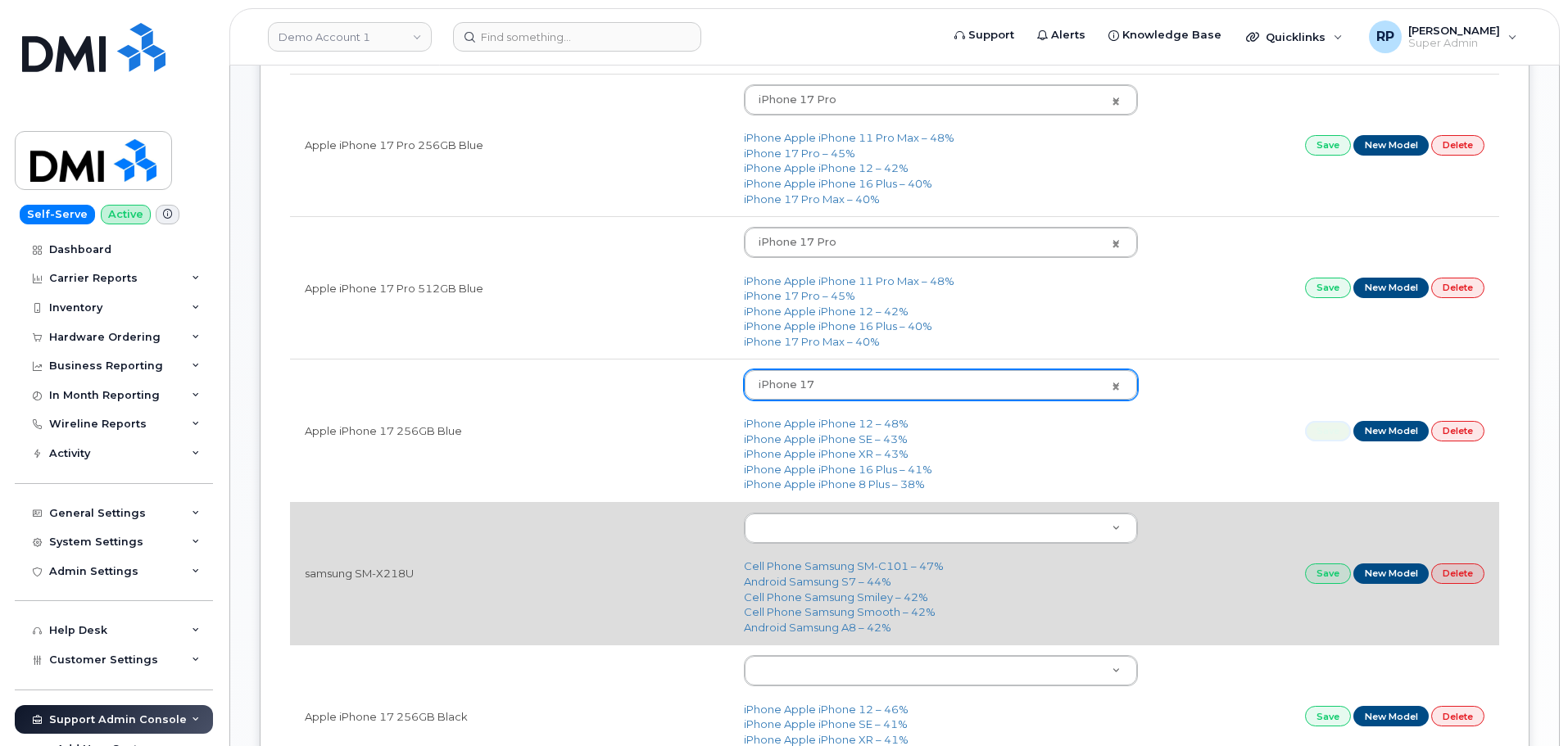
scroll to position [682, 0]
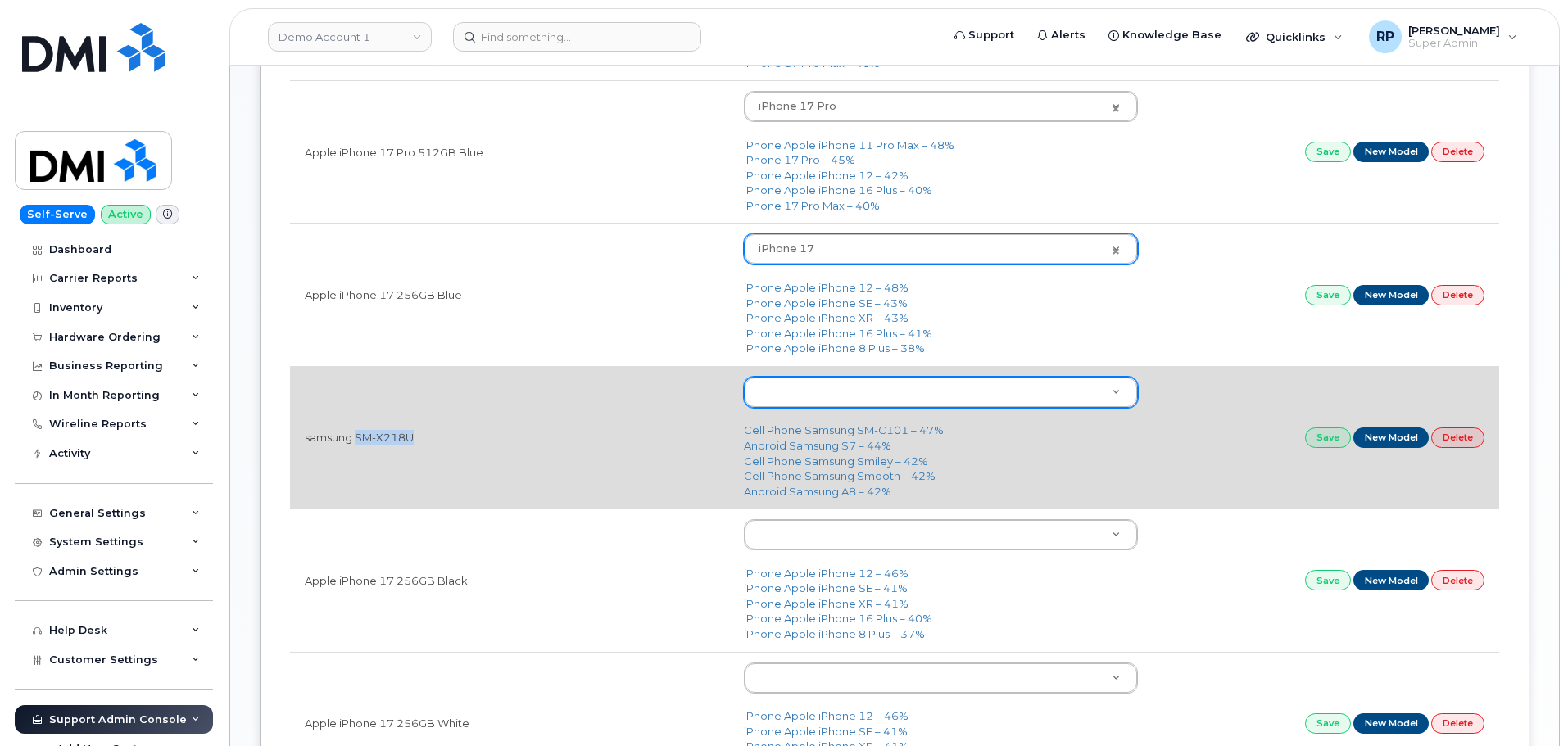
drag, startPoint x: 448, startPoint y: 452, endPoint x: 360, endPoint y: 444, distance: 88.4
click at [360, 444] on td "samsung SM-X218U" at bounding box center [509, 437] width 439 height 142
drag, startPoint x: 364, startPoint y: 438, endPoint x: 344, endPoint y: 440, distance: 20.1
click at [344, 440] on td "samsung SM-X218U" at bounding box center [509, 437] width 439 height 142
drag, startPoint x: 300, startPoint y: 439, endPoint x: 415, endPoint y: 437, distance: 115.0
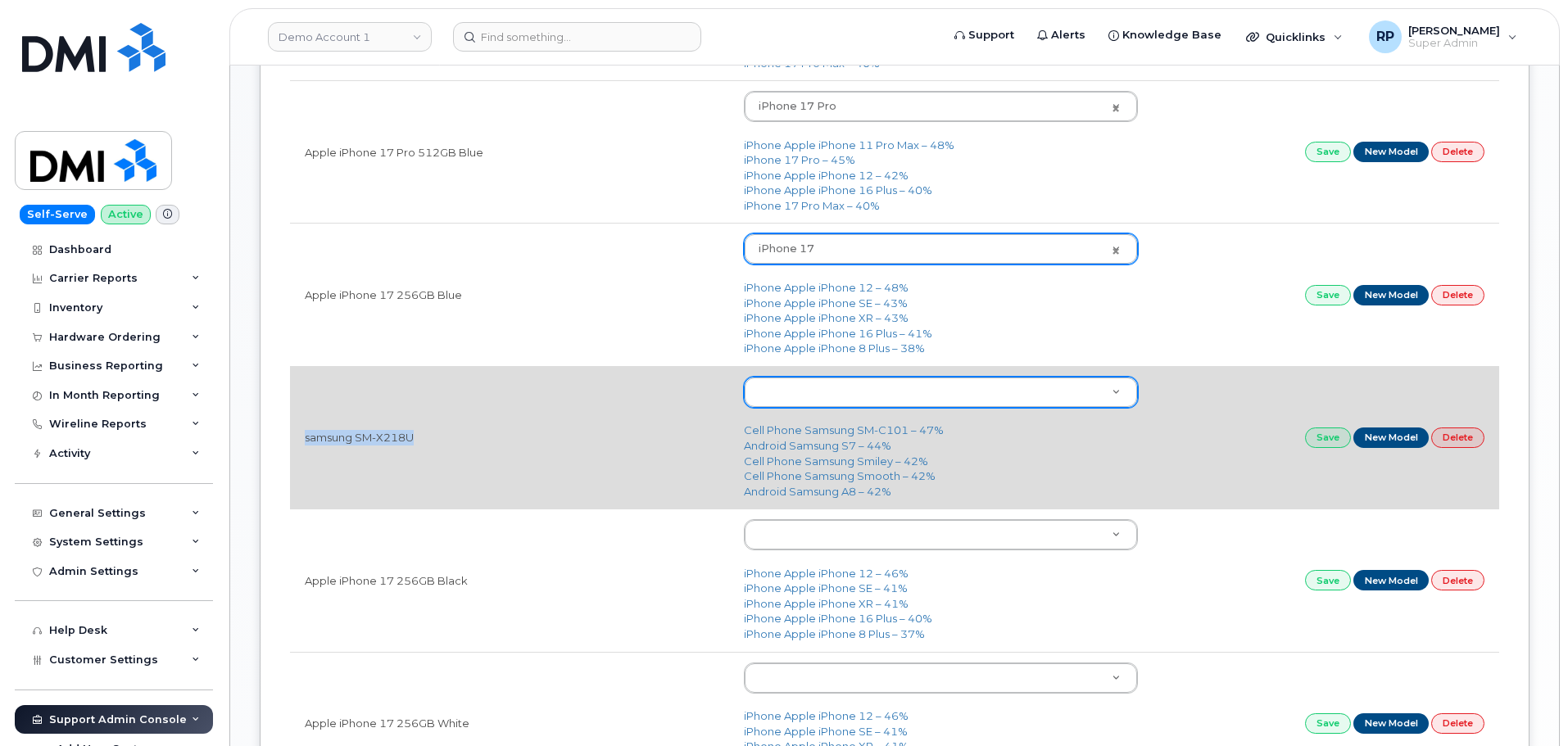
click at [415, 437] on td "samsung SM-X218U" at bounding box center [509, 437] width 439 height 142
copy td "samsung SM-X218U"
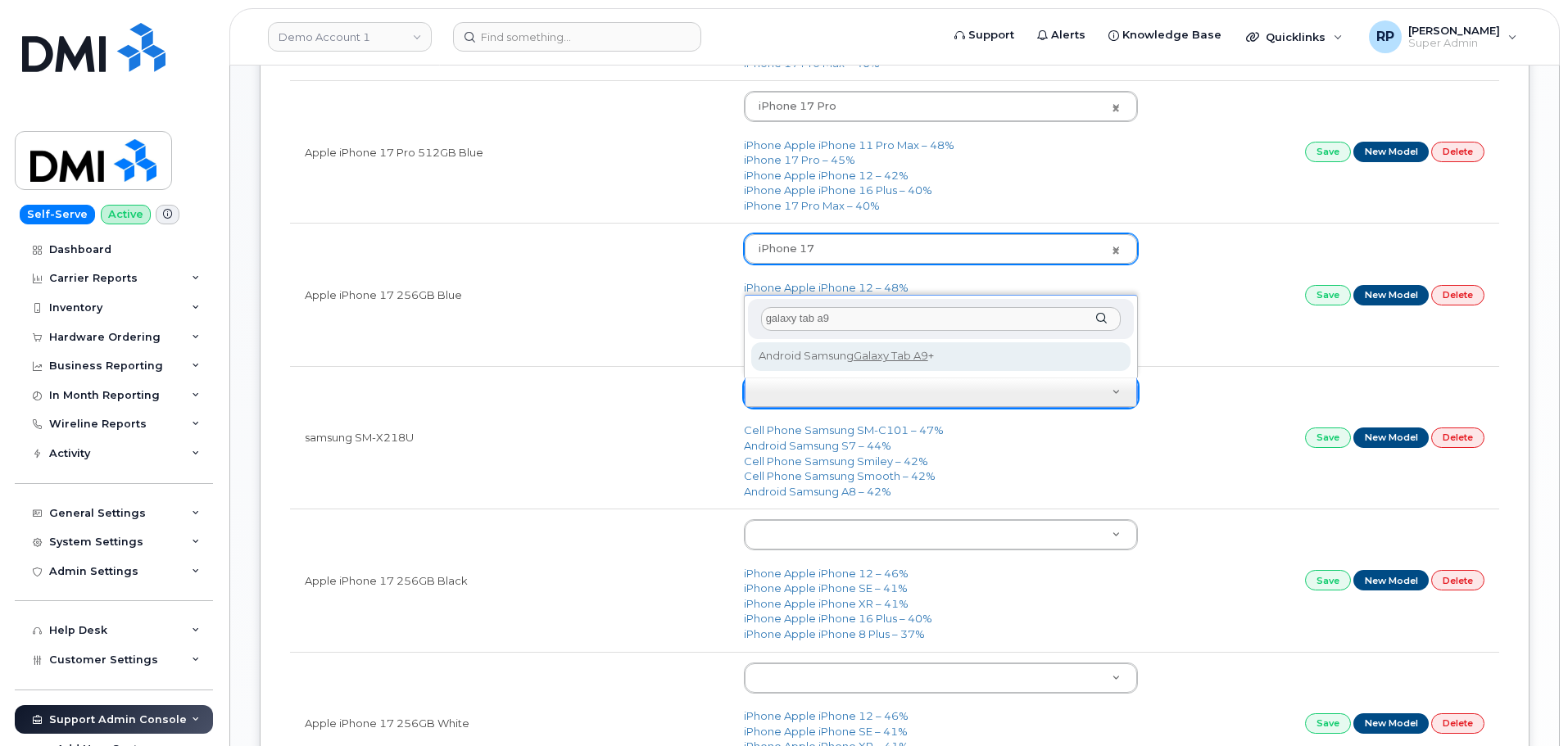
type input "galaxy tab a9"
type input "3107"
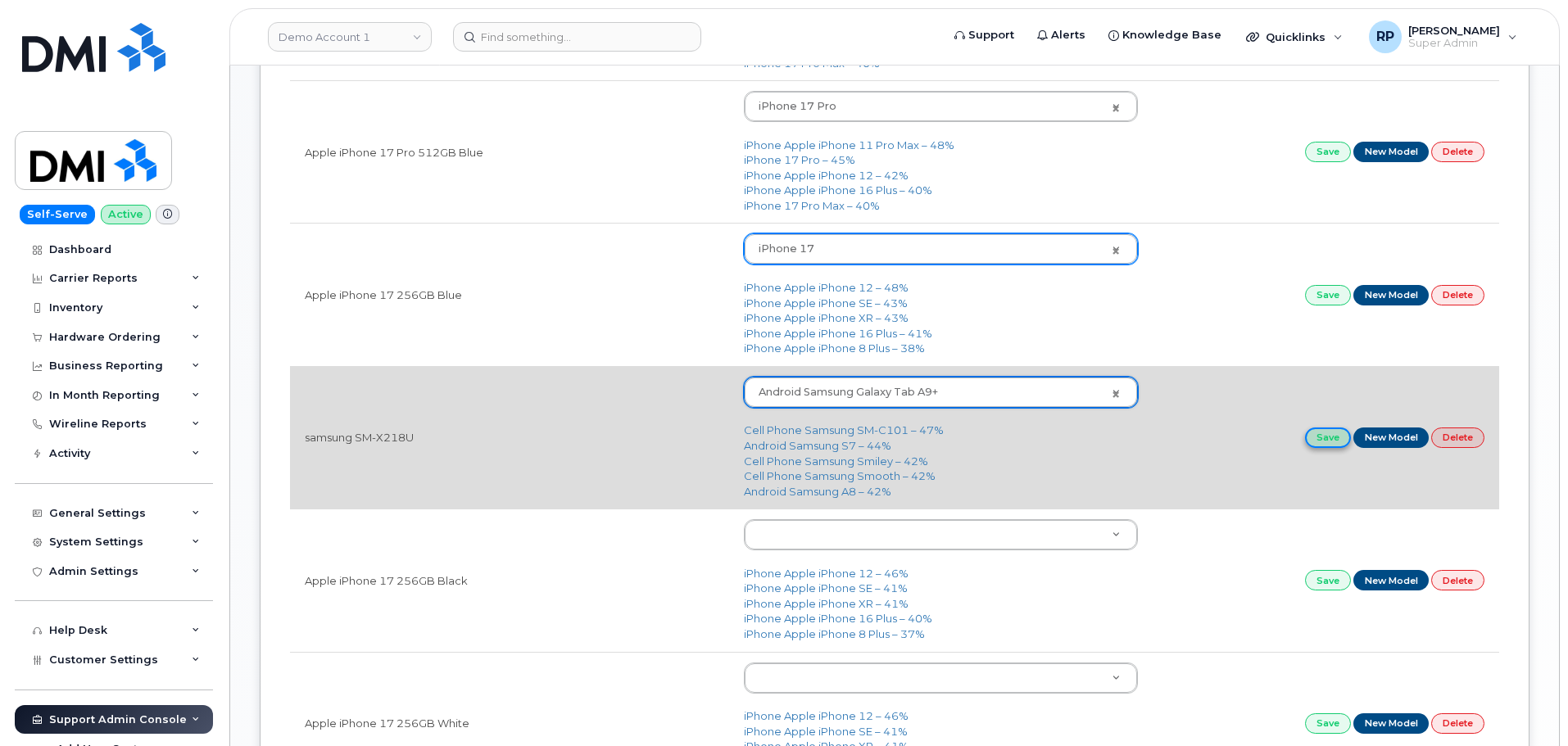
click at [1310, 438] on link "Save" at bounding box center [1328, 437] width 46 height 20
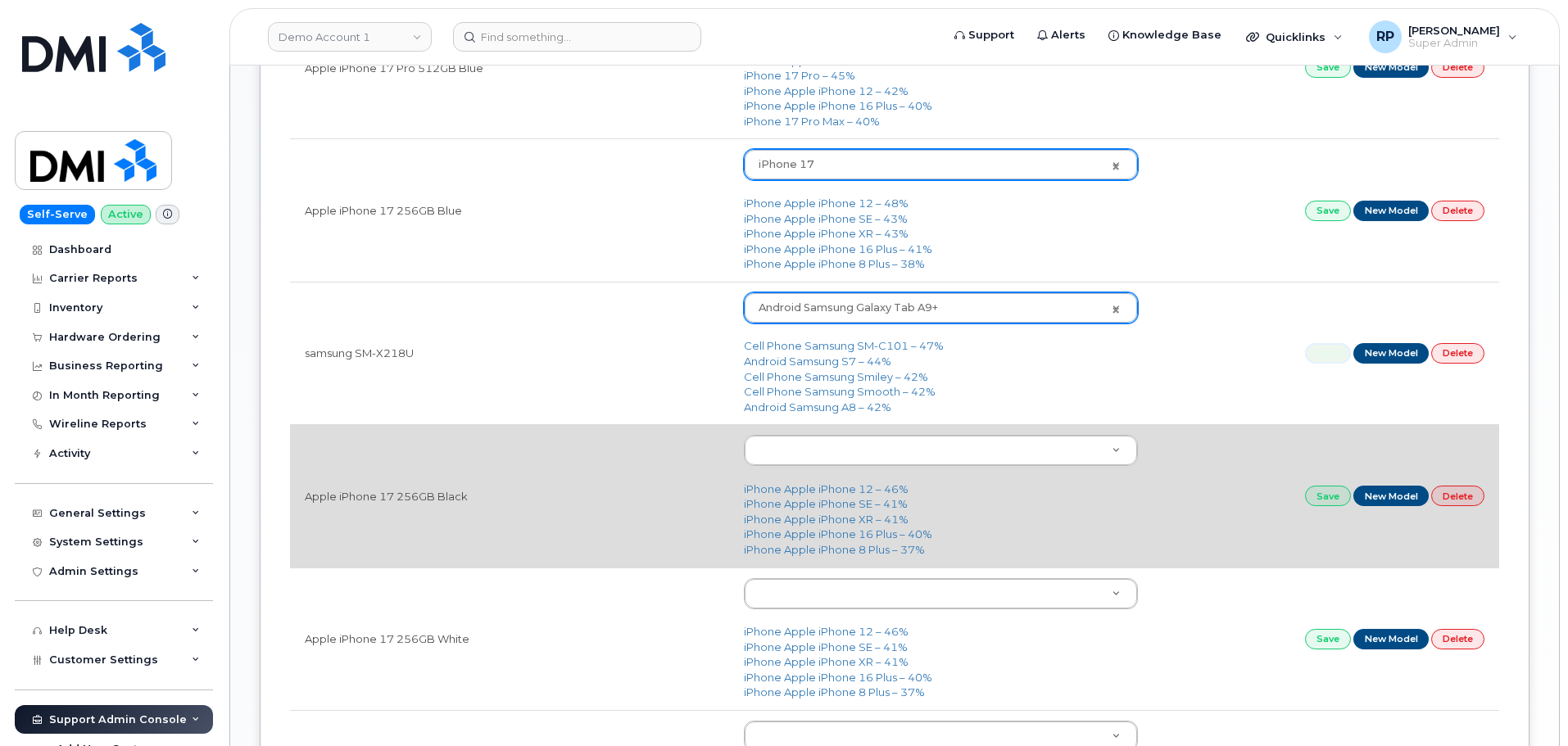
scroll to position [820, 0]
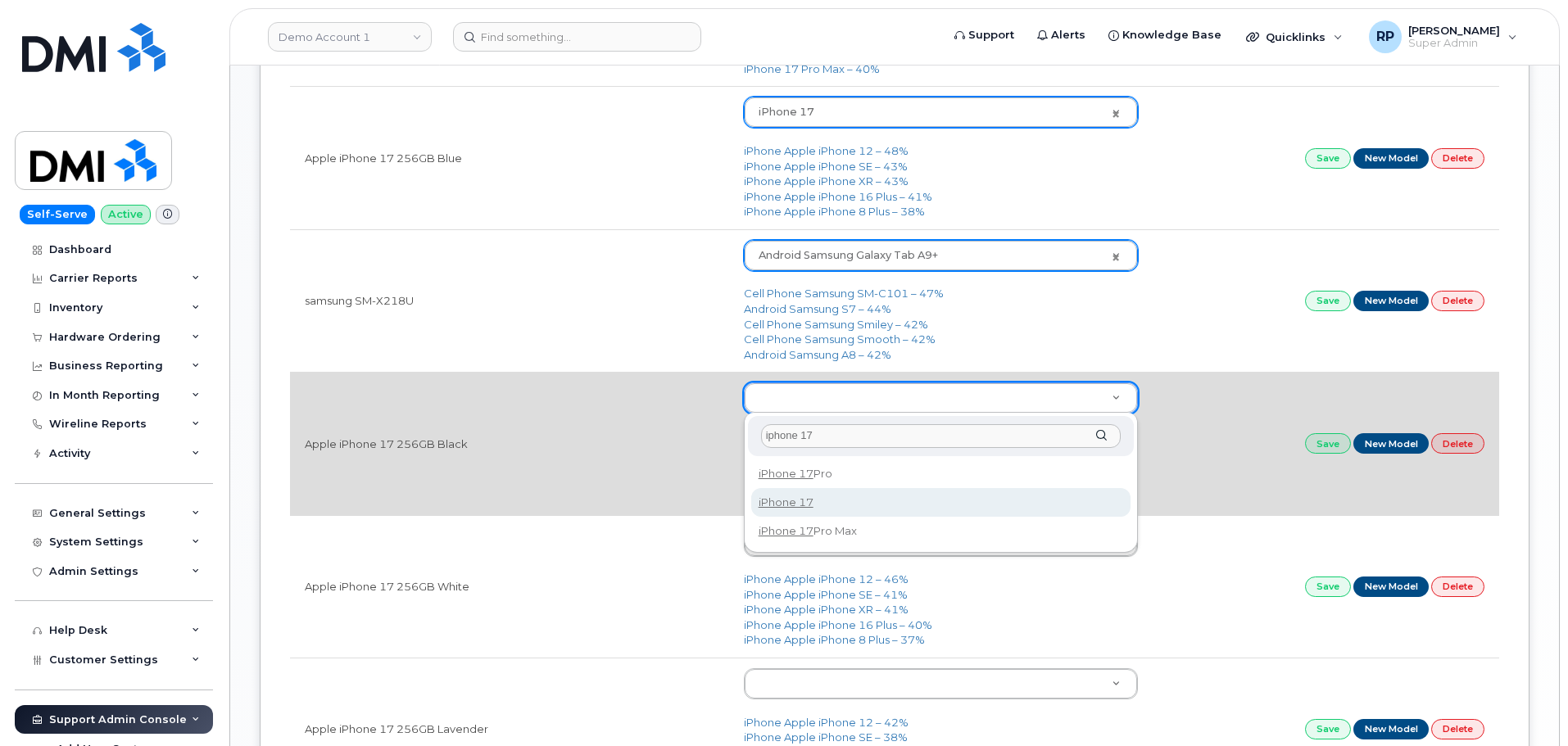
type input "iphone 17"
type input "3442"
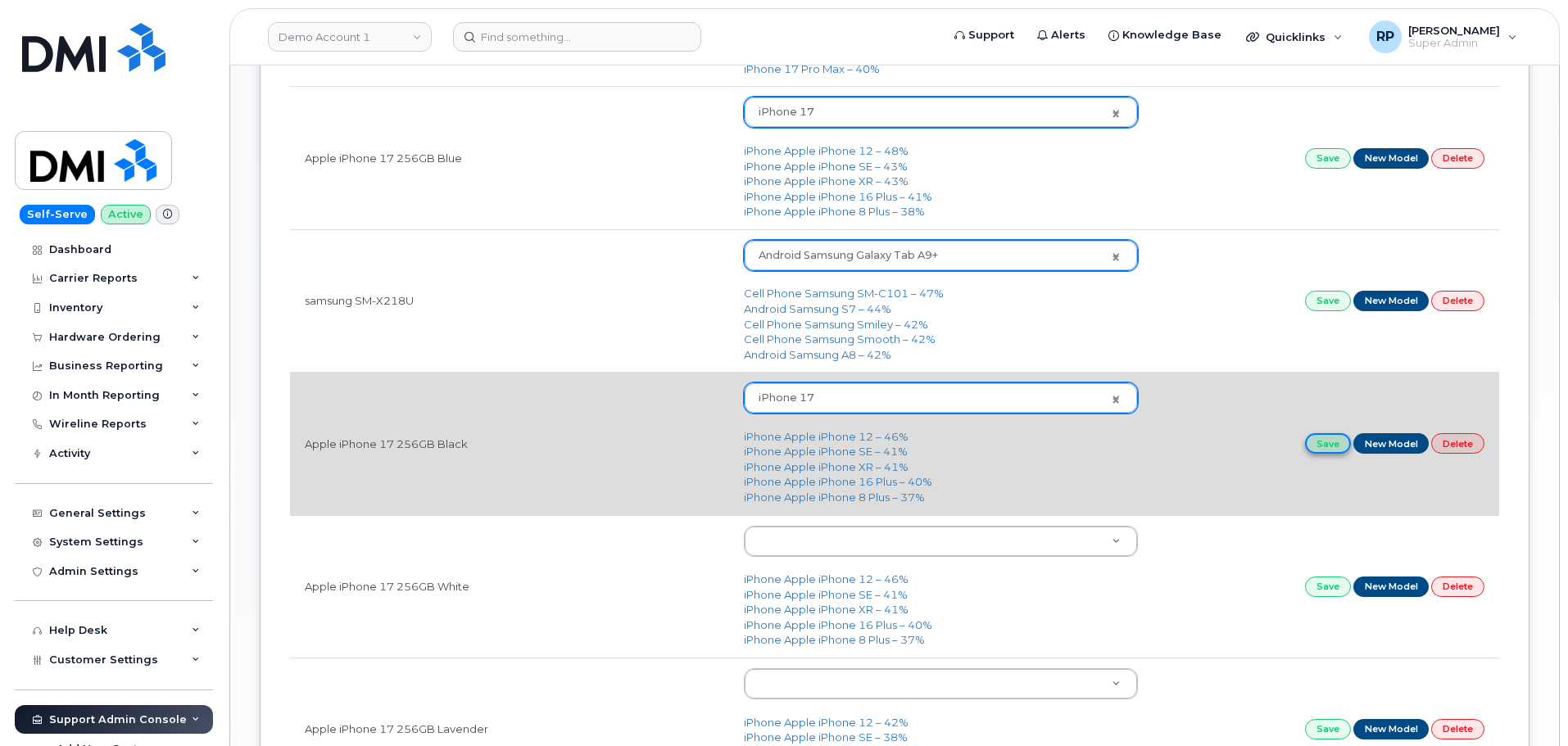
click at [1322, 443] on link "Save" at bounding box center [1328, 443] width 46 height 20
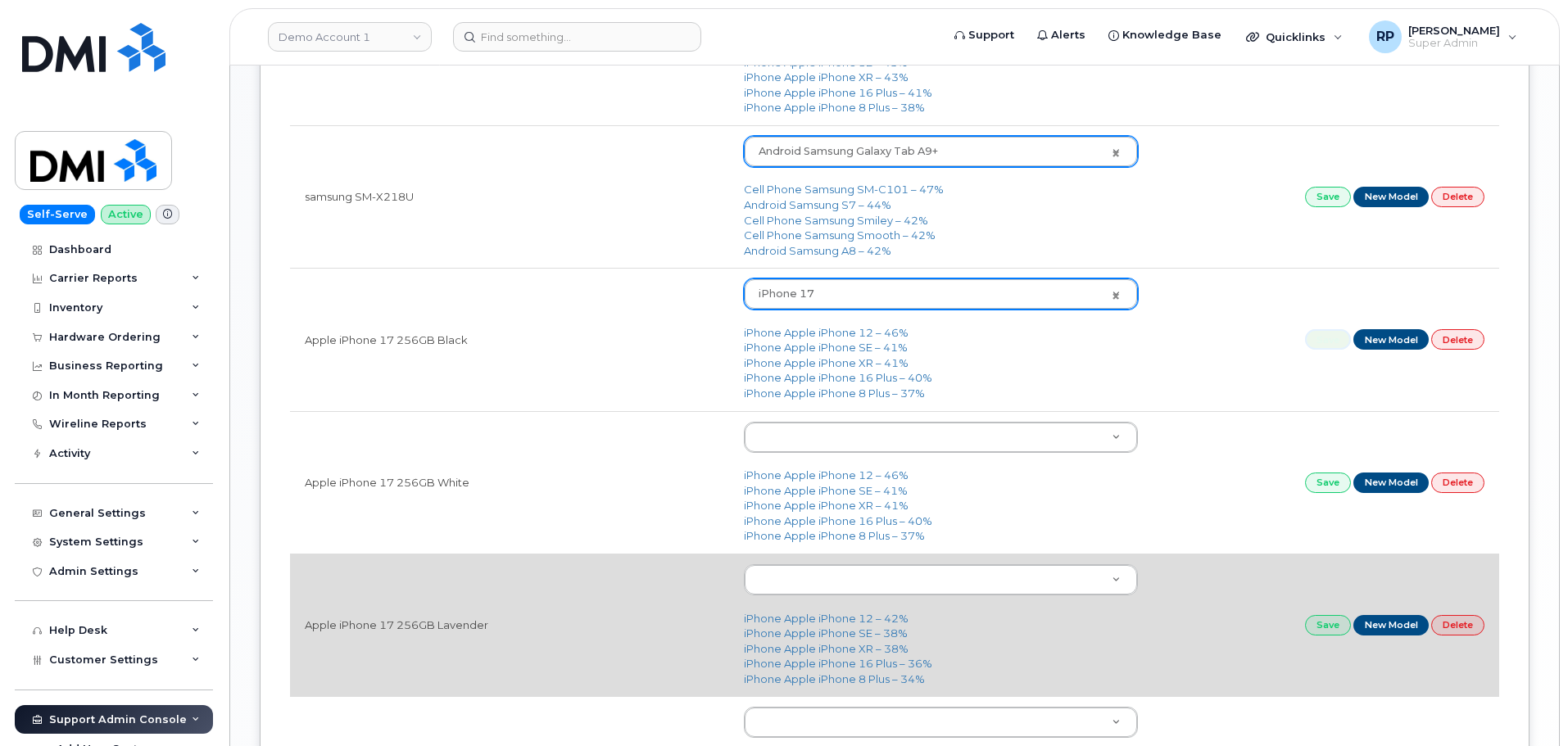
scroll to position [956, 0]
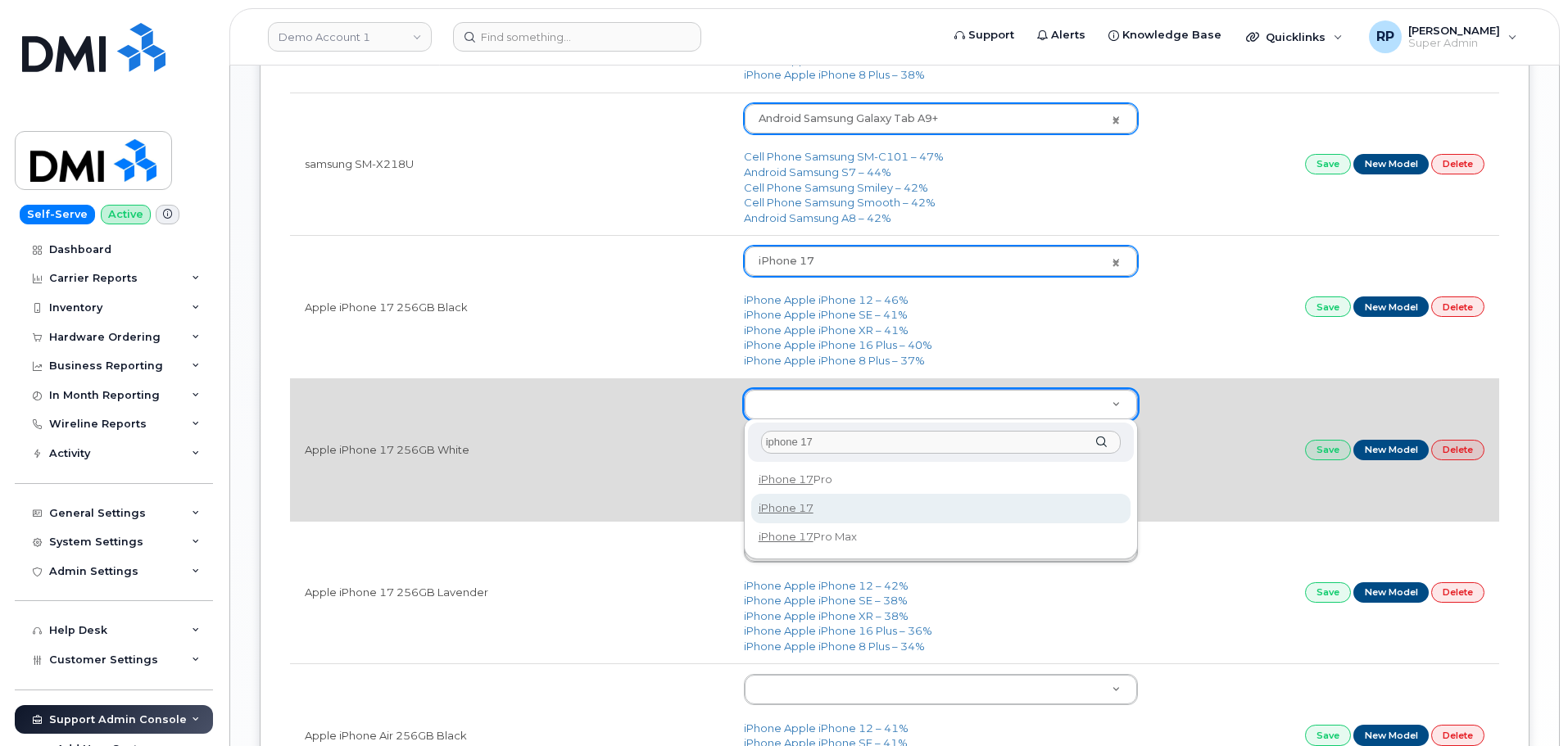
type input "iphone 17"
type input "3442"
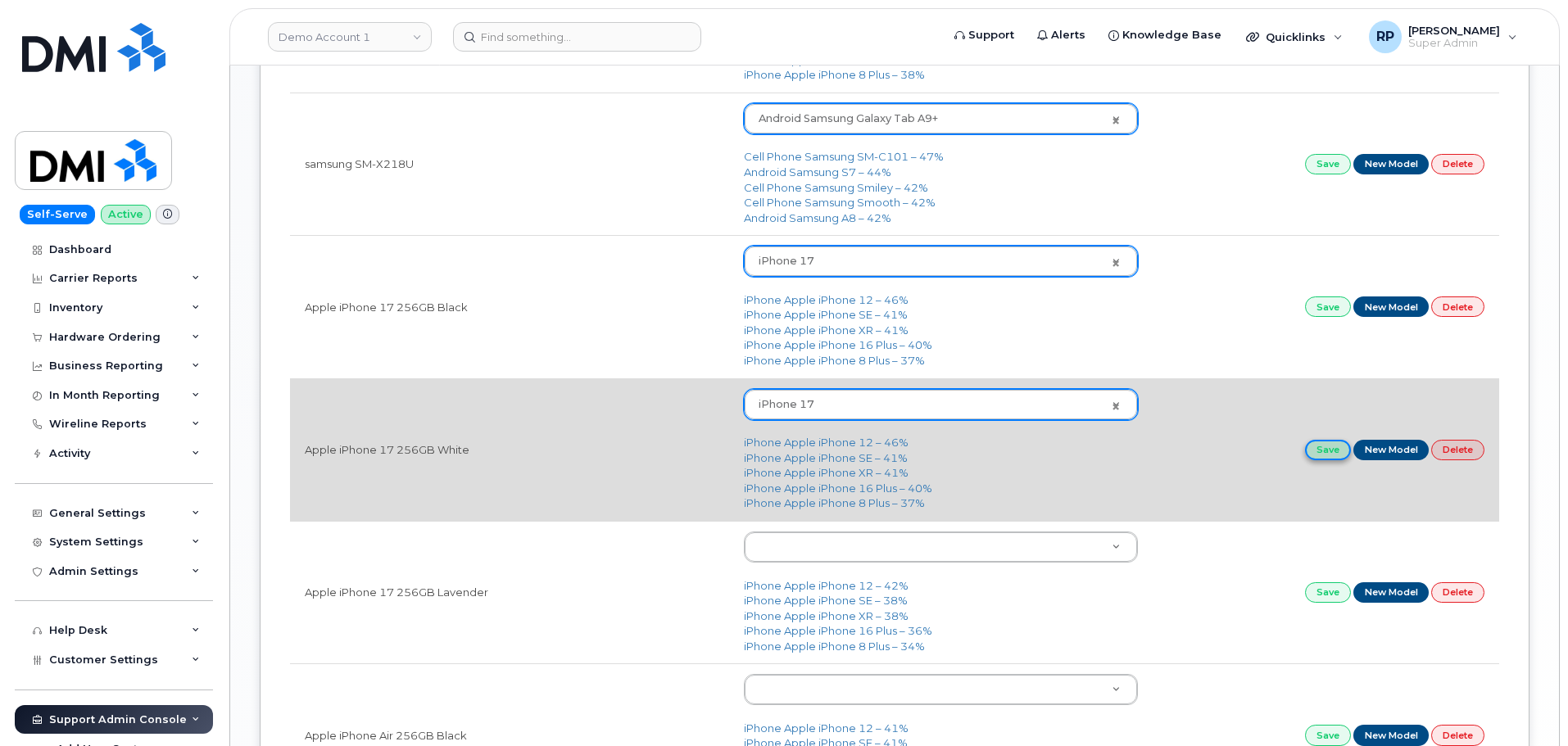
click at [1329, 441] on link "Save" at bounding box center [1328, 450] width 46 height 20
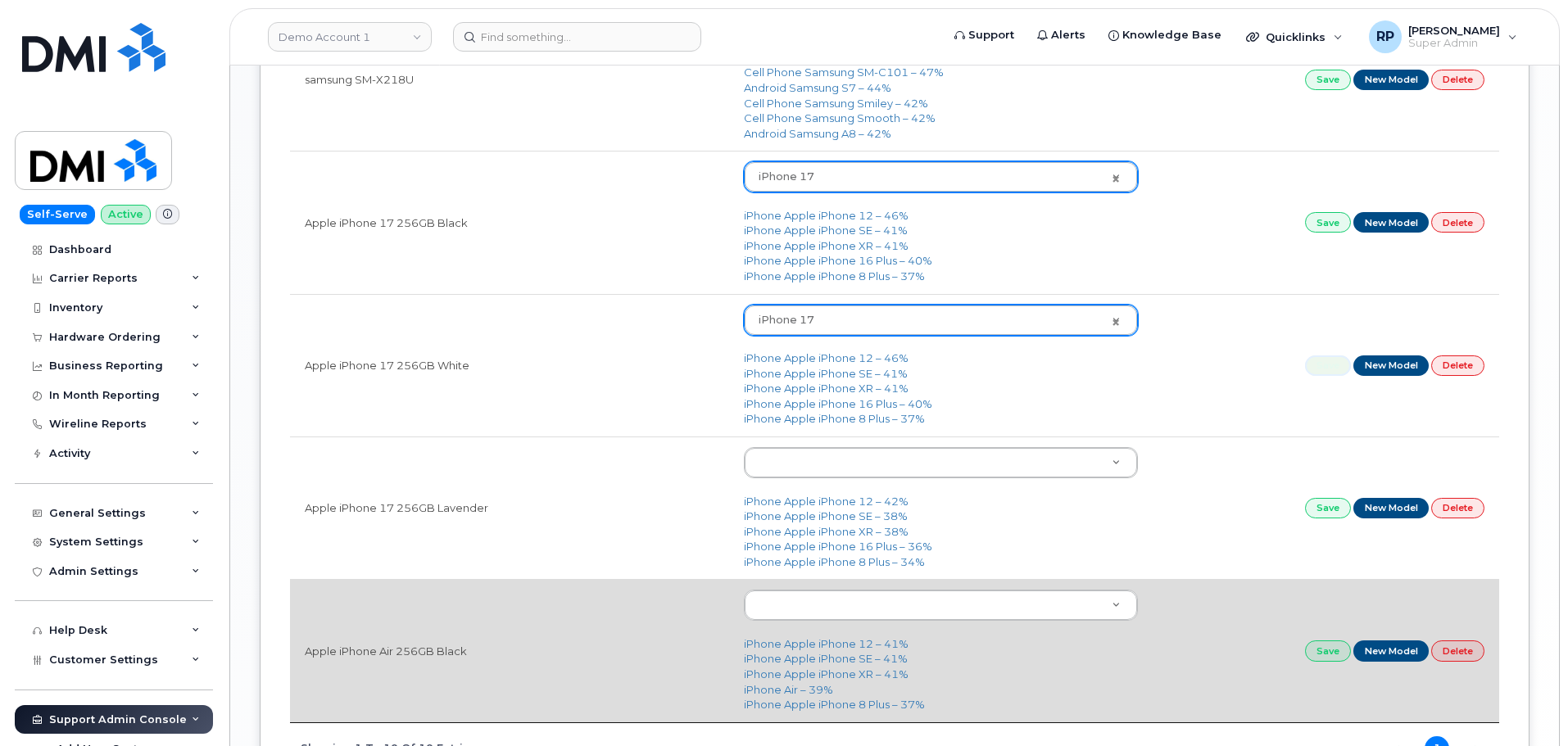
scroll to position [1205, 0]
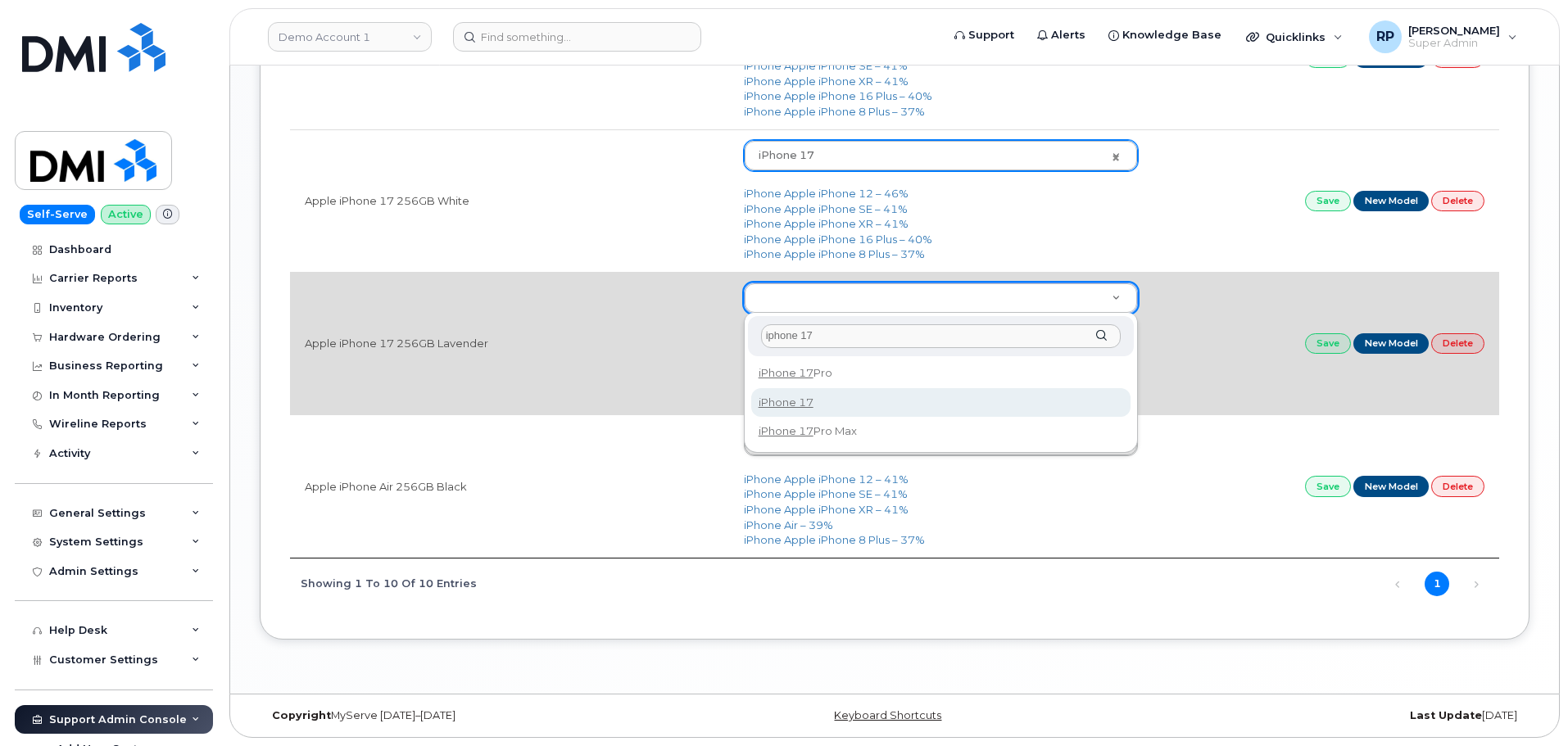
type input "iphone 17"
type input "3442"
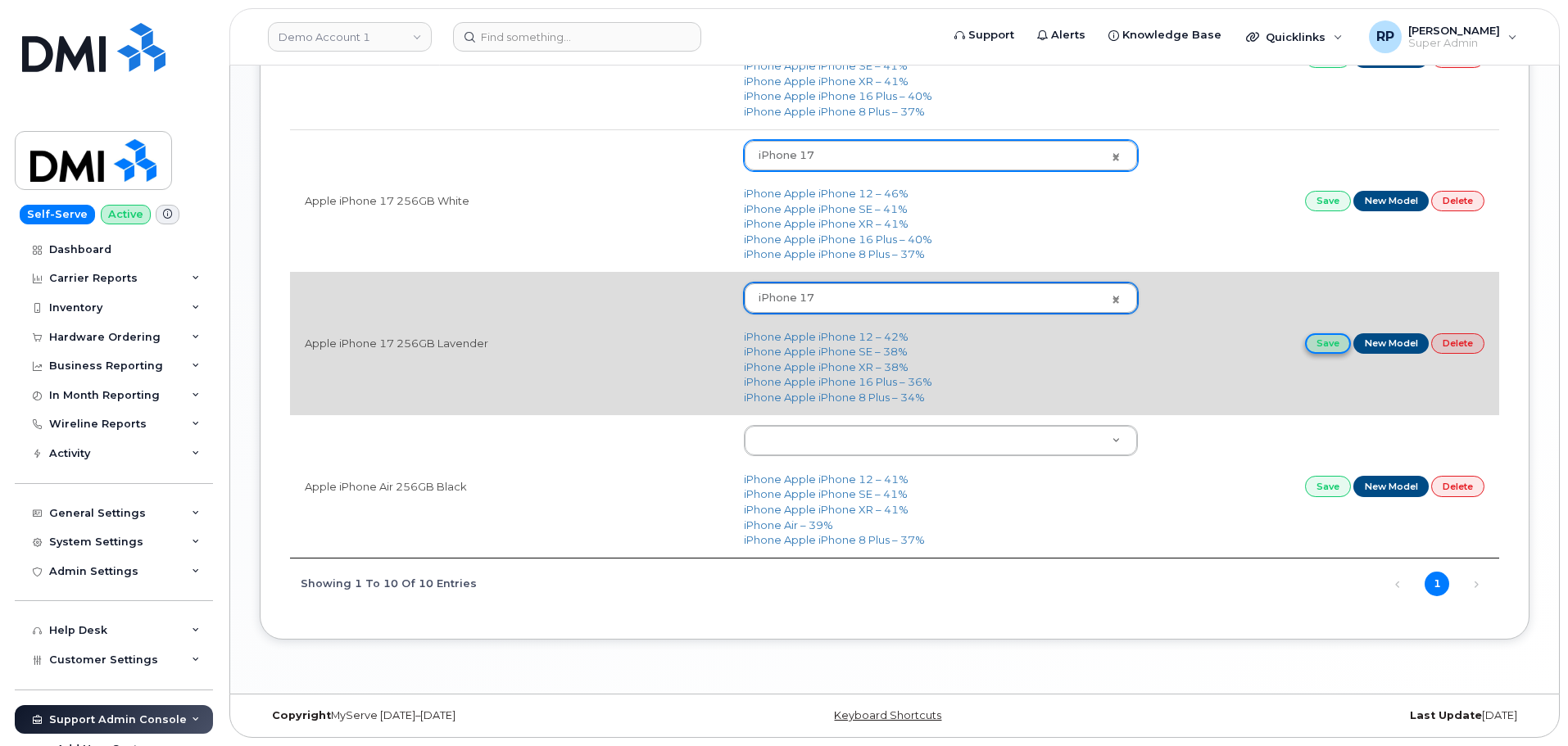
click at [1317, 348] on link "Save" at bounding box center [1328, 343] width 46 height 20
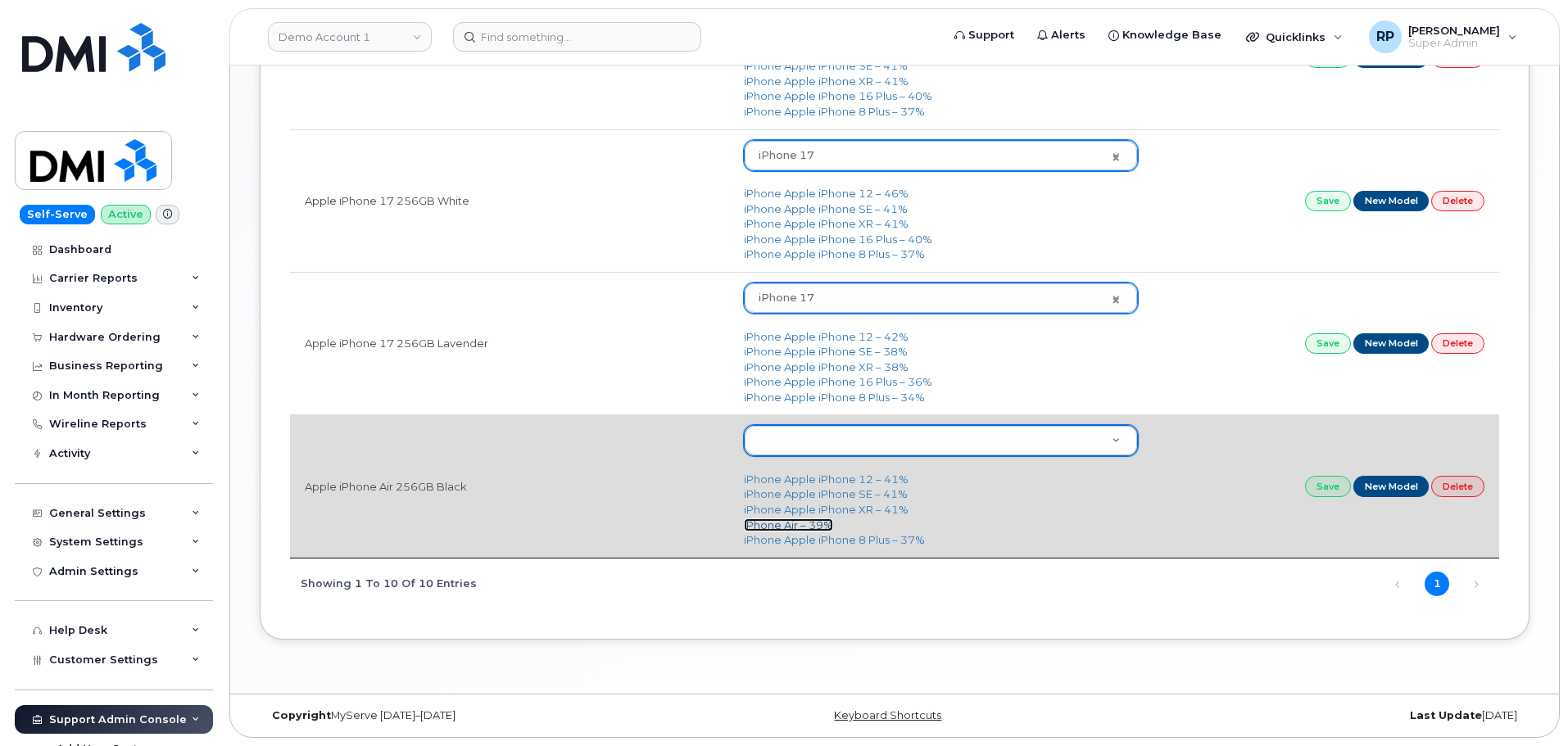
click at [775, 518] on link "iPhone Air – 39%" at bounding box center [789, 525] width 89 height 14
type input "3444"
click at [1327, 487] on link "Save" at bounding box center [1328, 485] width 46 height 20
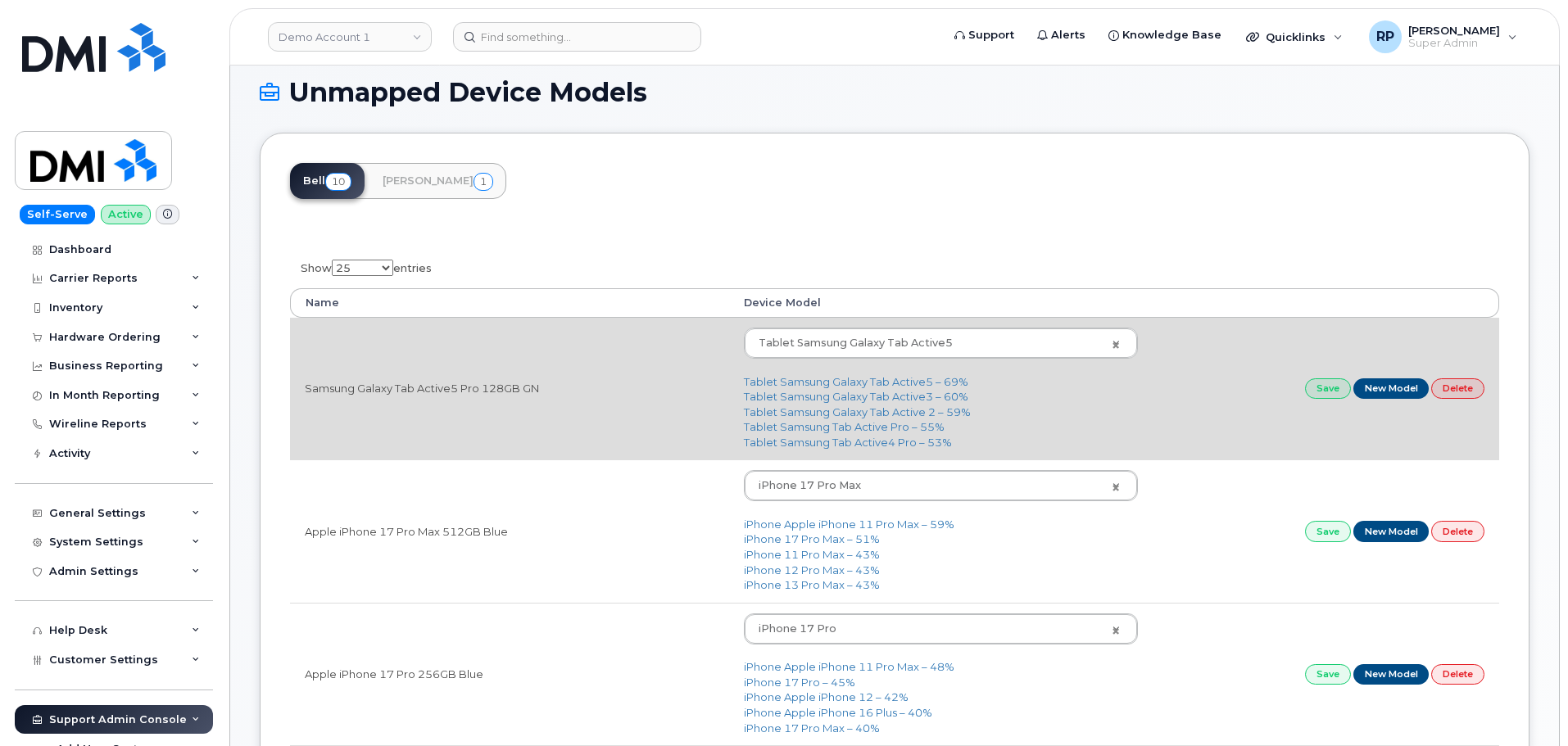
scroll to position [0, 0]
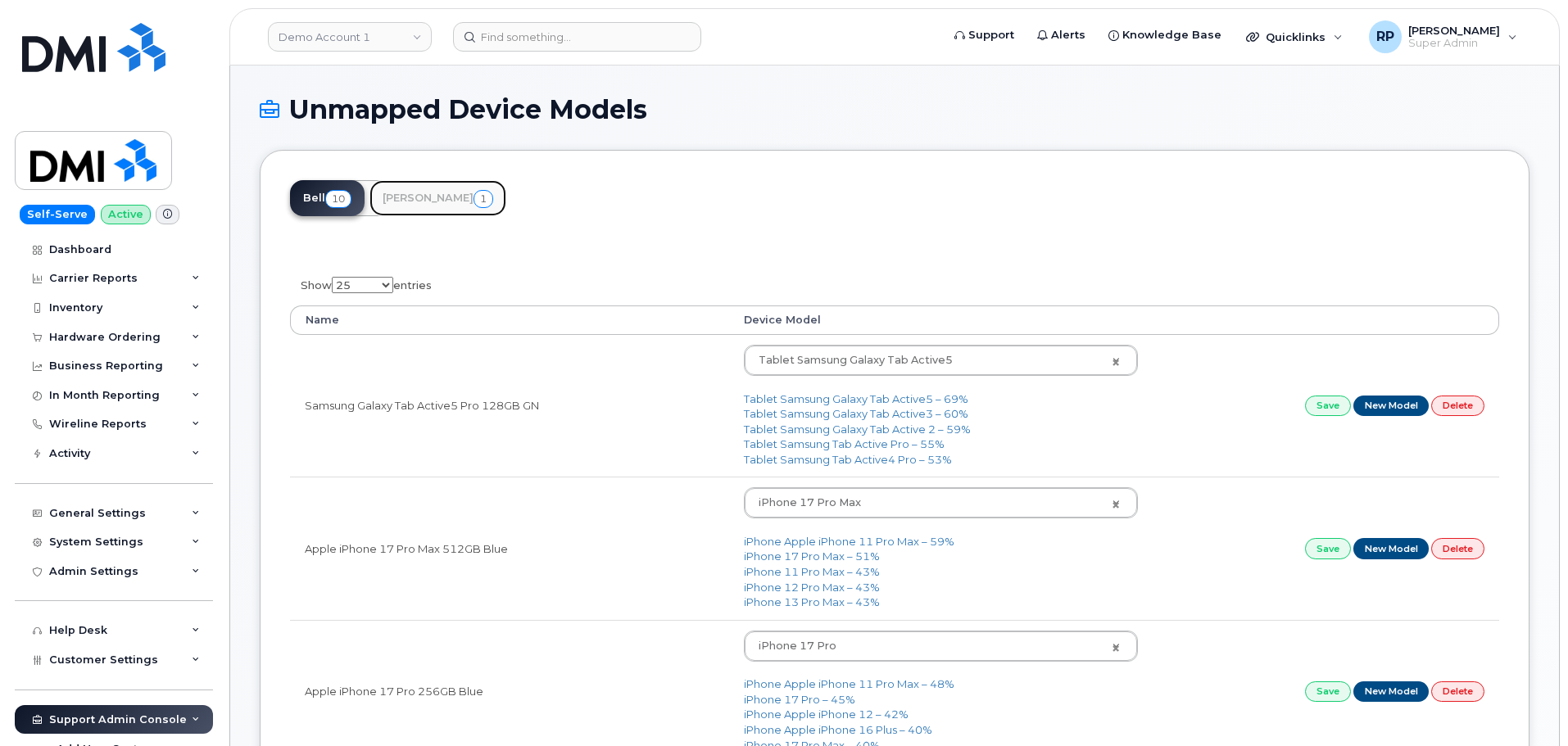
click at [395, 201] on link "Rogers 1" at bounding box center [437, 198] width 137 height 36
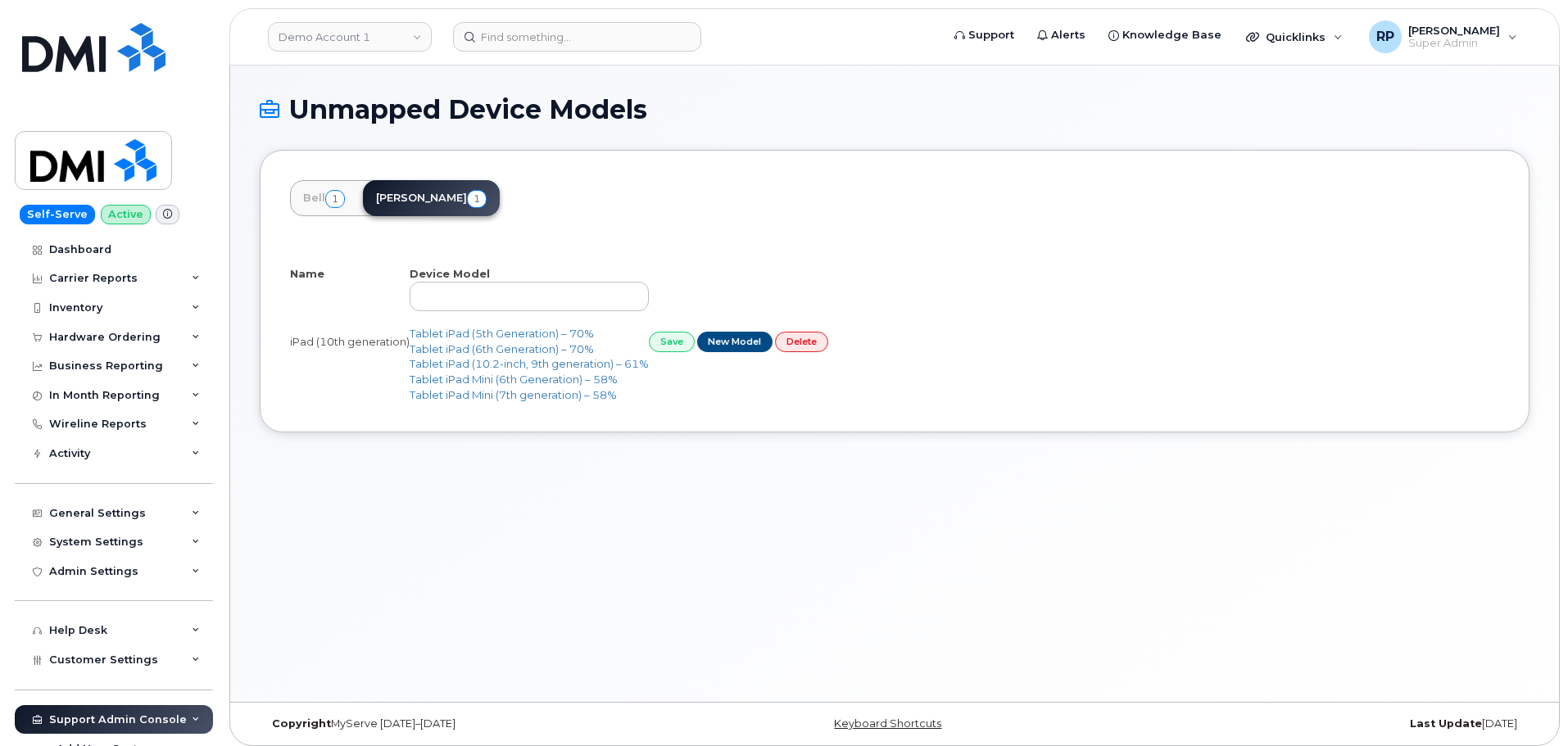
select select "25"
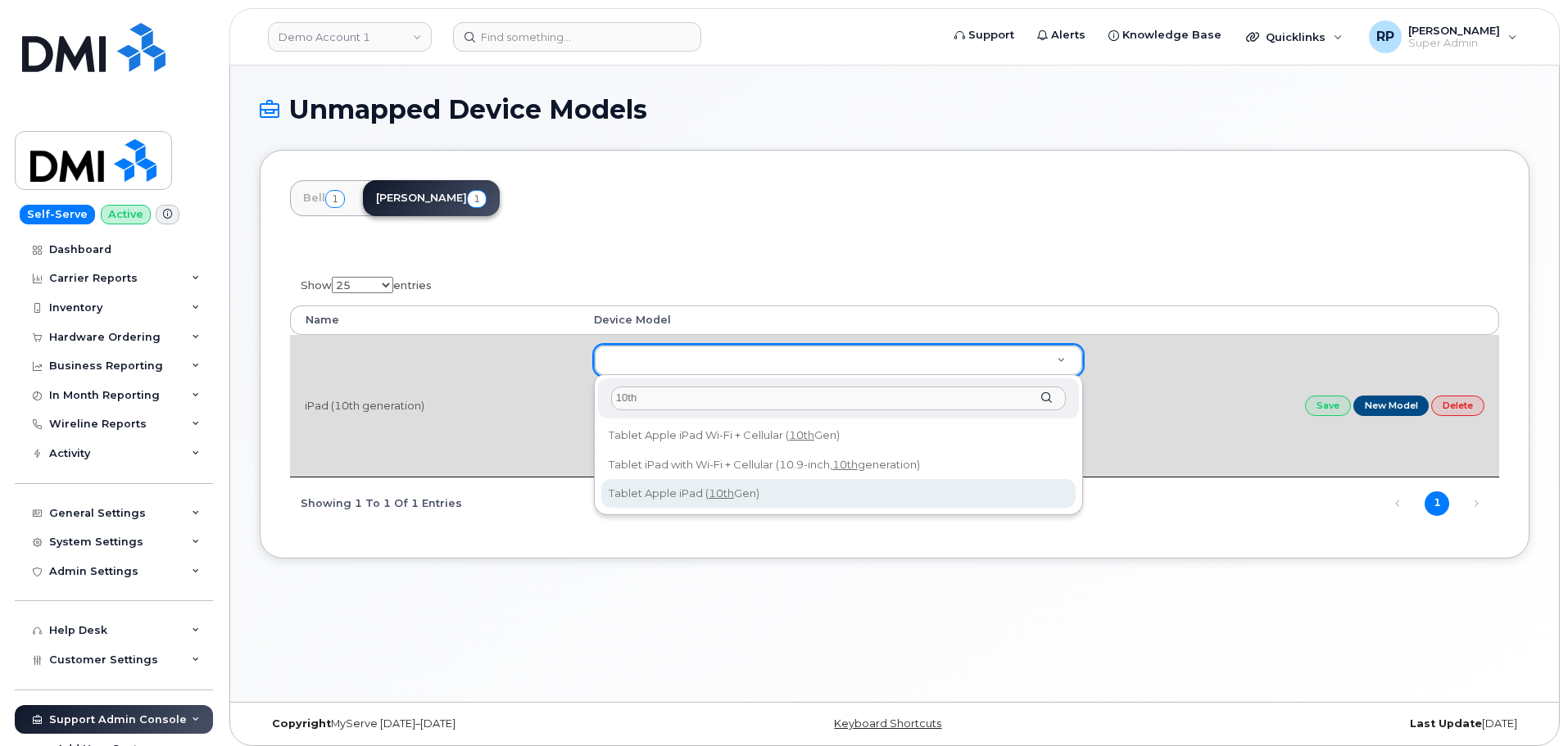
type input "10th"
type input "2916"
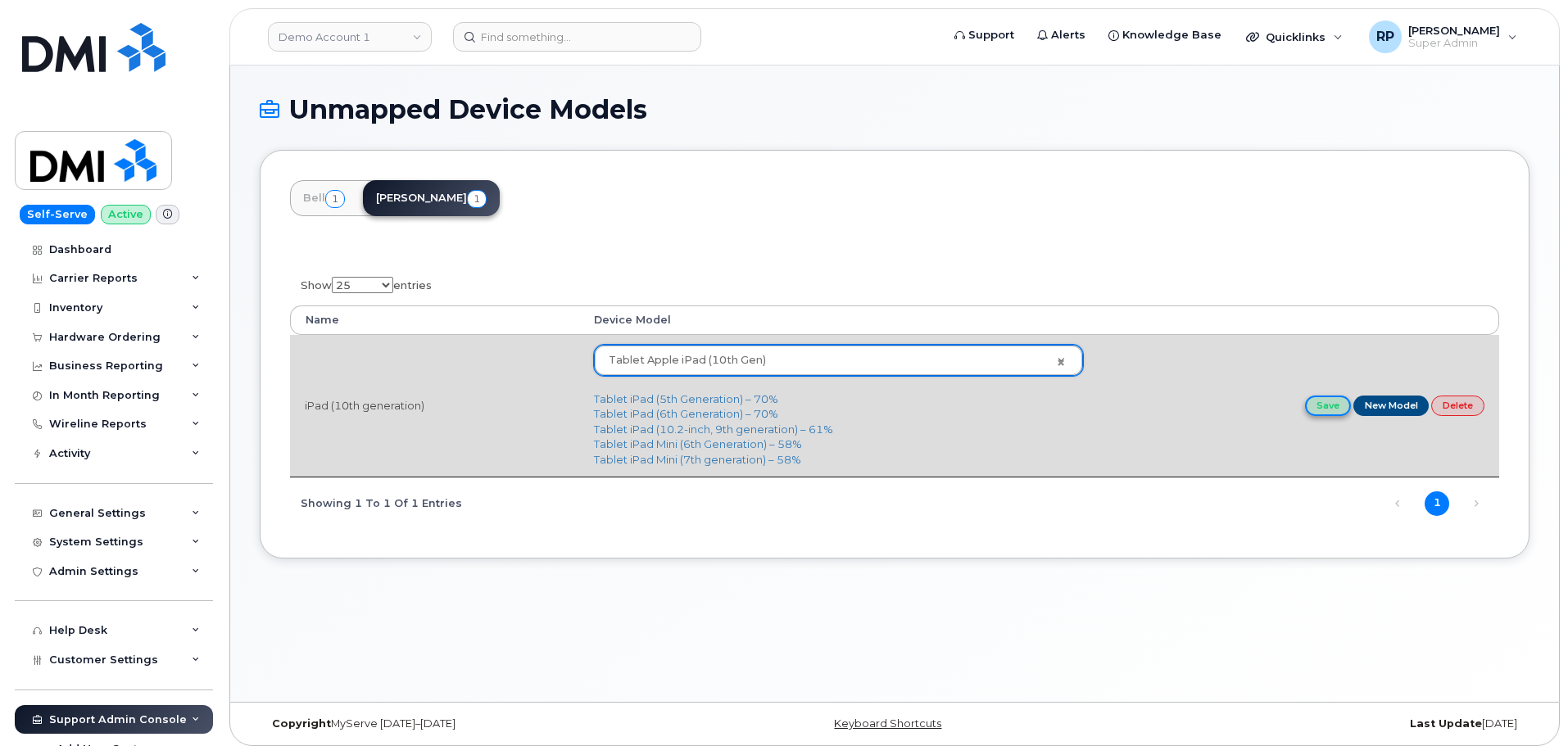
click at [1332, 411] on link "Save" at bounding box center [1328, 405] width 46 height 20
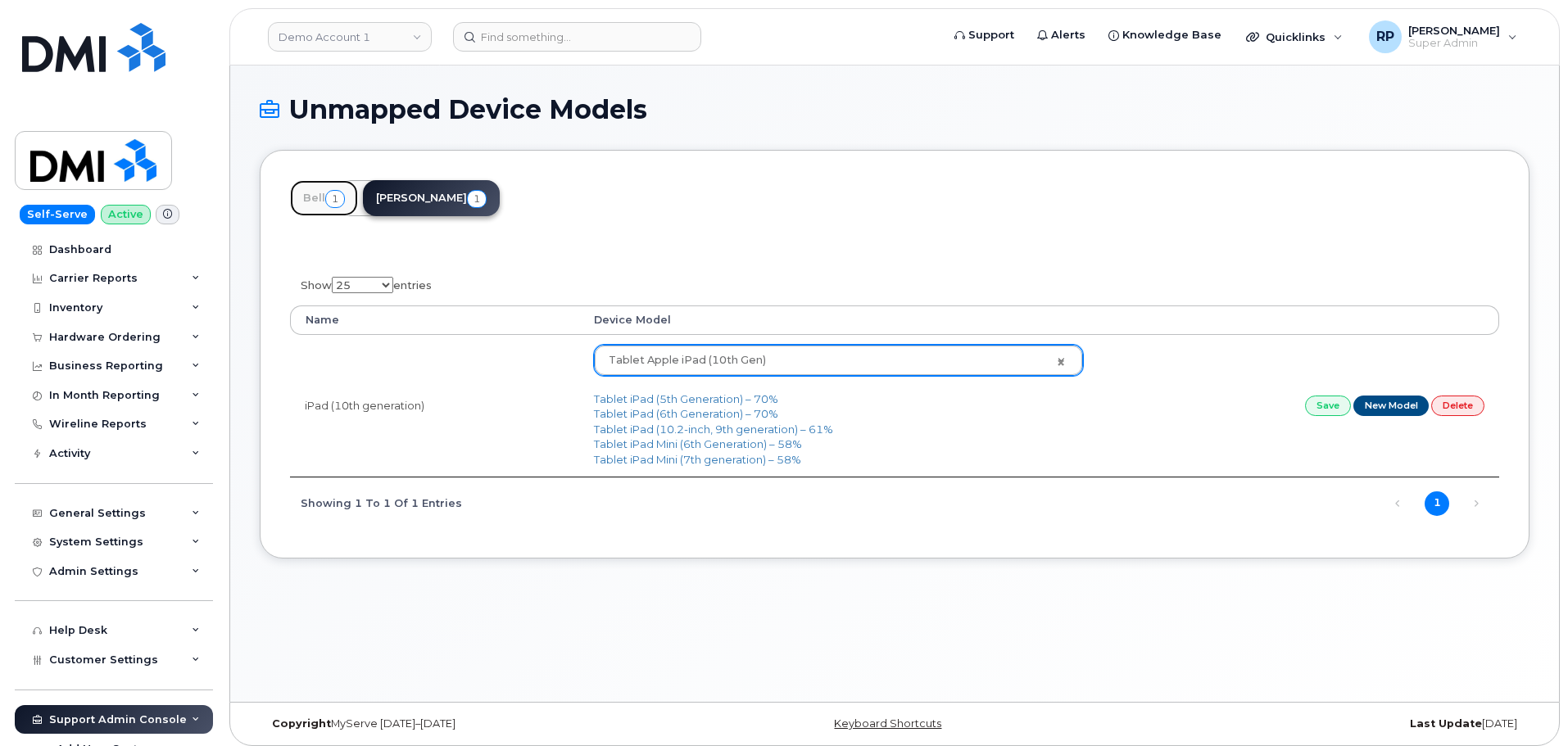
click at [314, 212] on link "Bell 1" at bounding box center [324, 198] width 68 height 36
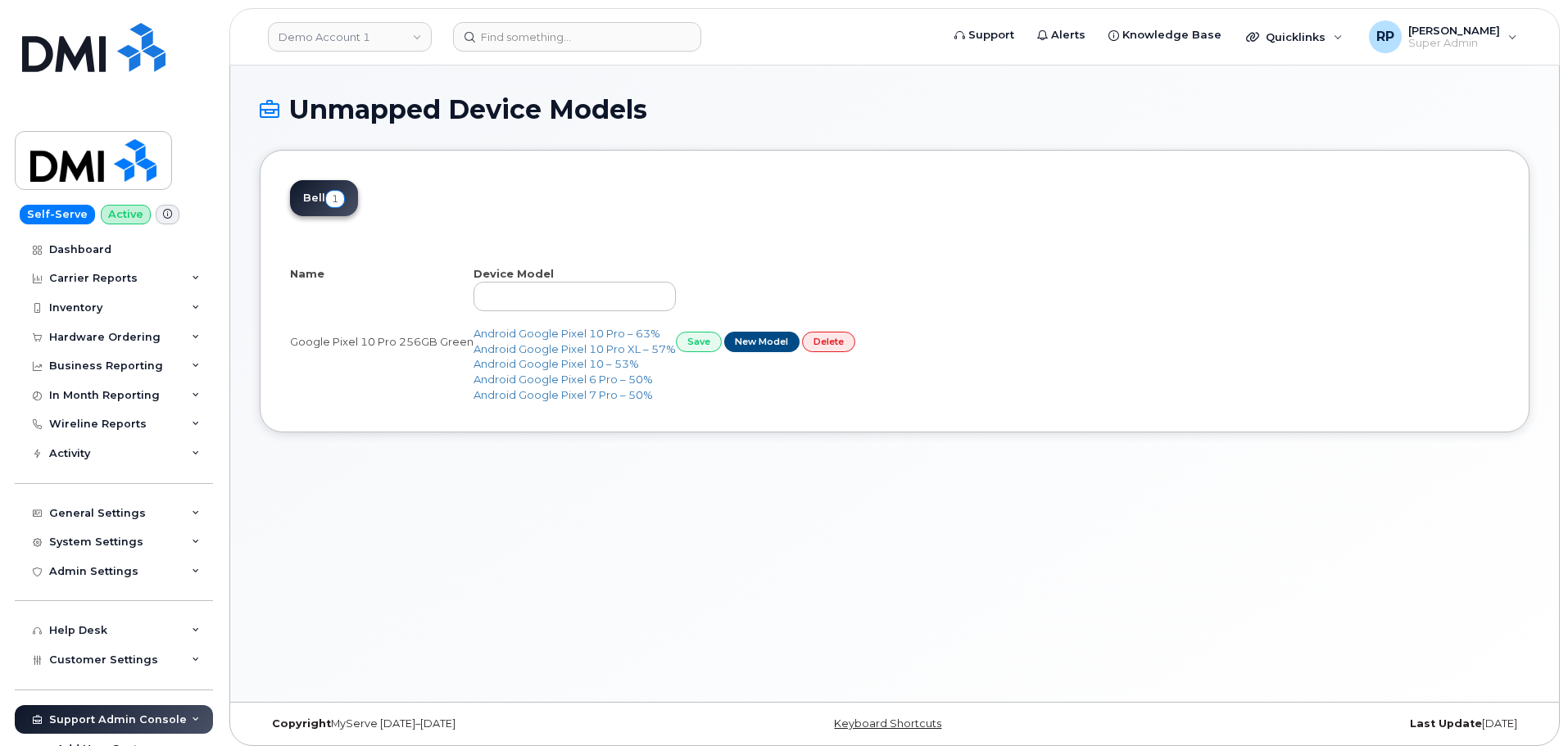
select select "25"
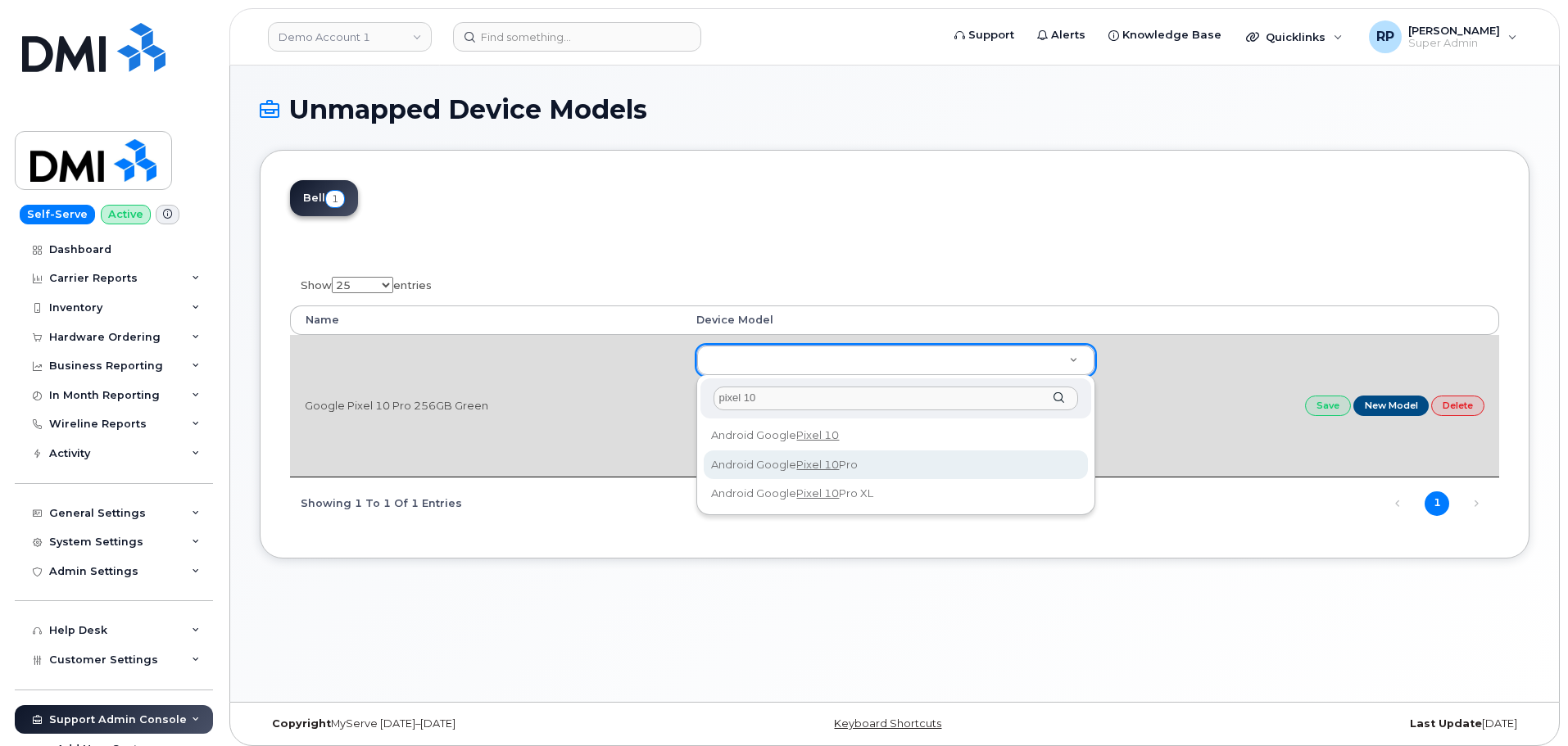
type input "pixel 10"
type input "3431"
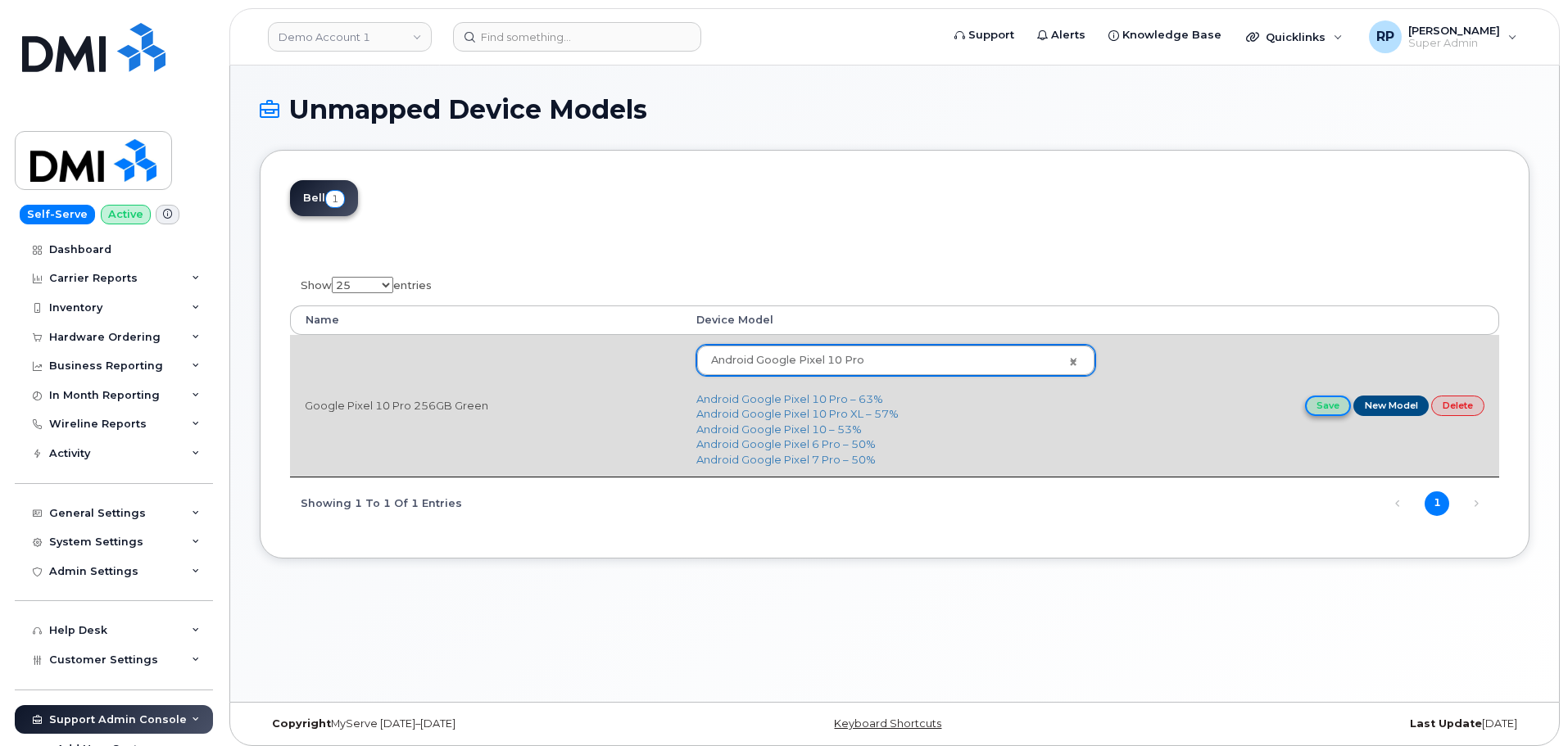
click at [1337, 407] on link "Save" at bounding box center [1328, 405] width 46 height 20
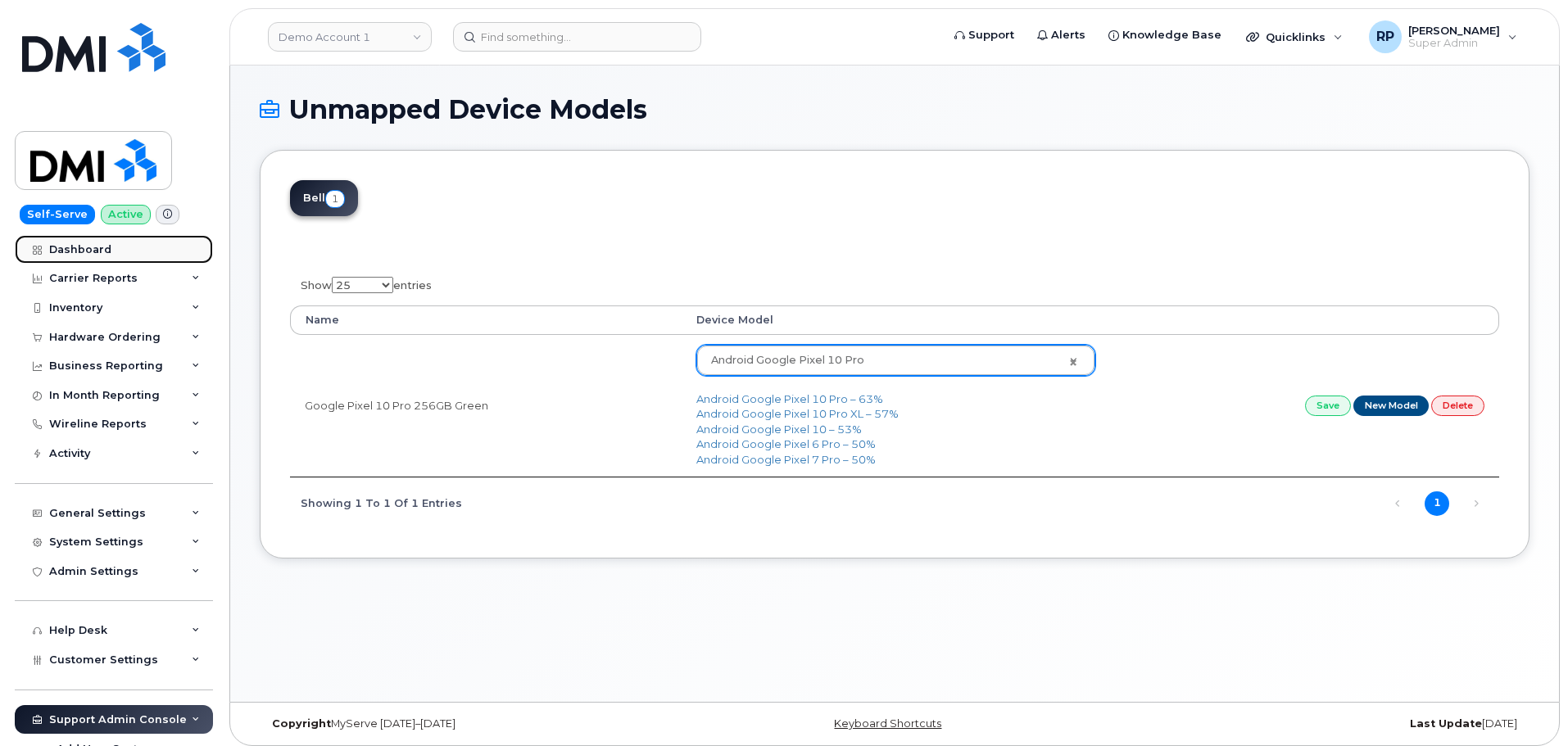
click at [83, 247] on div "Dashboard" at bounding box center [80, 250] width 62 height 14
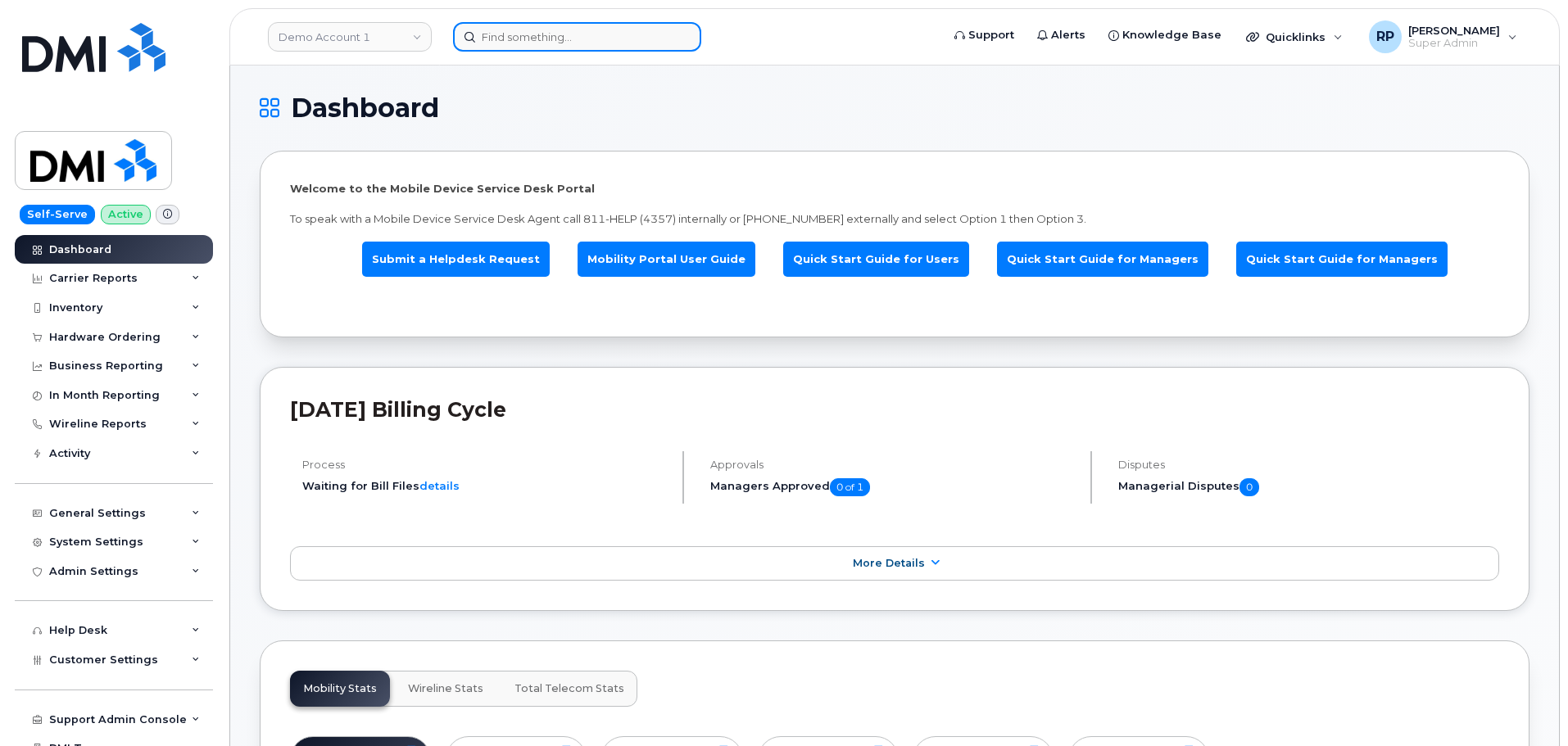
click at [501, 30] on input at bounding box center [578, 37] width 248 height 29
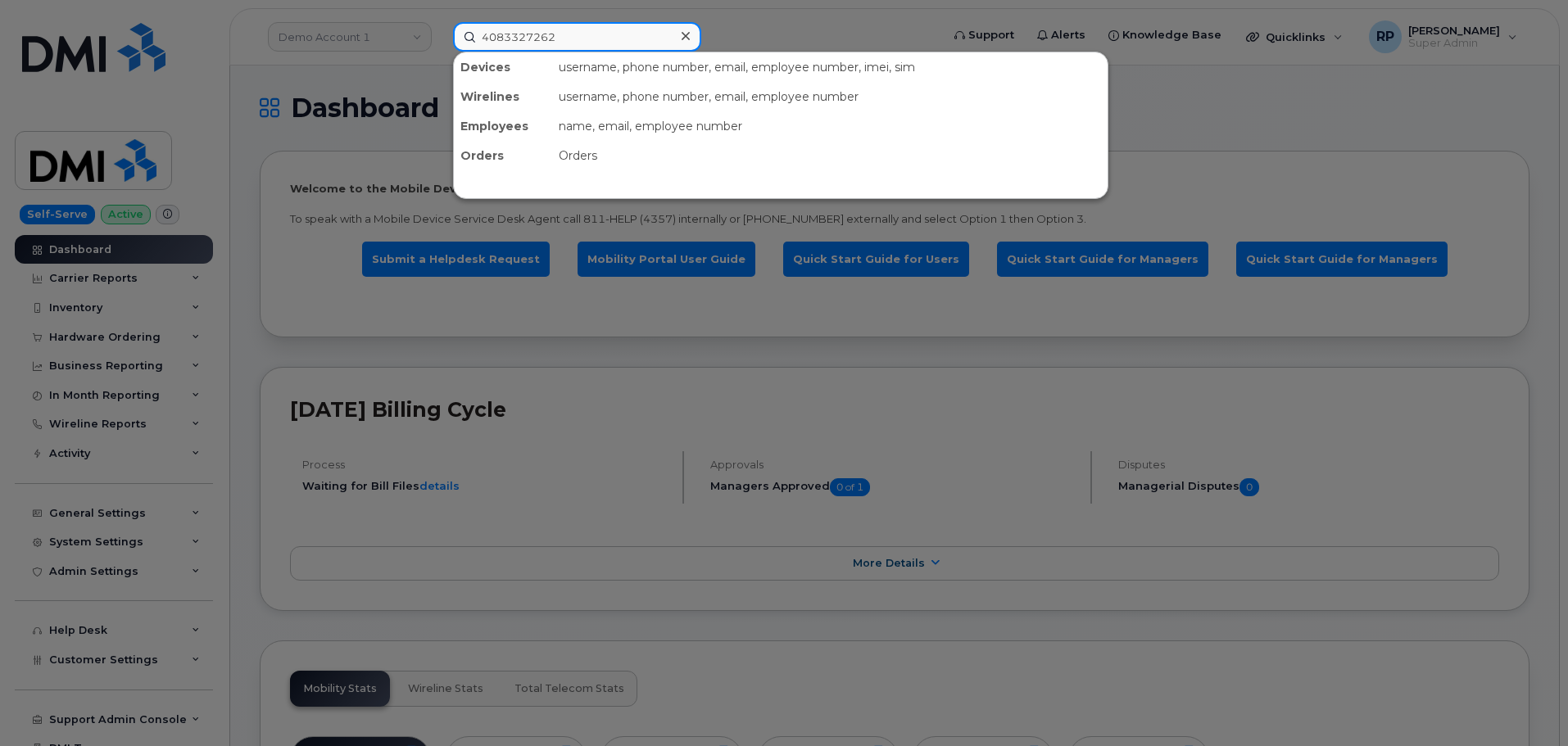
type input "4083327262"
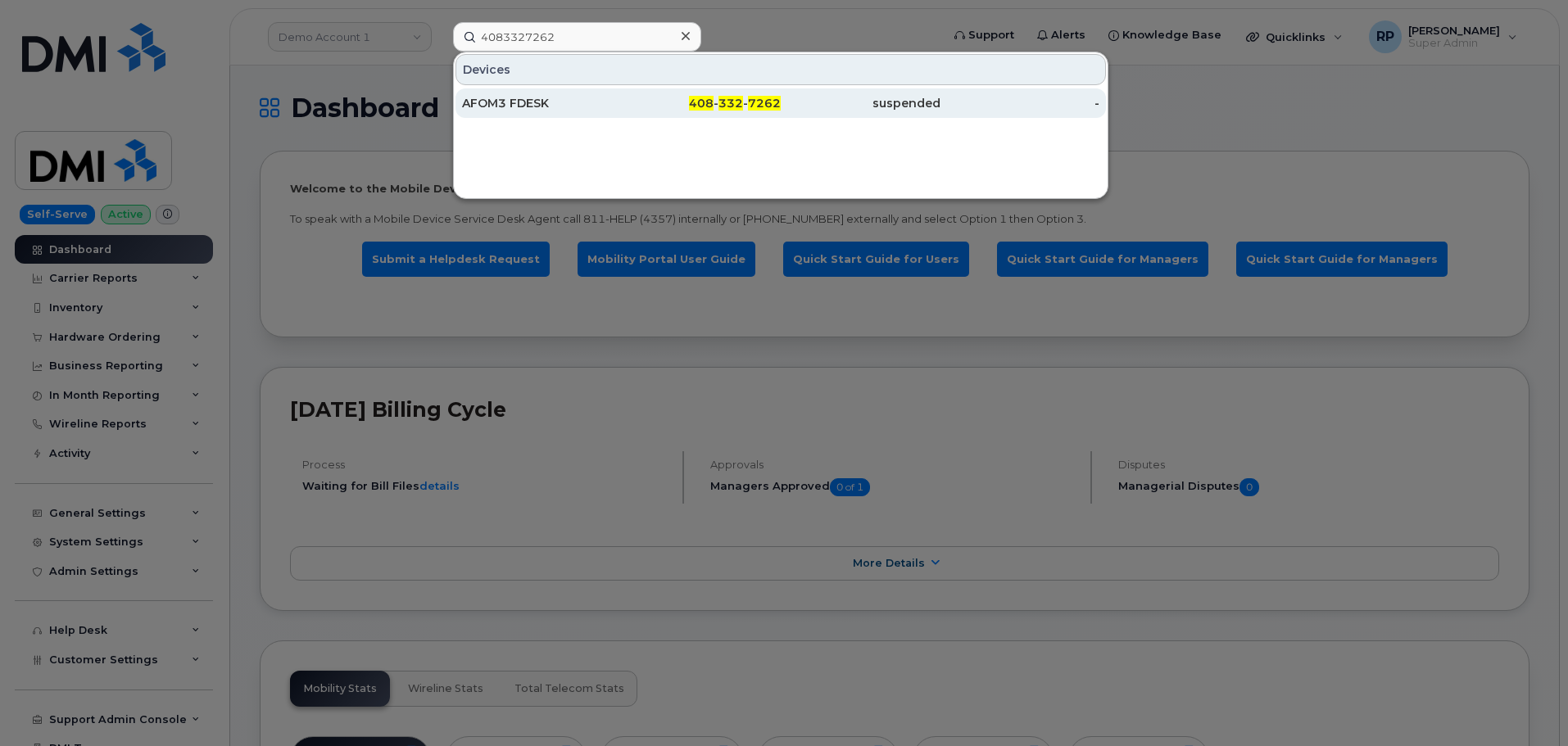
click at [679, 104] on div "408 - 332 - 7262" at bounding box center [702, 103] width 160 height 16
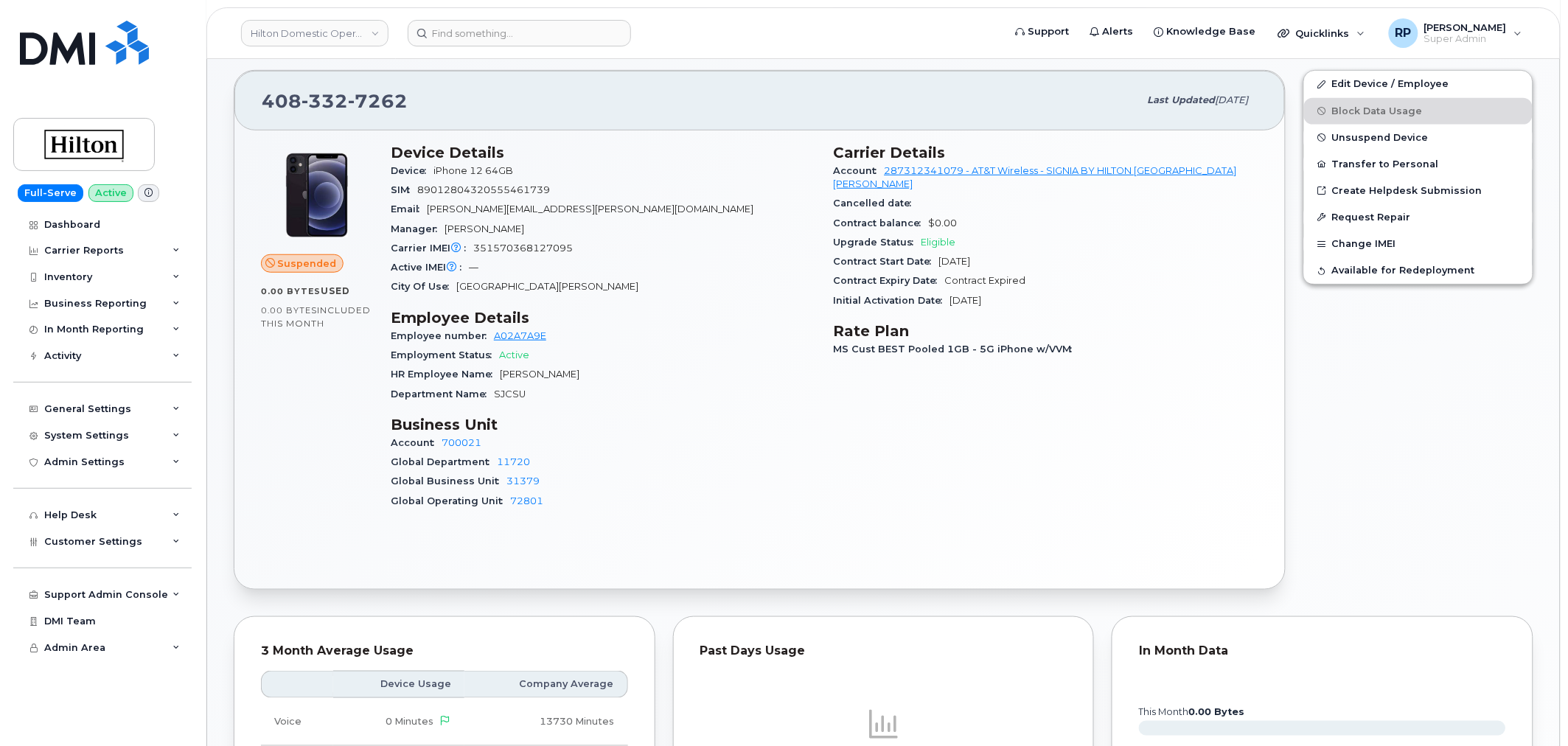
scroll to position [136, 0]
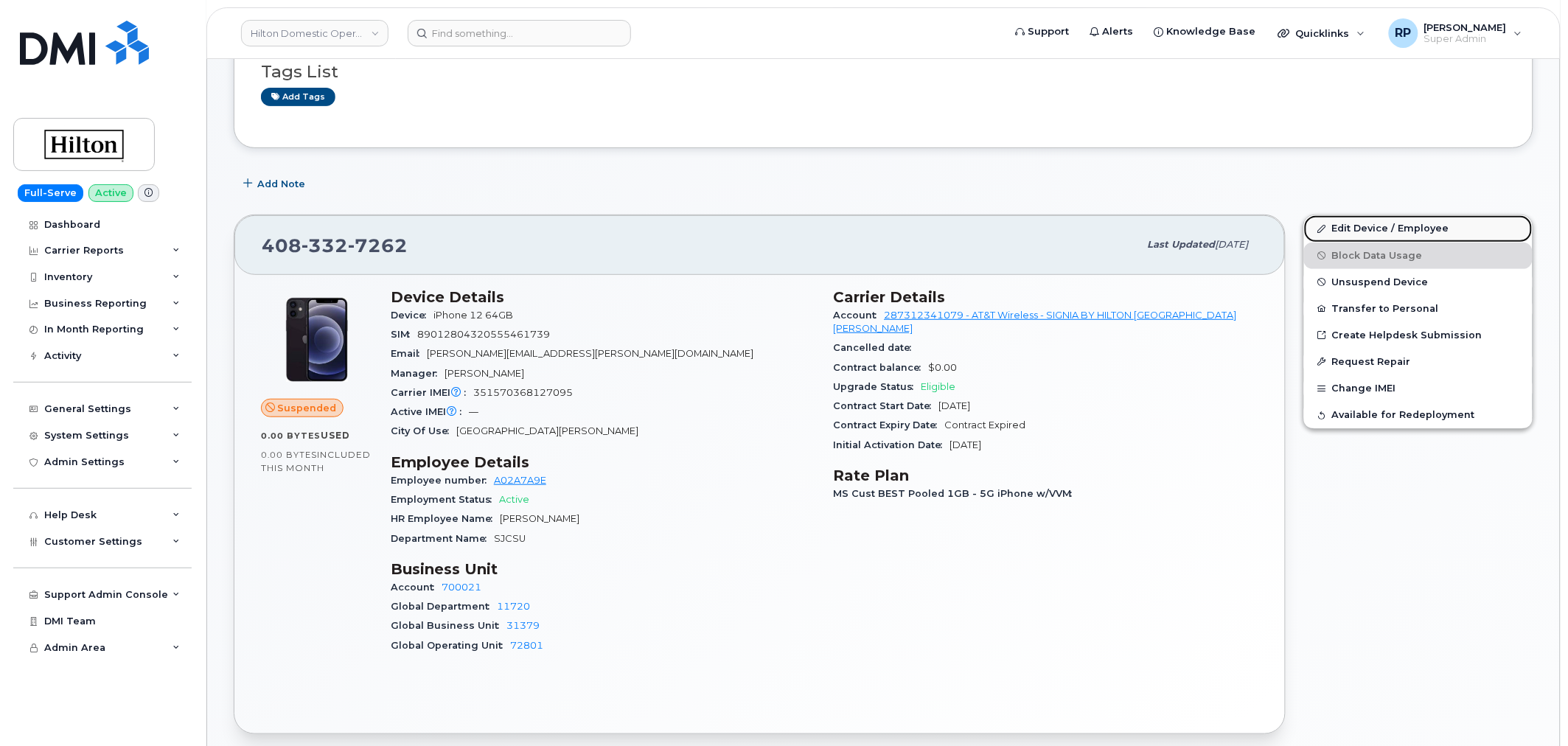
click at [1381, 227] on link "Edit Device / Employee" at bounding box center [1418, 228] width 228 height 26
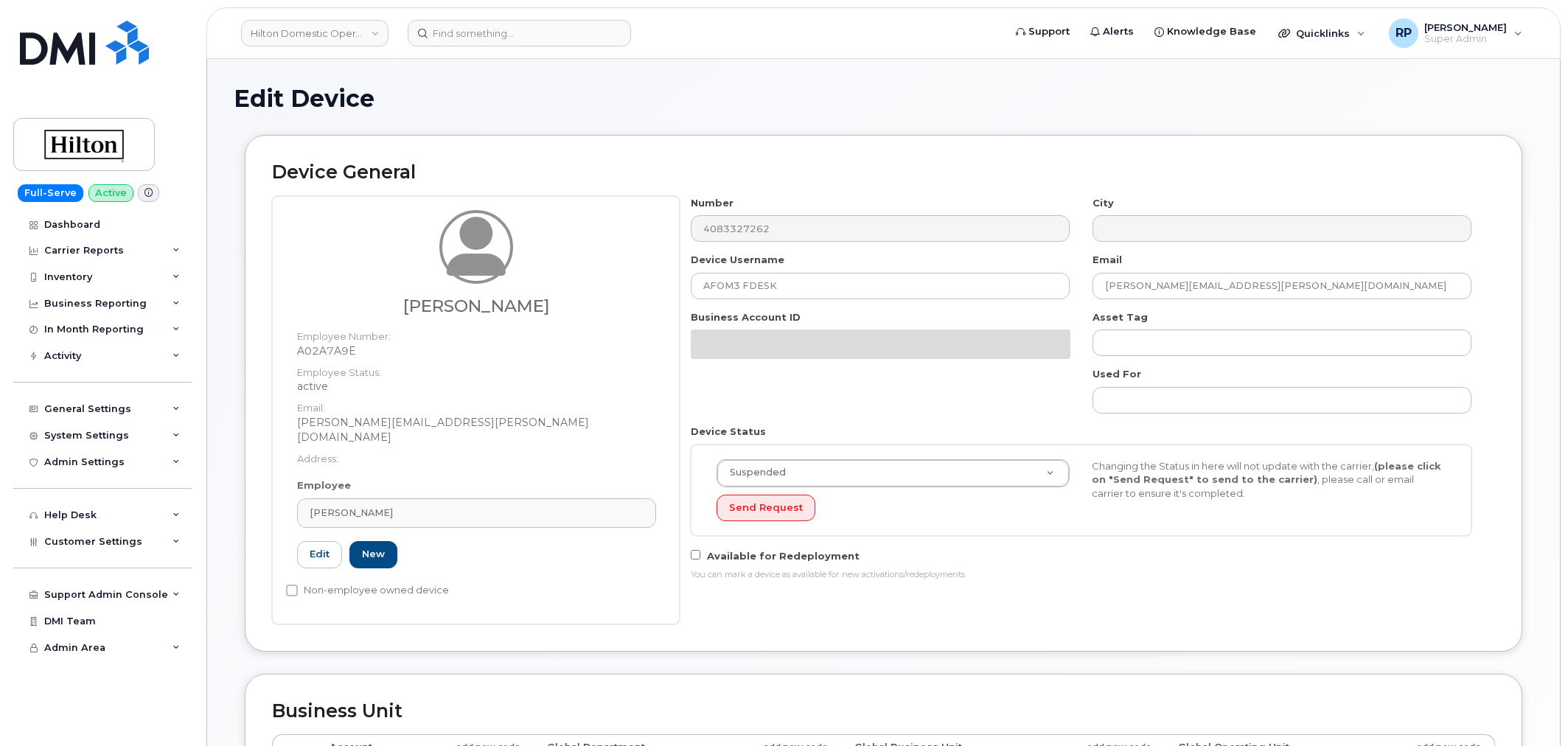
select select "34080331"
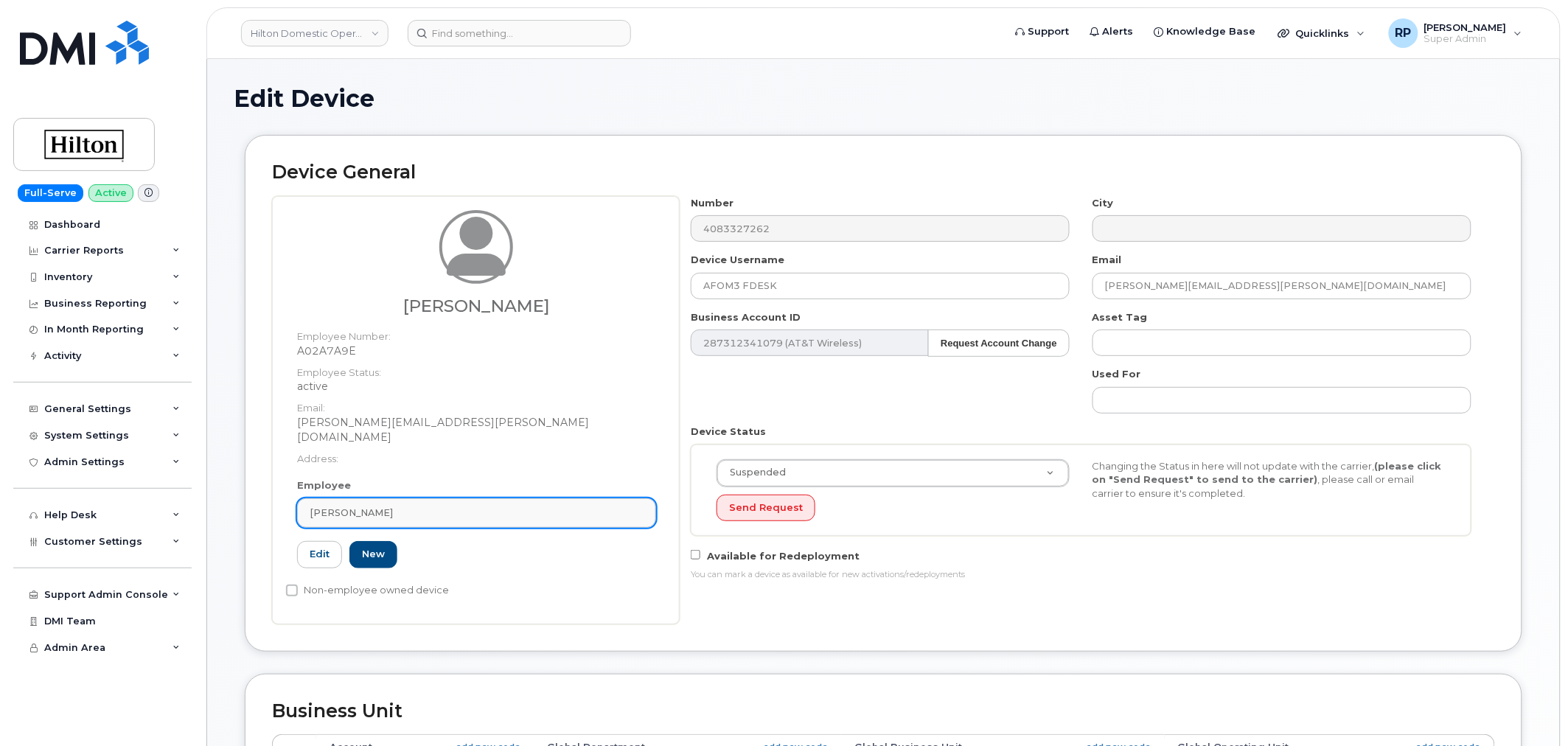
click at [384, 505] on div "[PERSON_NAME]" at bounding box center [476, 512] width 334 height 14
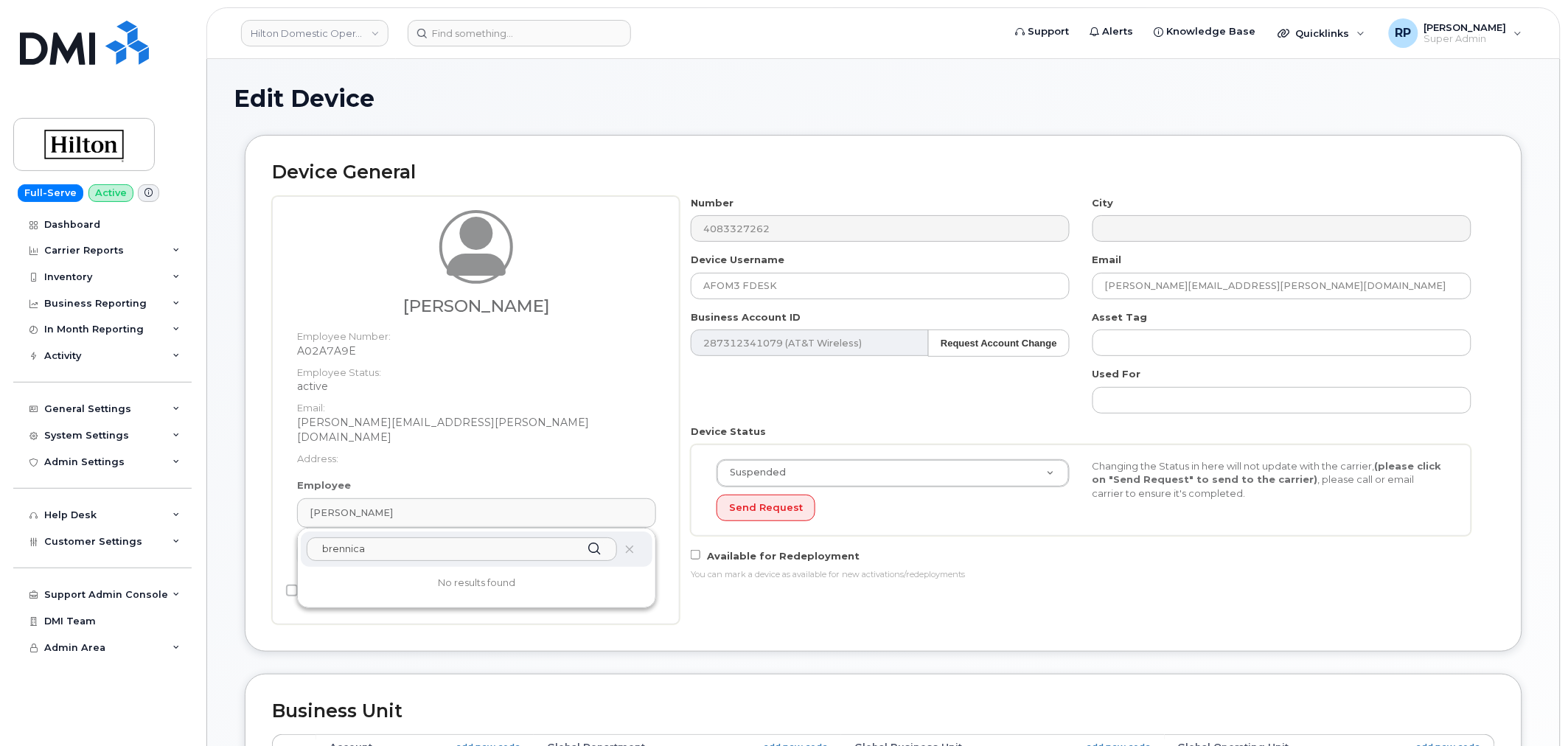
drag, startPoint x: 398, startPoint y: 528, endPoint x: 244, endPoint y: 537, distance: 154.3
click at [245, 537] on div "Device General [PERSON_NAME] Employee Number: A02A7A9E Employee Status: active …" at bounding box center [883, 393] width 1277 height 516
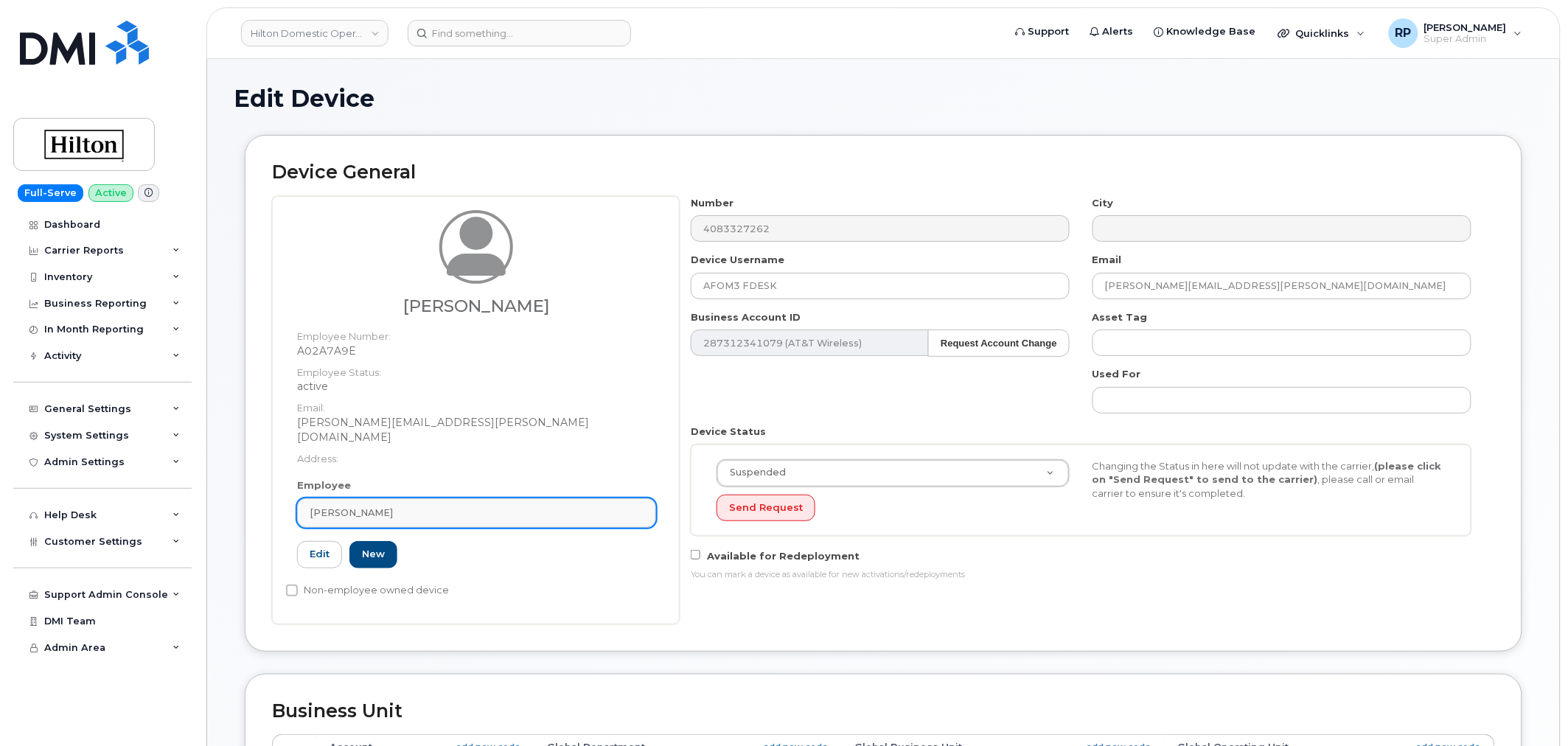
click at [441, 505] on div "[PERSON_NAME]" at bounding box center [476, 512] width 334 height 14
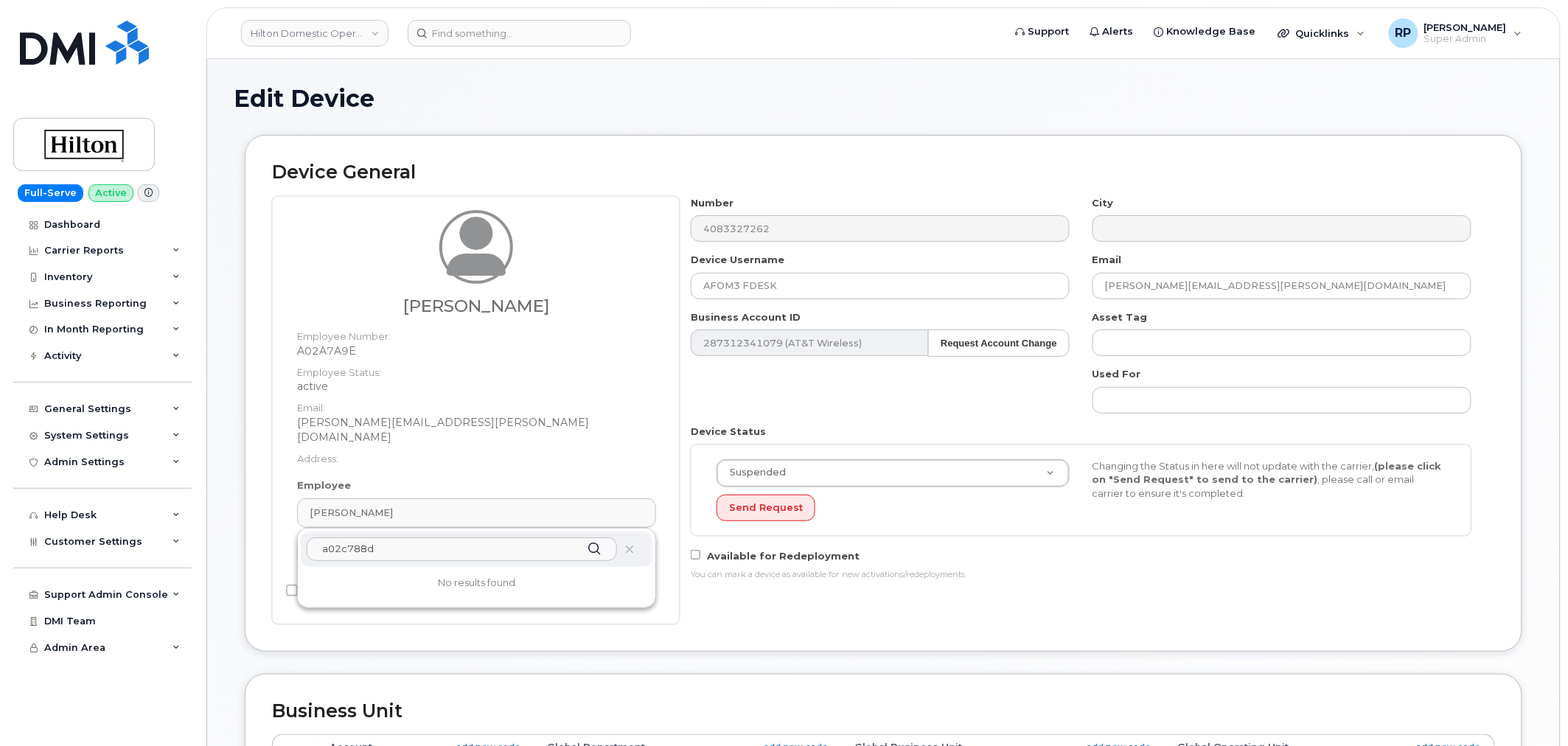
type input "a02c788d"
click at [675, 100] on h1 "Edit Device" at bounding box center [883, 98] width 1300 height 26
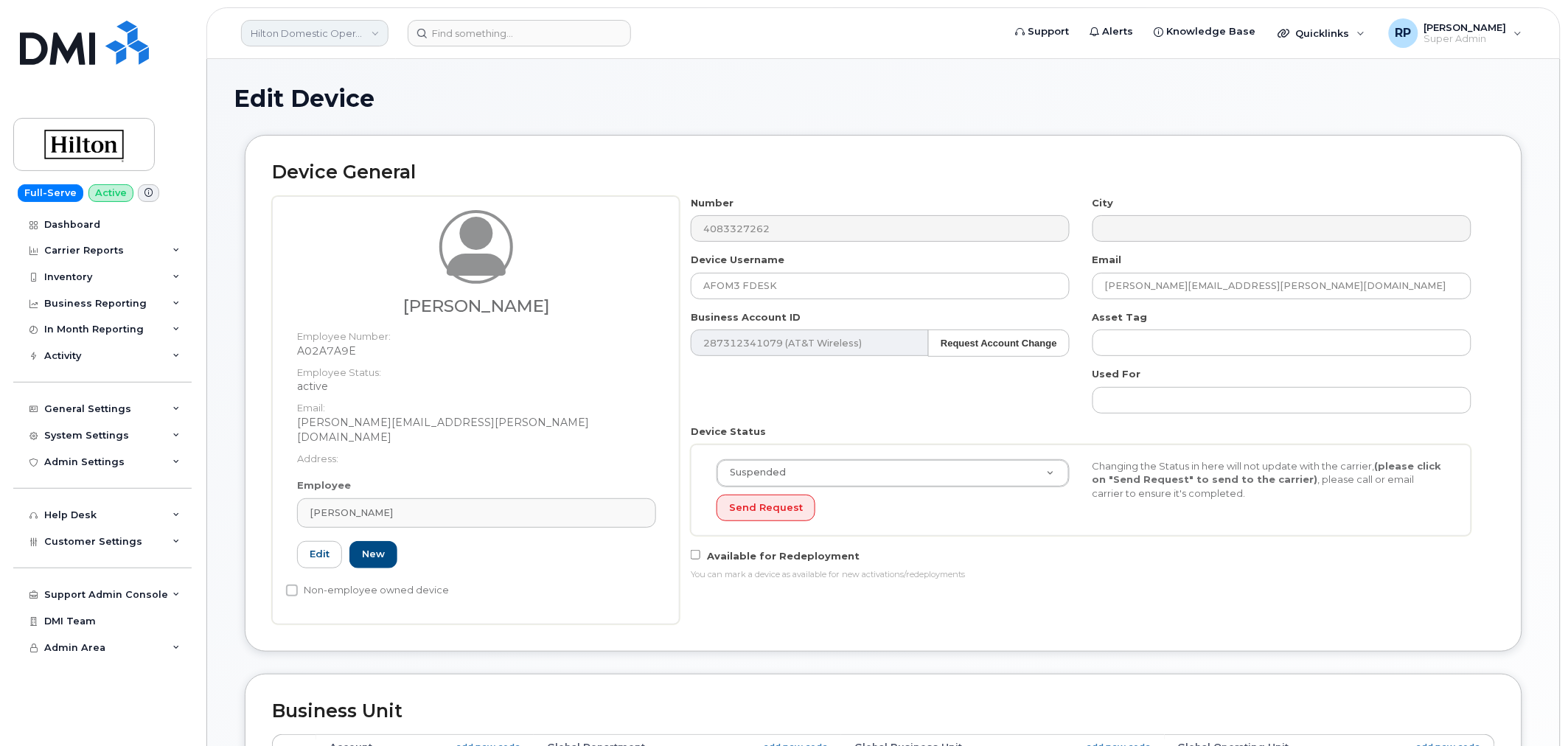
click at [293, 33] on link "Hilton Domestic Operating Company Inc" at bounding box center [315, 33] width 147 height 26
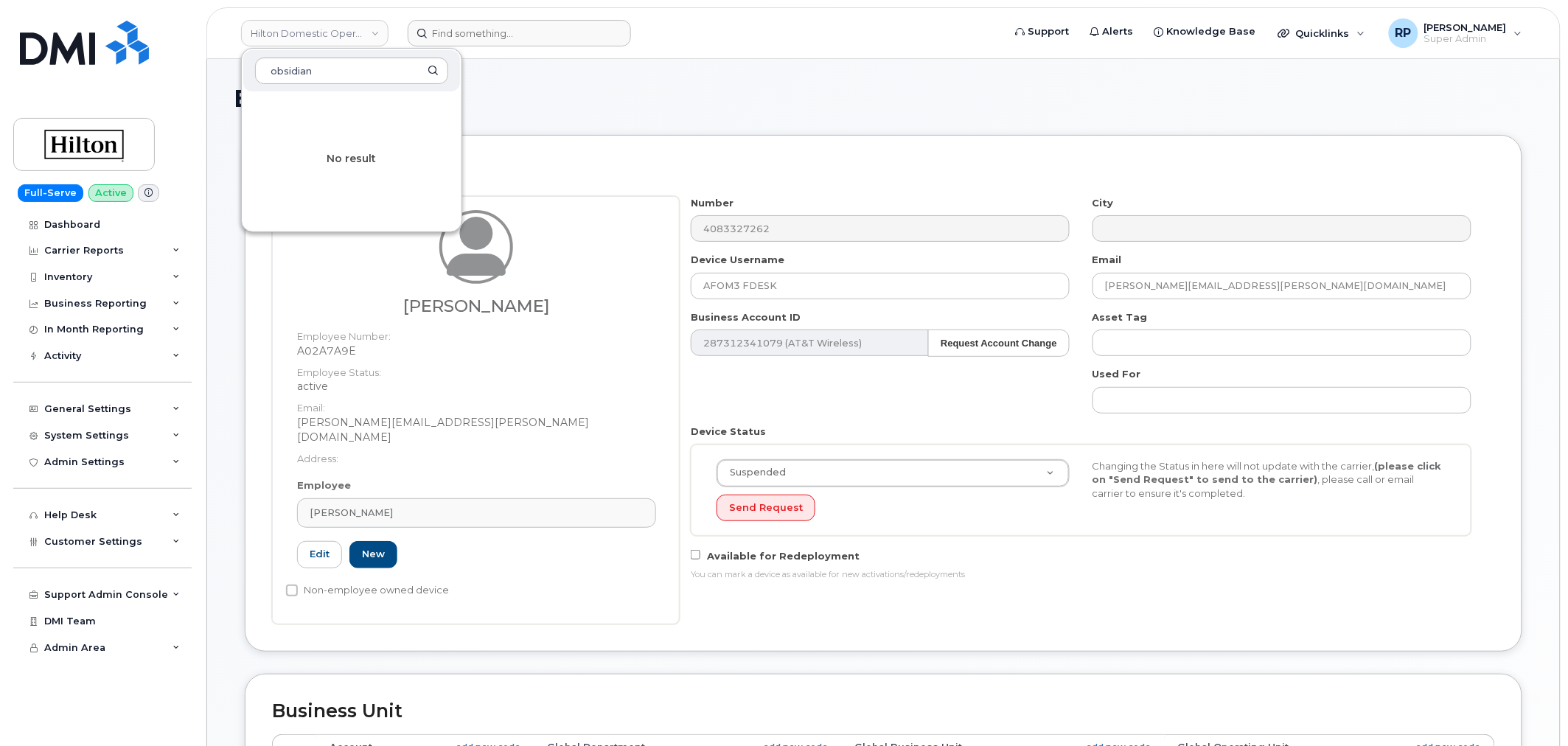
type input "obsidian"
click at [457, 30] on input at bounding box center [519, 33] width 223 height 26
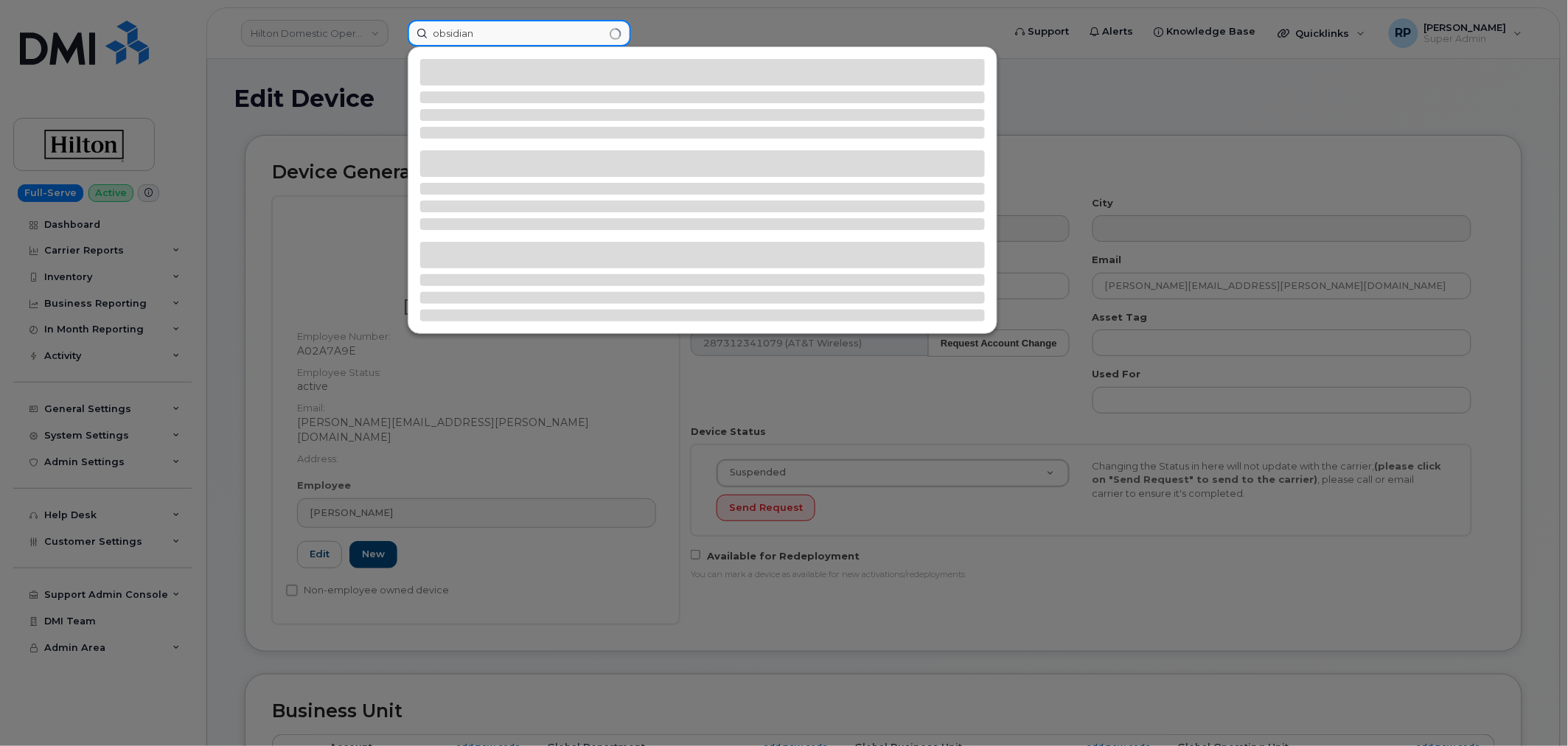
type input "obsidian"
